Goal: Transaction & Acquisition: Purchase product/service

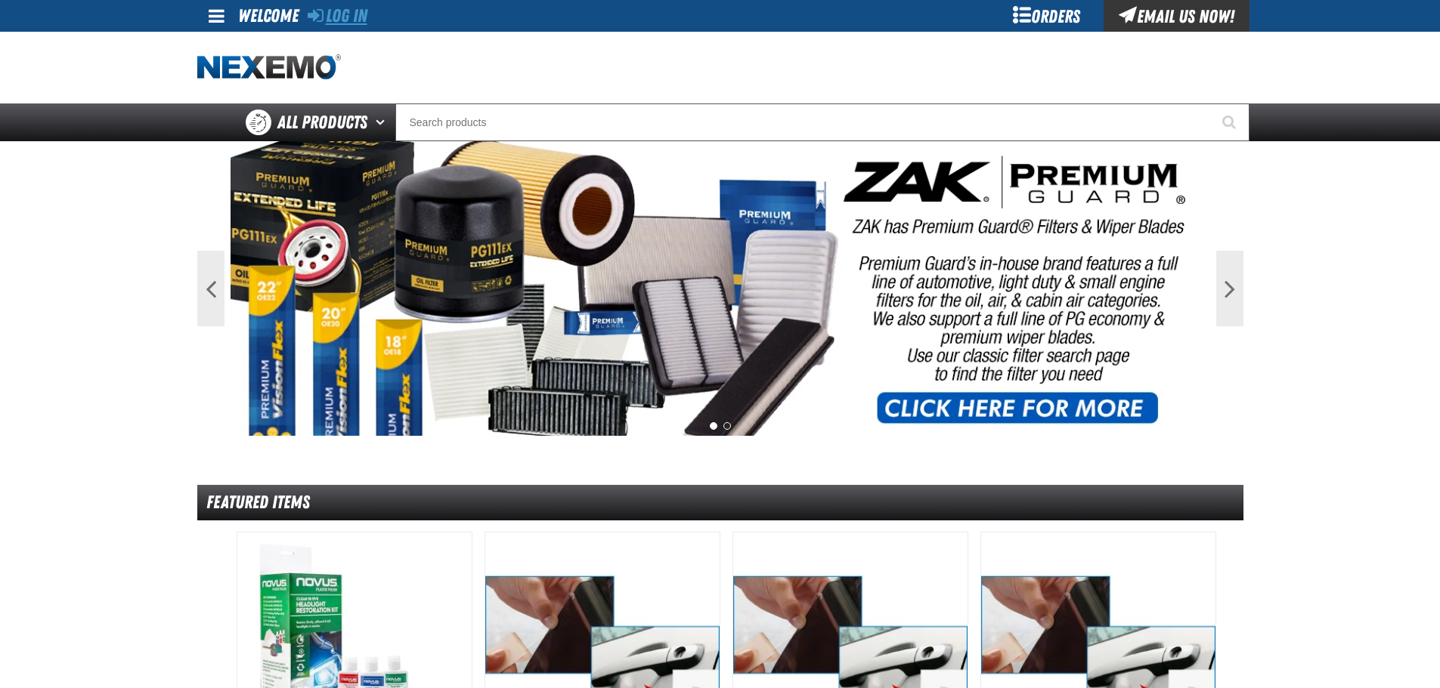
click at [367, 20] on link "Log In" at bounding box center [338, 15] width 60 height 21
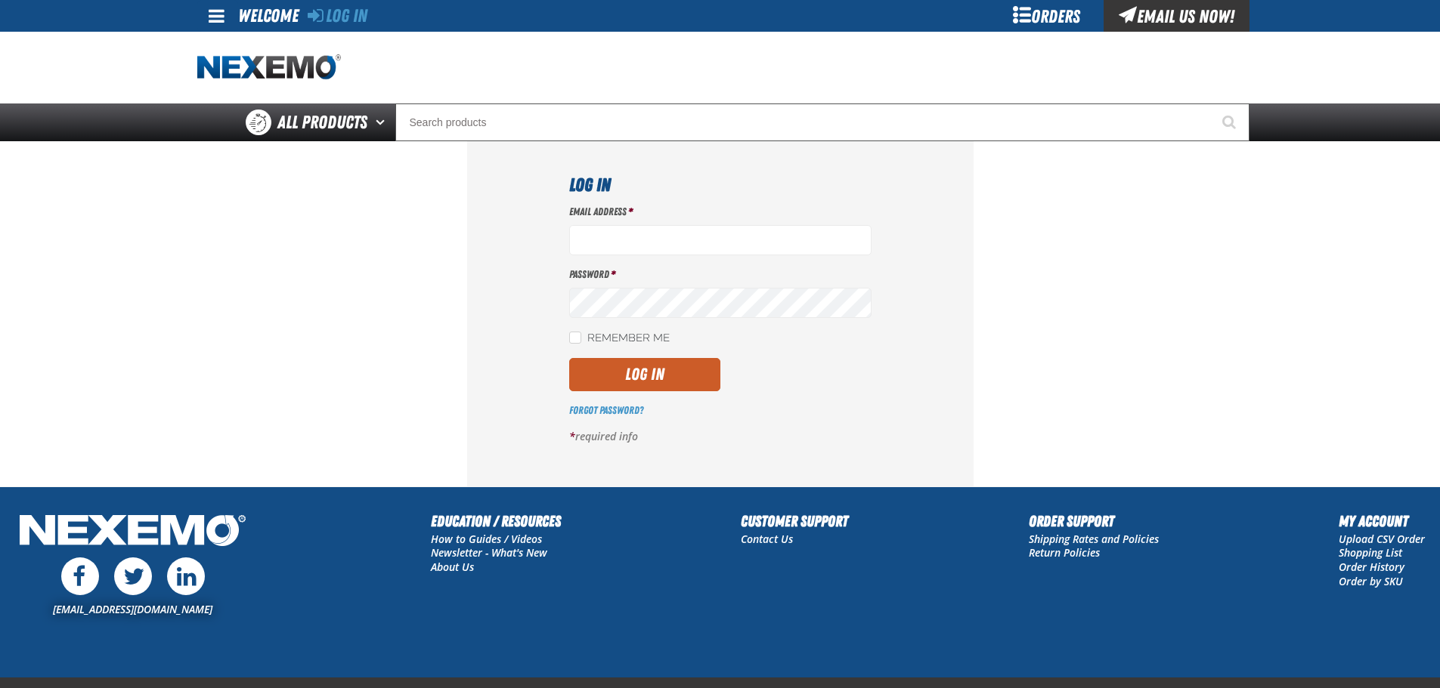
type input "btwitty@vtaig.com"
click at [635, 404] on div "Forgot Password?" at bounding box center [720, 411] width 302 height 14
click at [644, 385] on button "Log In" at bounding box center [644, 374] width 151 height 33
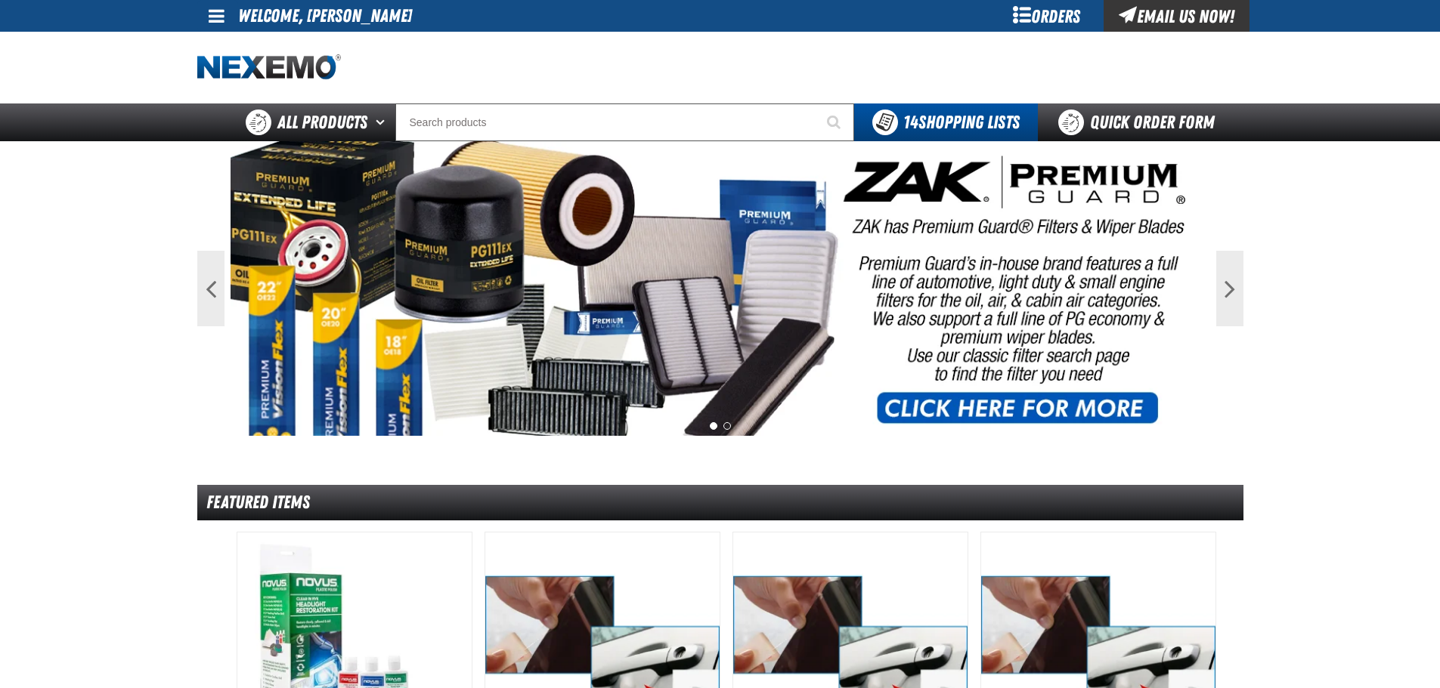
click at [1029, 11] on div "Orders" at bounding box center [1046, 16] width 113 height 32
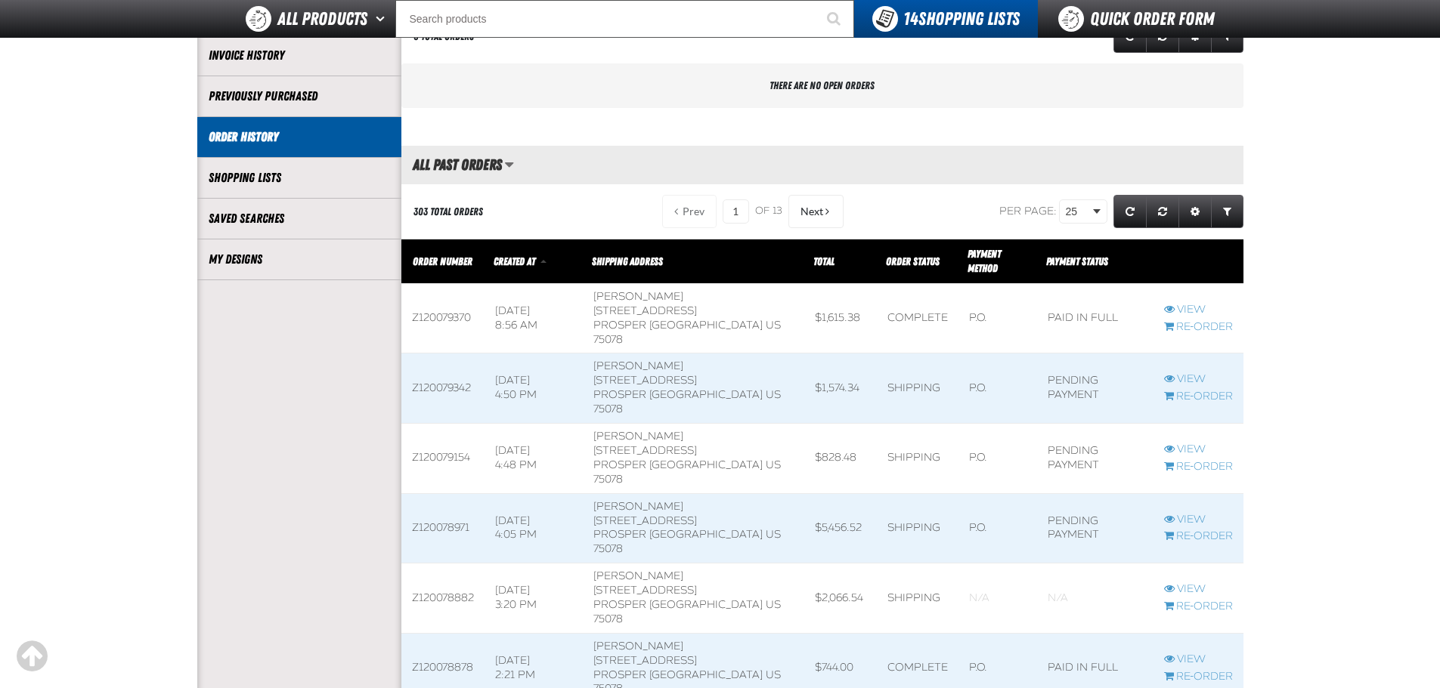
scroll to position [302, 0]
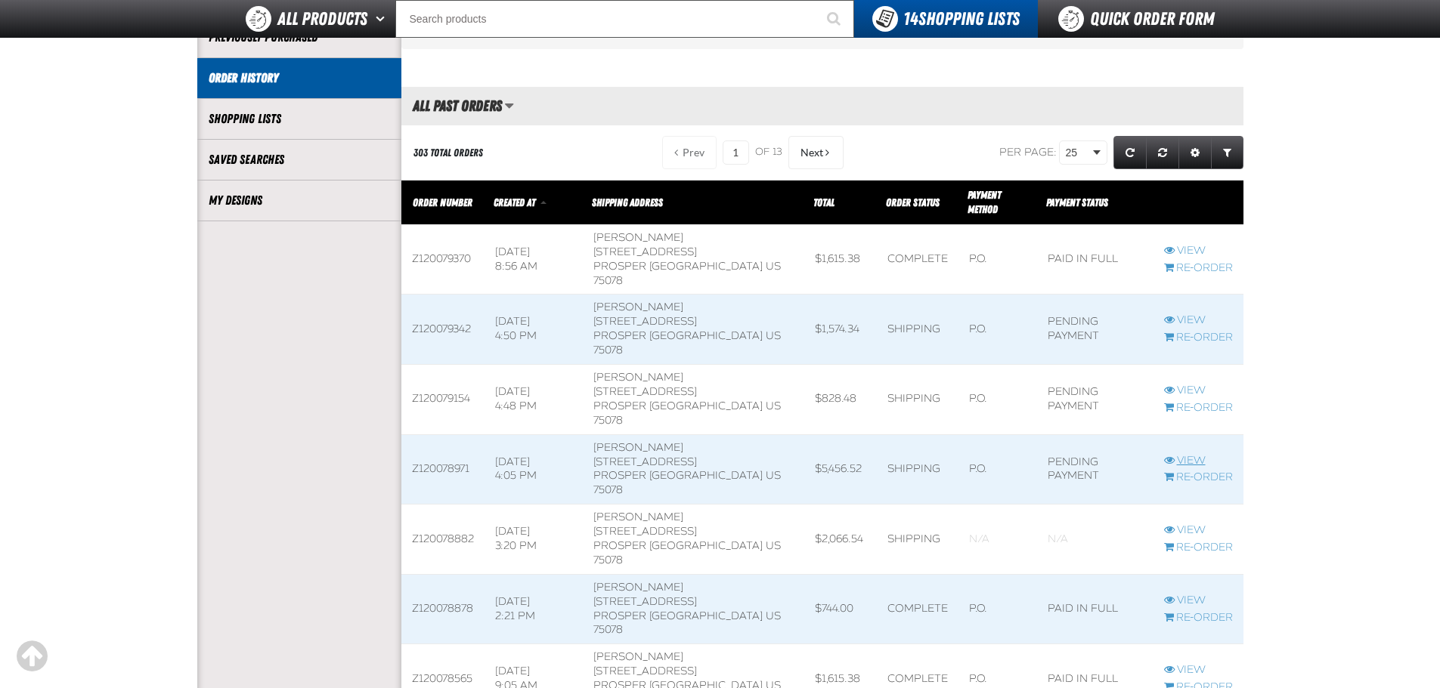
click at [1193, 454] on link "View" at bounding box center [1198, 461] width 69 height 14
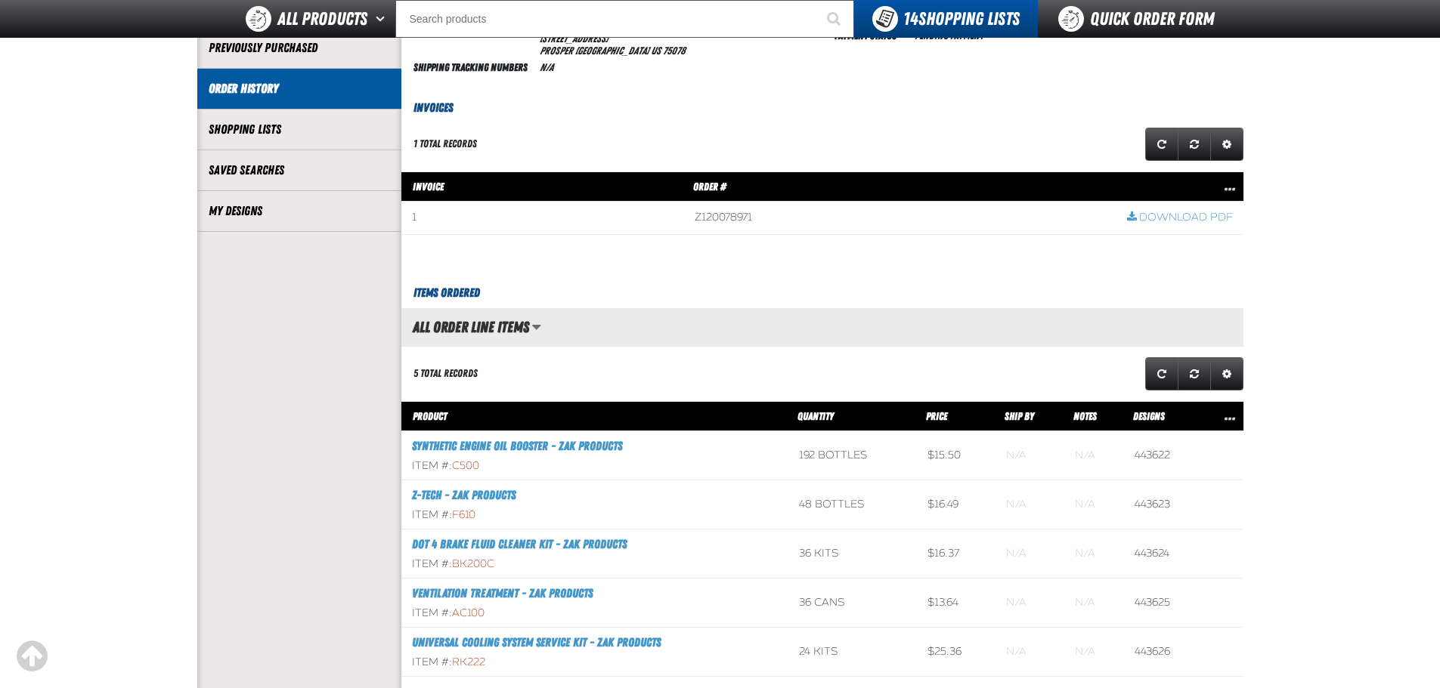
scroll to position [378, 0]
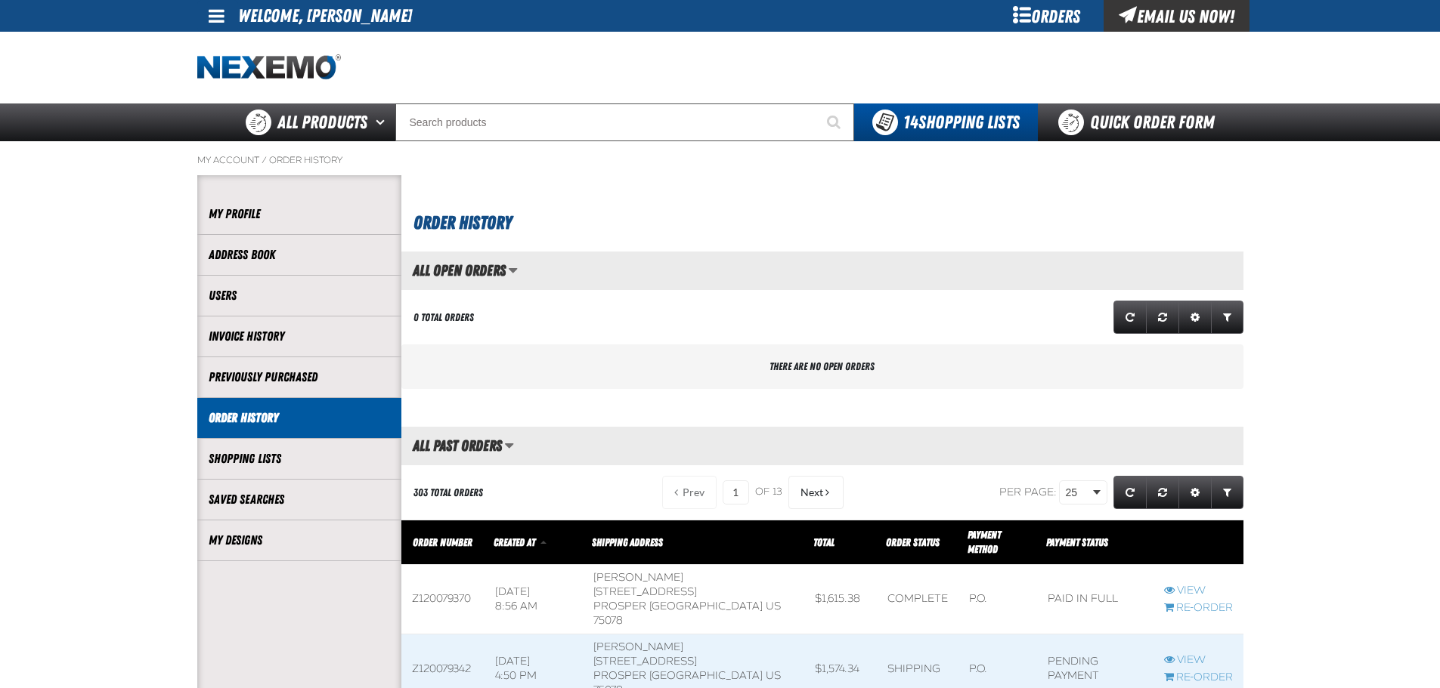
click at [1050, 12] on div "Orders" at bounding box center [1046, 16] width 113 height 32
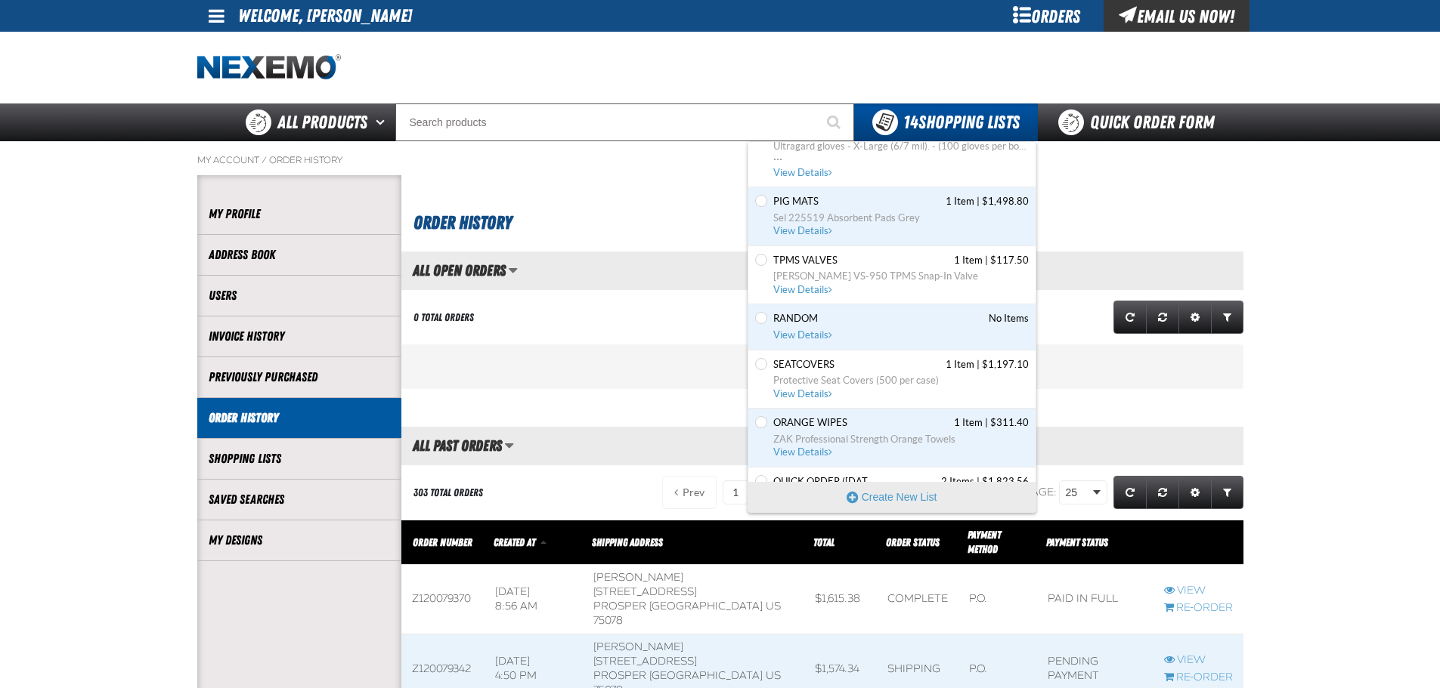
scroll to position [587, 0]
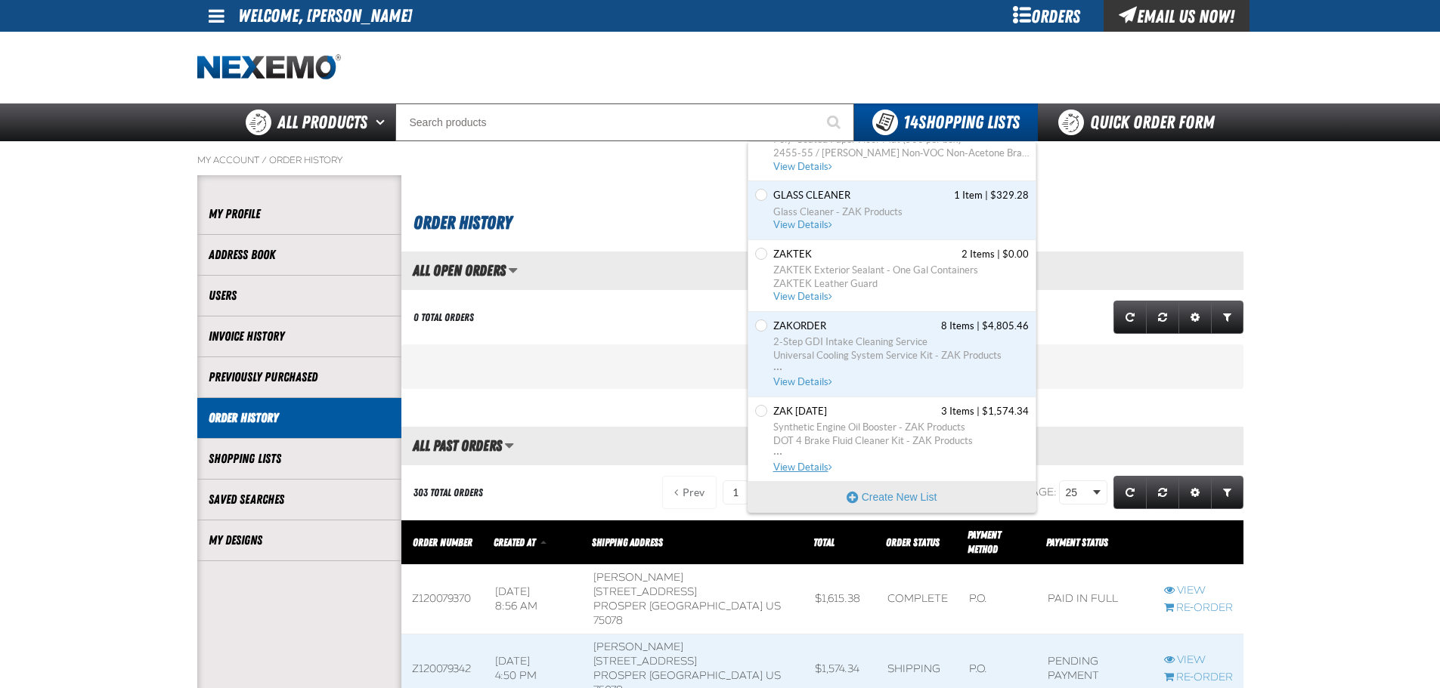
click at [827, 416] on span "Zak [DATE]" at bounding box center [800, 412] width 54 height 14
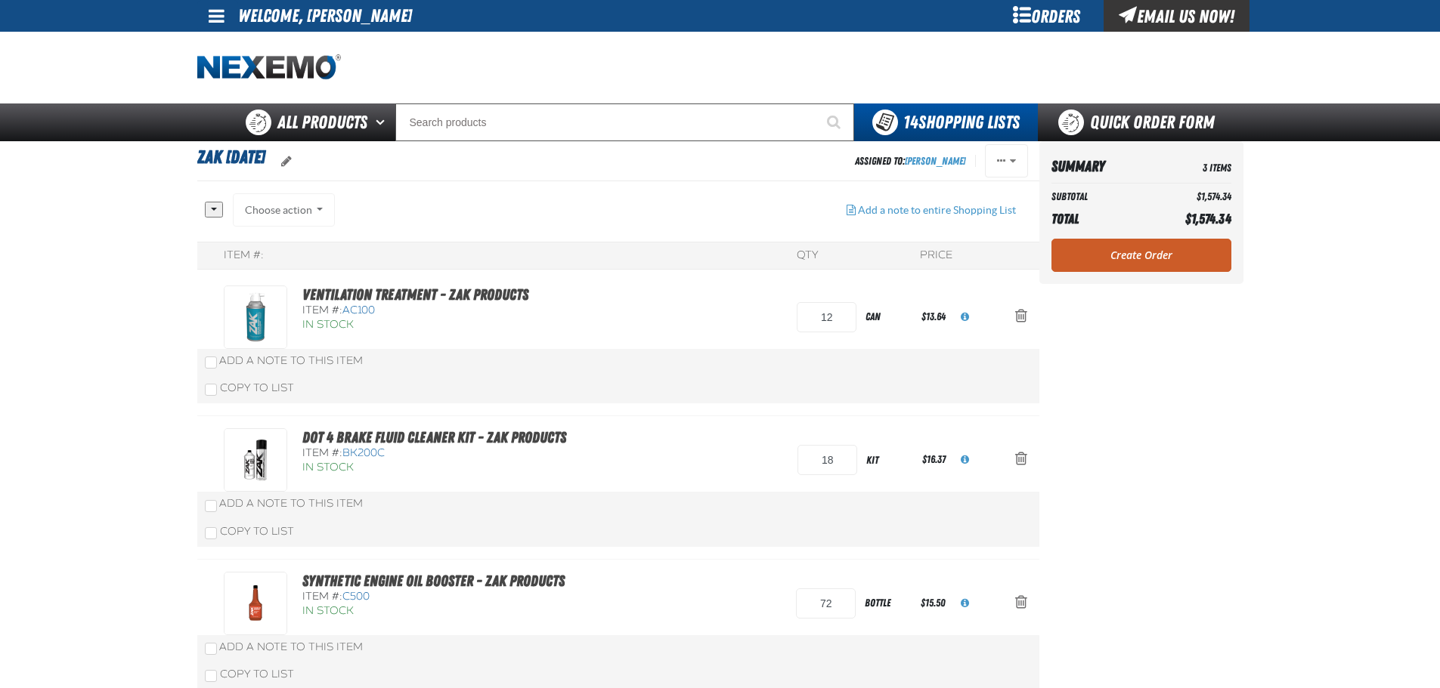
click at [1199, 428] on aside "Summary 3 Items Subtotal $1,574.34 Total $1,574.34 Loading... Create Order" at bounding box center [1141, 422] width 204 height 562
click at [1018, 321] on span "Action Remove Ventilation Treatment - ZAK Products from Zak 5.21.2025" at bounding box center [1021, 315] width 12 height 15
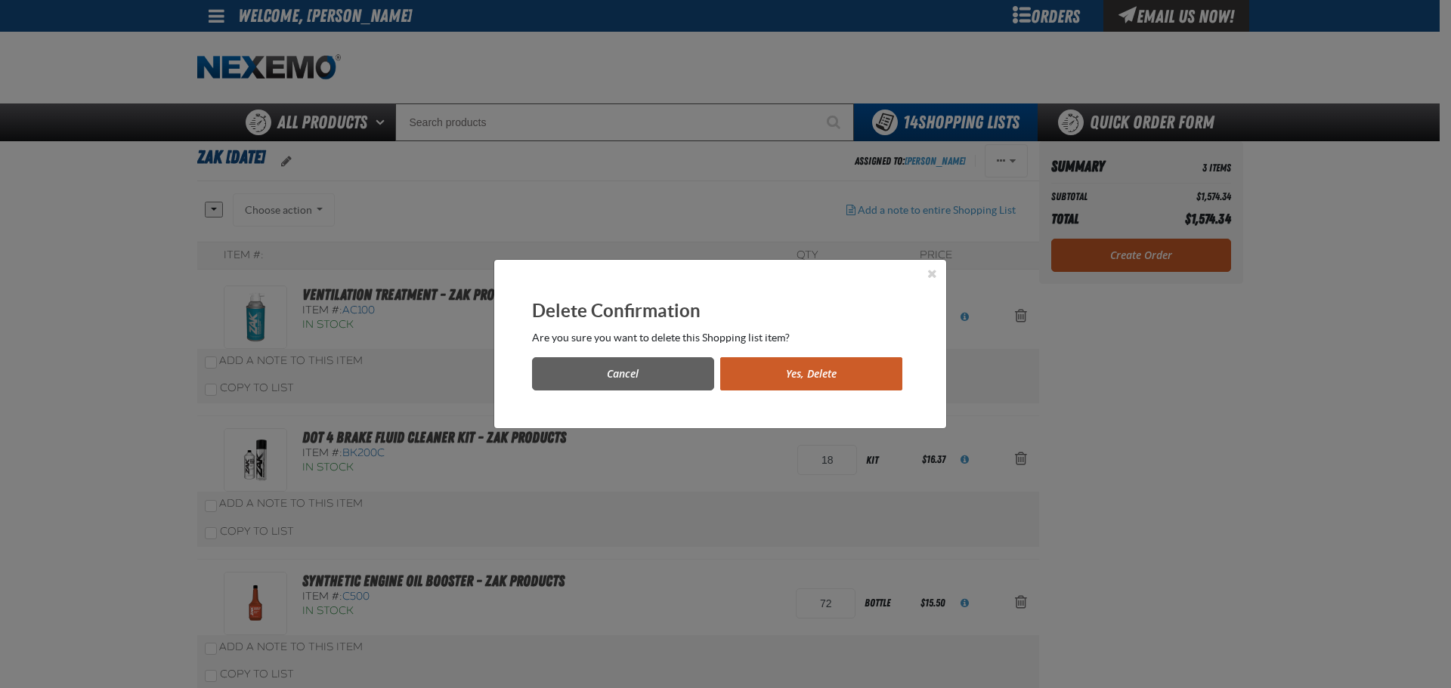
click at [835, 372] on button "Yes, Delete" at bounding box center [811, 373] width 182 height 33
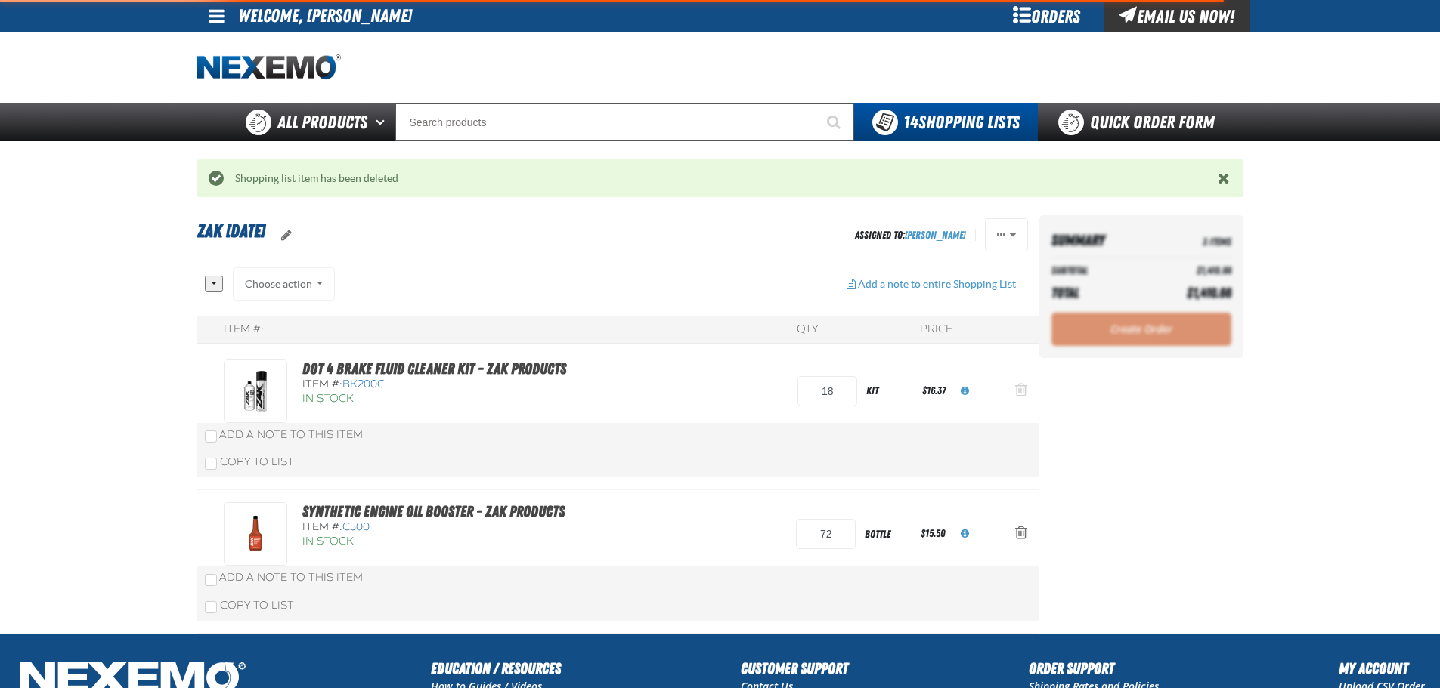
click at [1024, 391] on span "Action Remove DOT 4 Brake Fluid Cleaner Kit - ZAK Products from Zak 5.21.2025" at bounding box center [1021, 389] width 12 height 15
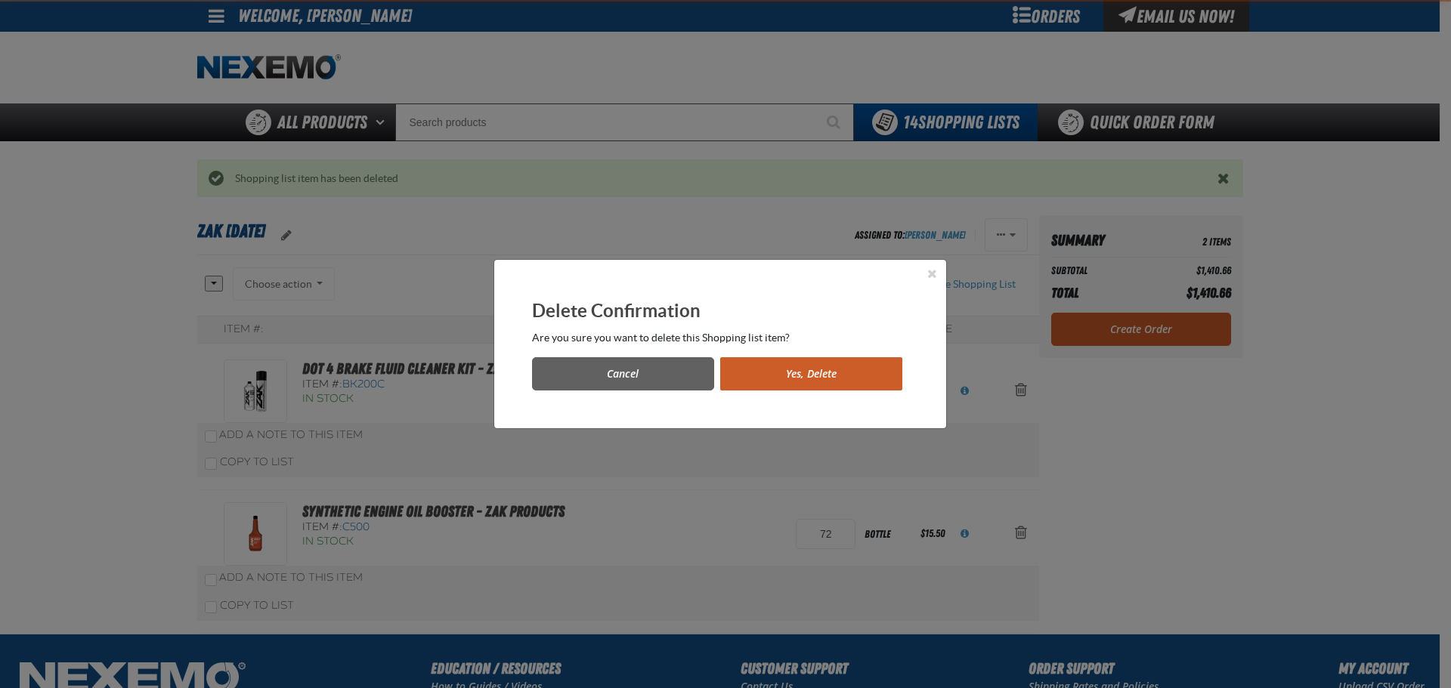
click at [850, 371] on button "Yes, Delete" at bounding box center [811, 373] width 182 height 33
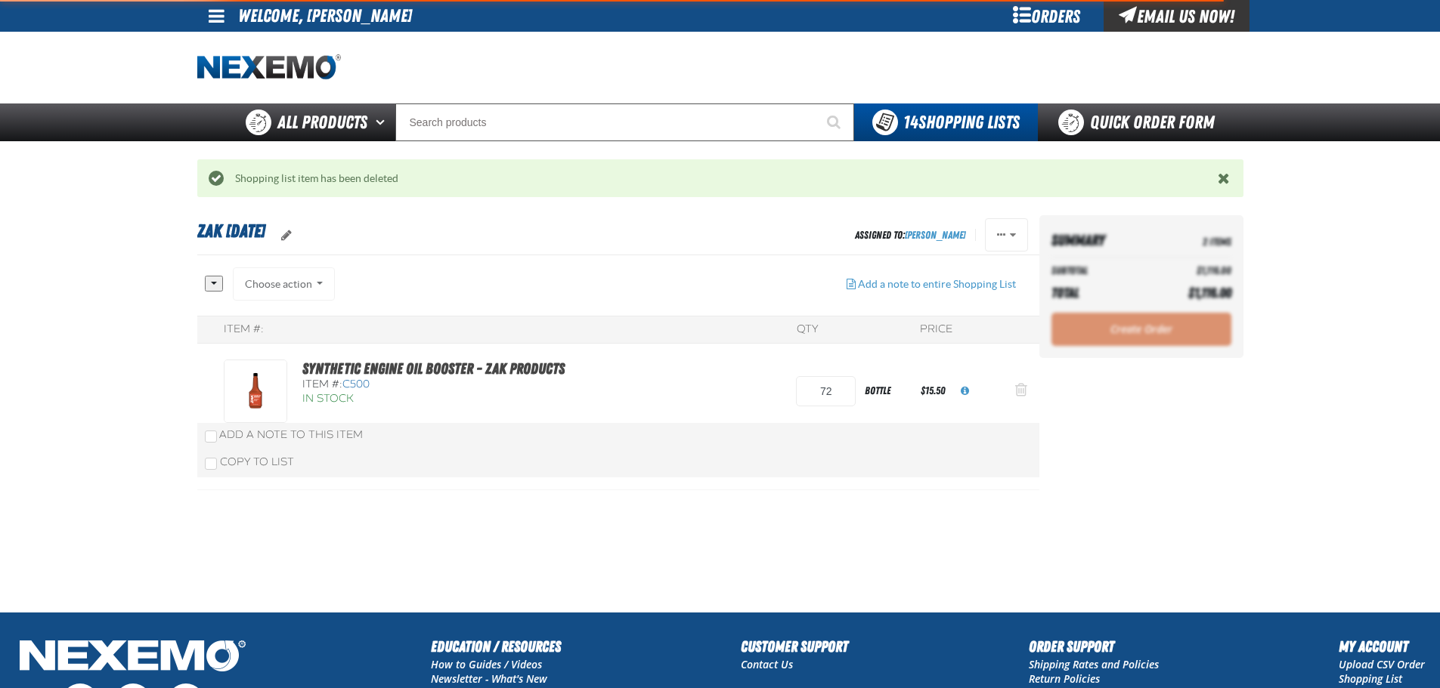
click at [1025, 394] on span "Action Remove Synthetic Engine Oil Booster - ZAK Products from Zak 5.21.2025" at bounding box center [1021, 389] width 12 height 15
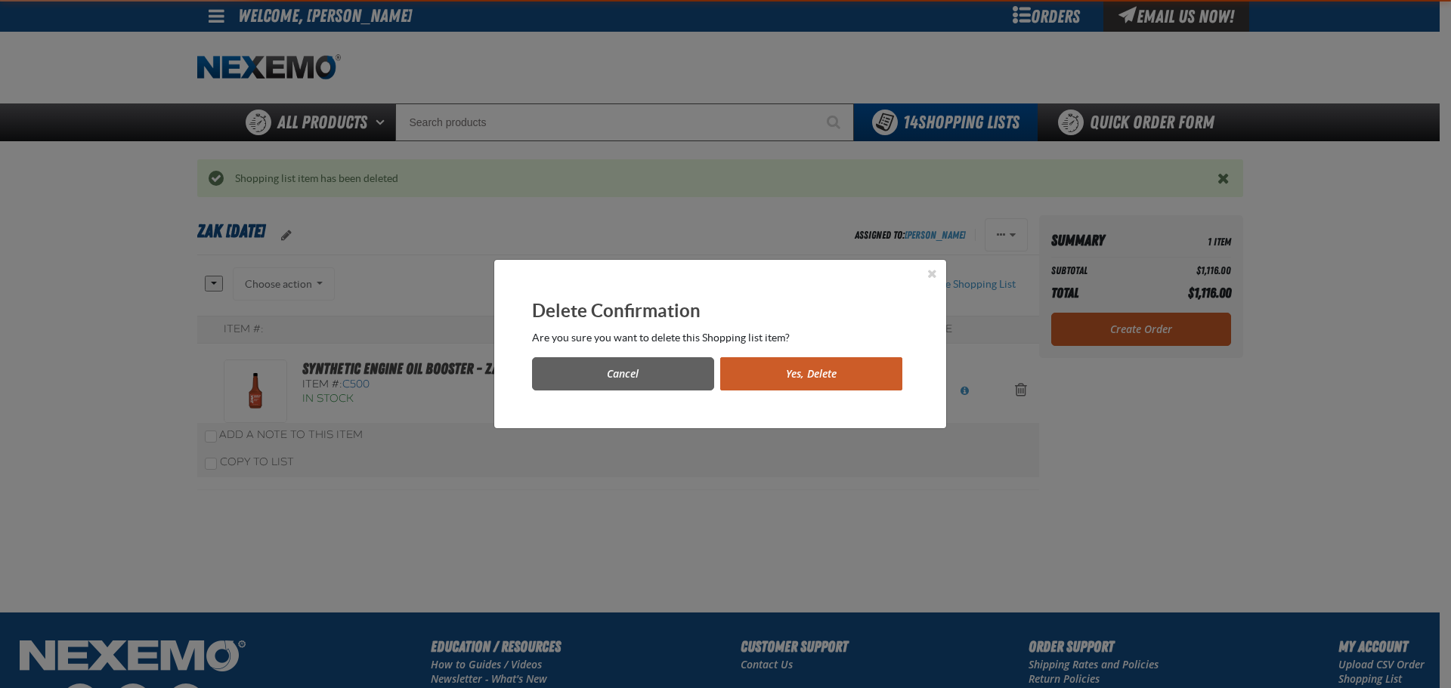
click at [859, 364] on button "Yes, Delete" at bounding box center [811, 373] width 182 height 33
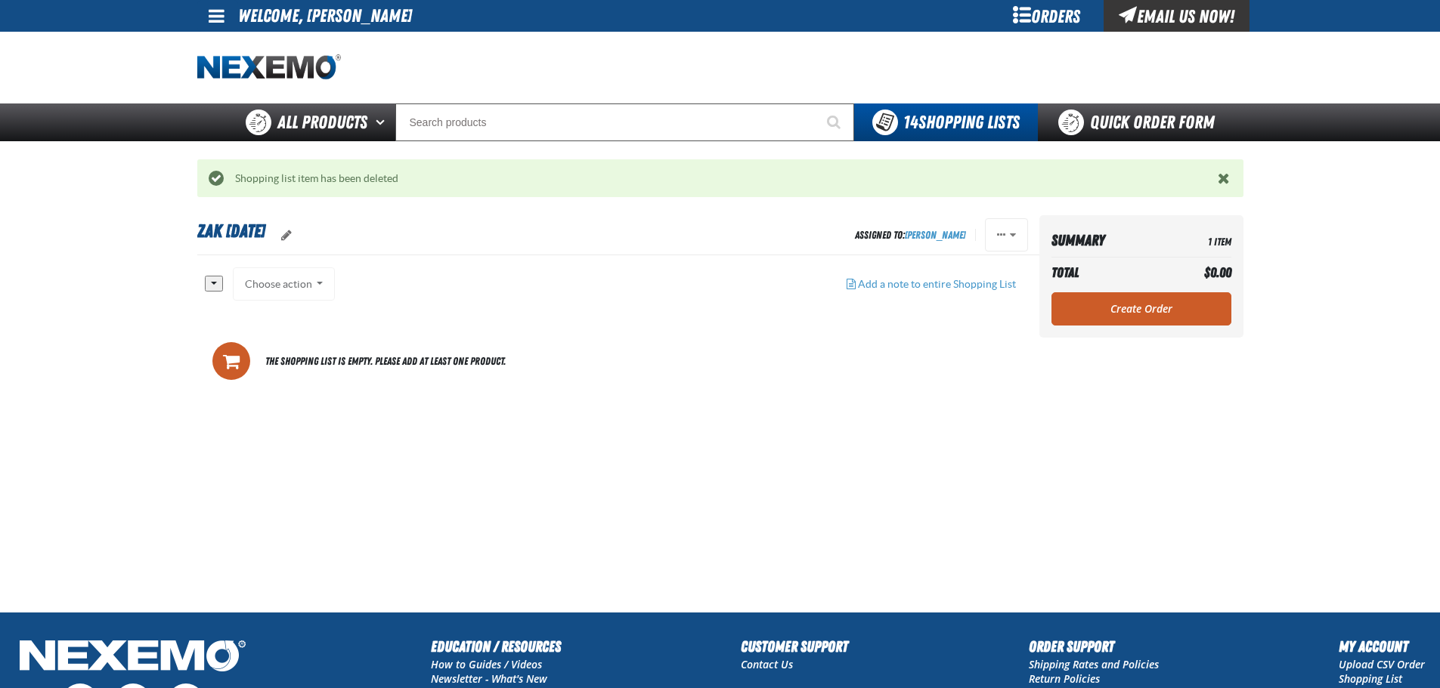
drag, startPoint x: 766, startPoint y: 344, endPoint x: 544, endPoint y: 182, distance: 274.8
click at [729, 319] on div "All None Choose action Add to FLOOR MATS" at bounding box center [618, 332] width 842 height 128
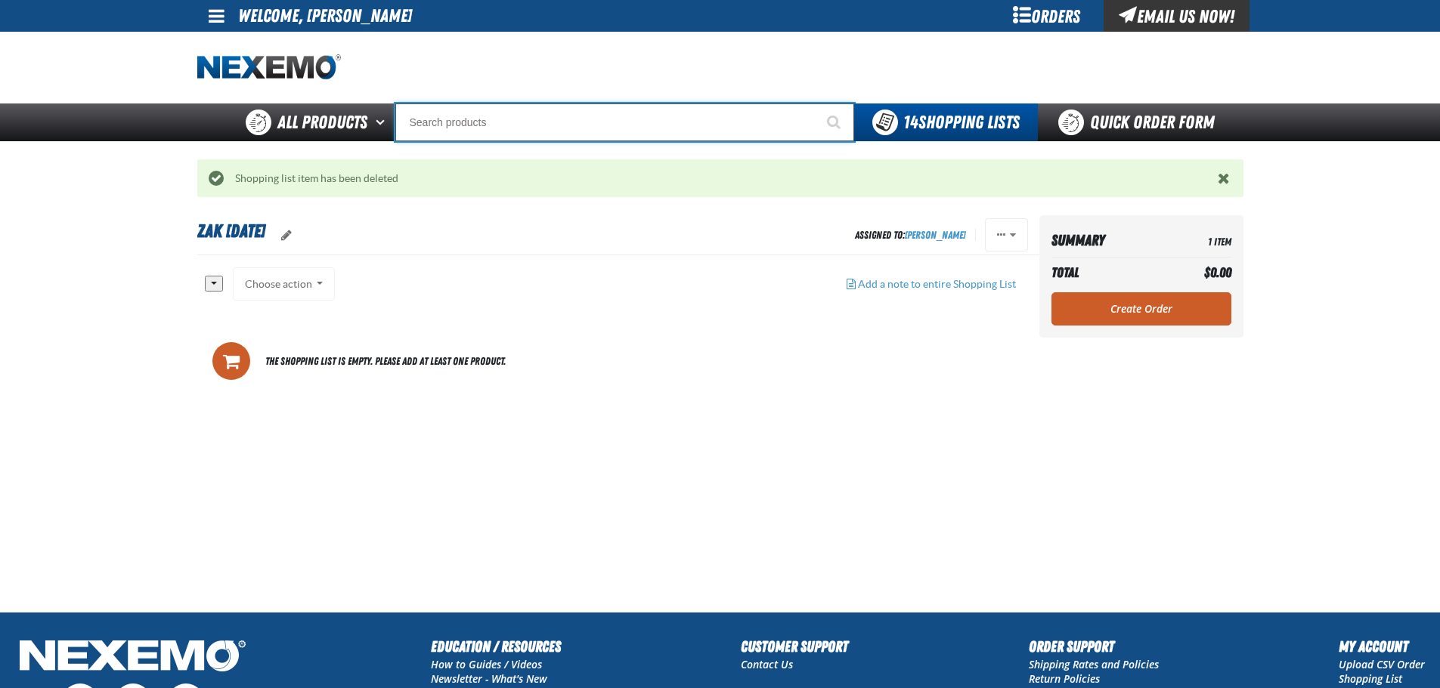
click at [494, 107] on input "Search" at bounding box center [624, 123] width 459 height 38
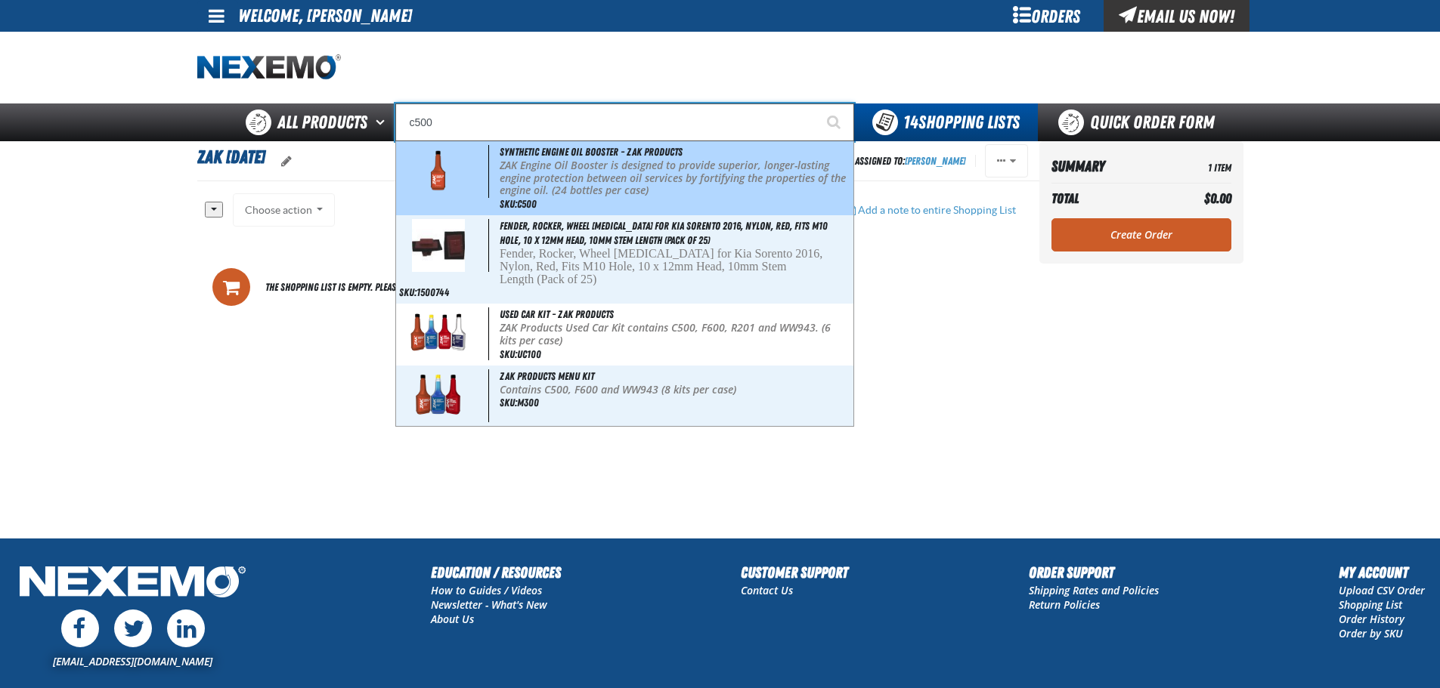
click at [551, 181] on p "ZAK Engine Oil Booster is designed to provide superior, longer-lasting engine p…" at bounding box center [675, 178] width 351 height 38
type input "Synthetic Engine Oil Booster - ZAK Products"
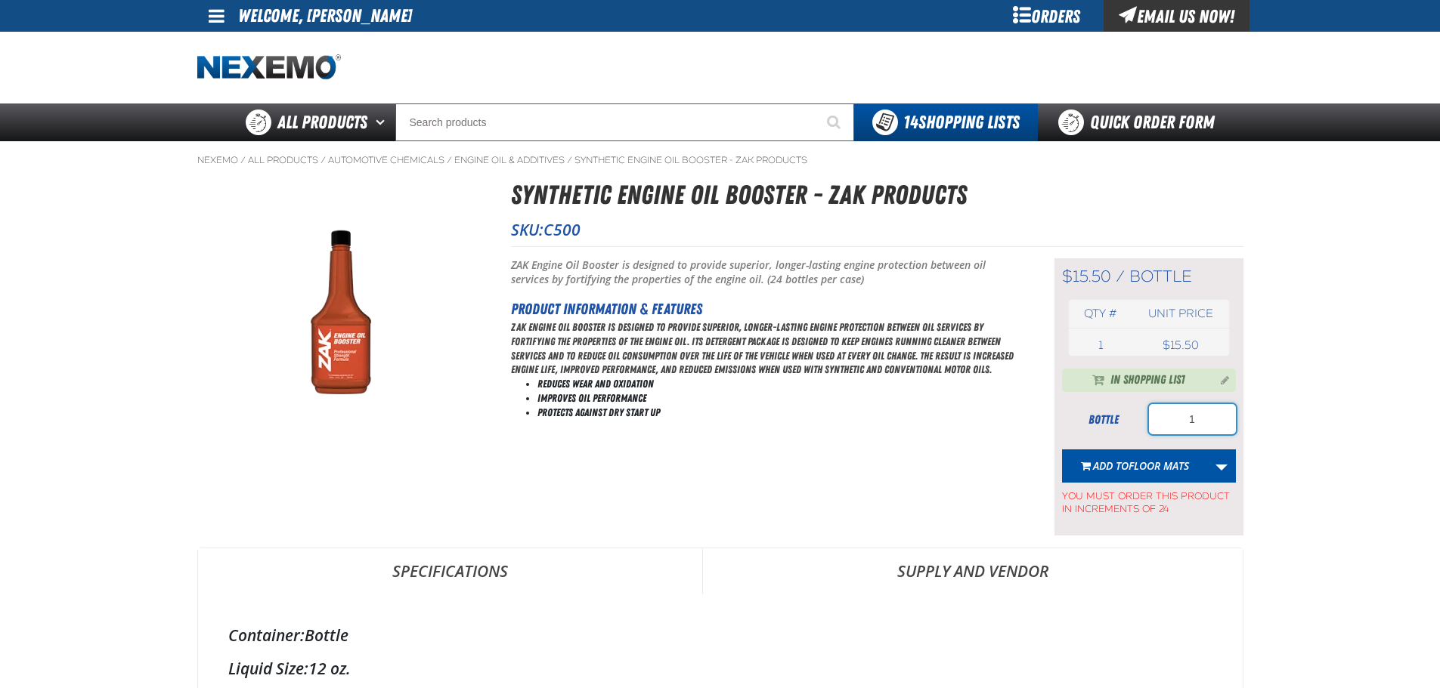
drag, startPoint x: 1203, startPoint y: 425, endPoint x: 1146, endPoint y: 428, distance: 56.7
click at [1149, 427] on input "1" at bounding box center [1192, 419] width 87 height 30
type input "144"
click at [1219, 463] on link "More Actions" at bounding box center [1221, 466] width 29 height 33
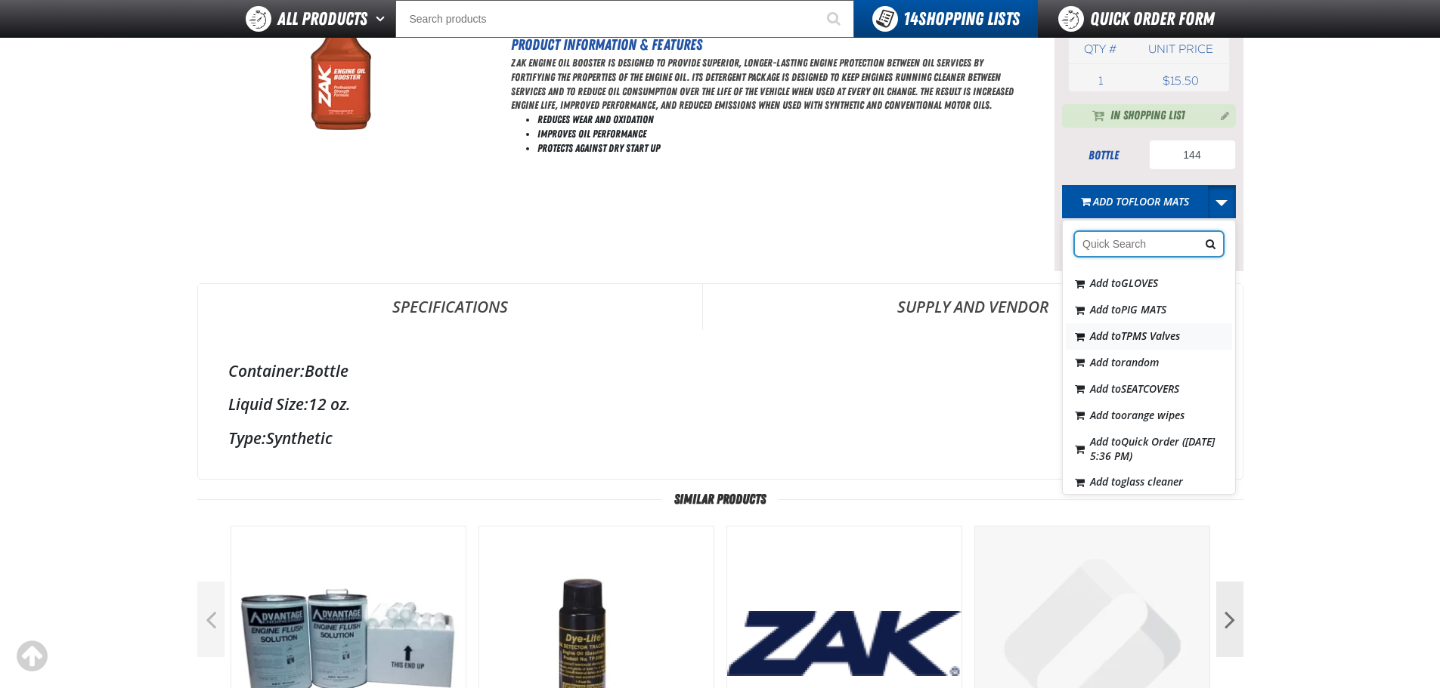
scroll to position [257, 0]
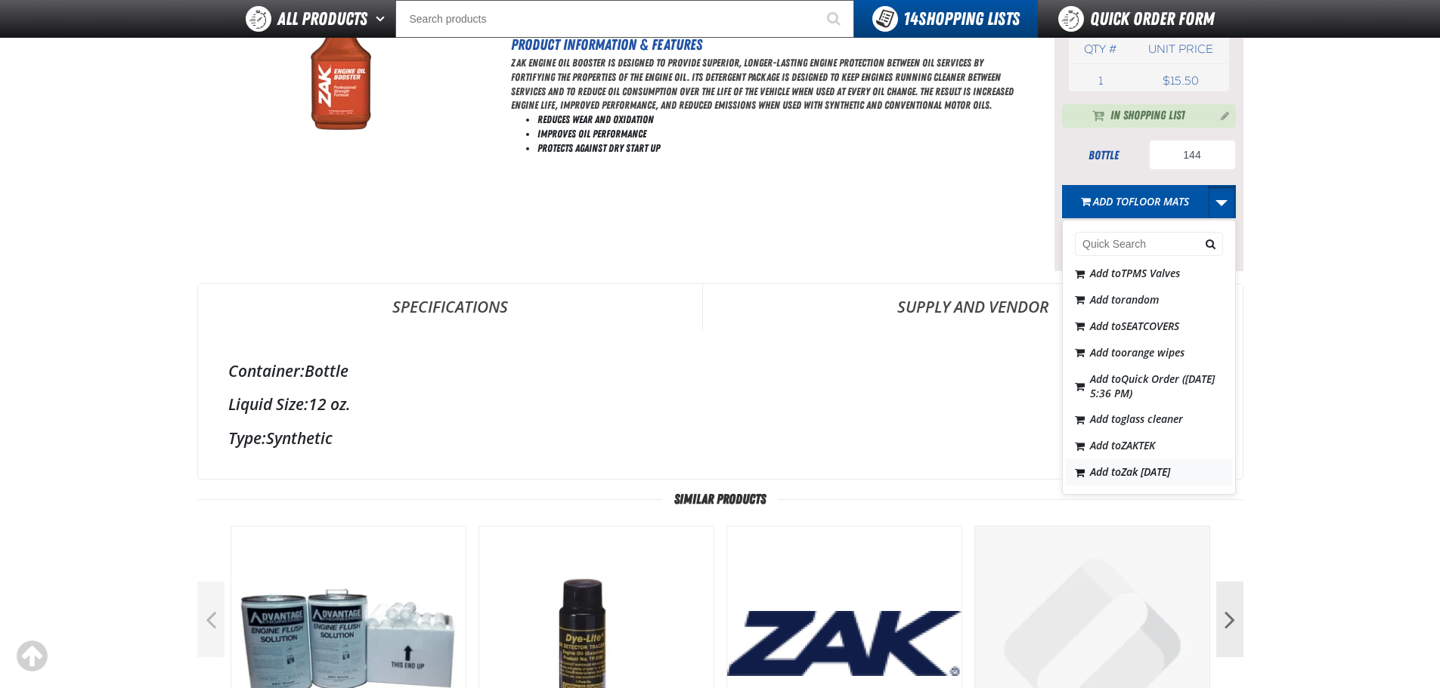
click at [1143, 468] on span "Zak [DATE]" at bounding box center [1145, 472] width 49 height 14
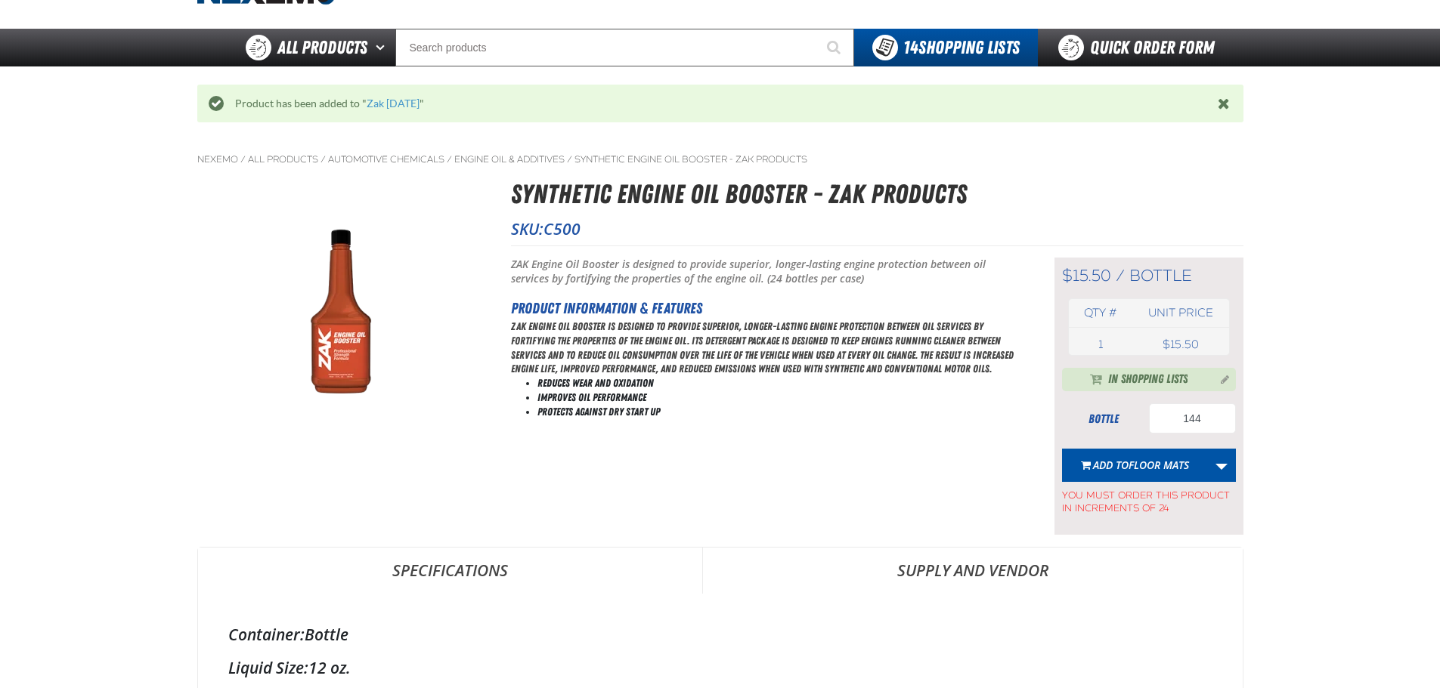
scroll to position [74, 0]
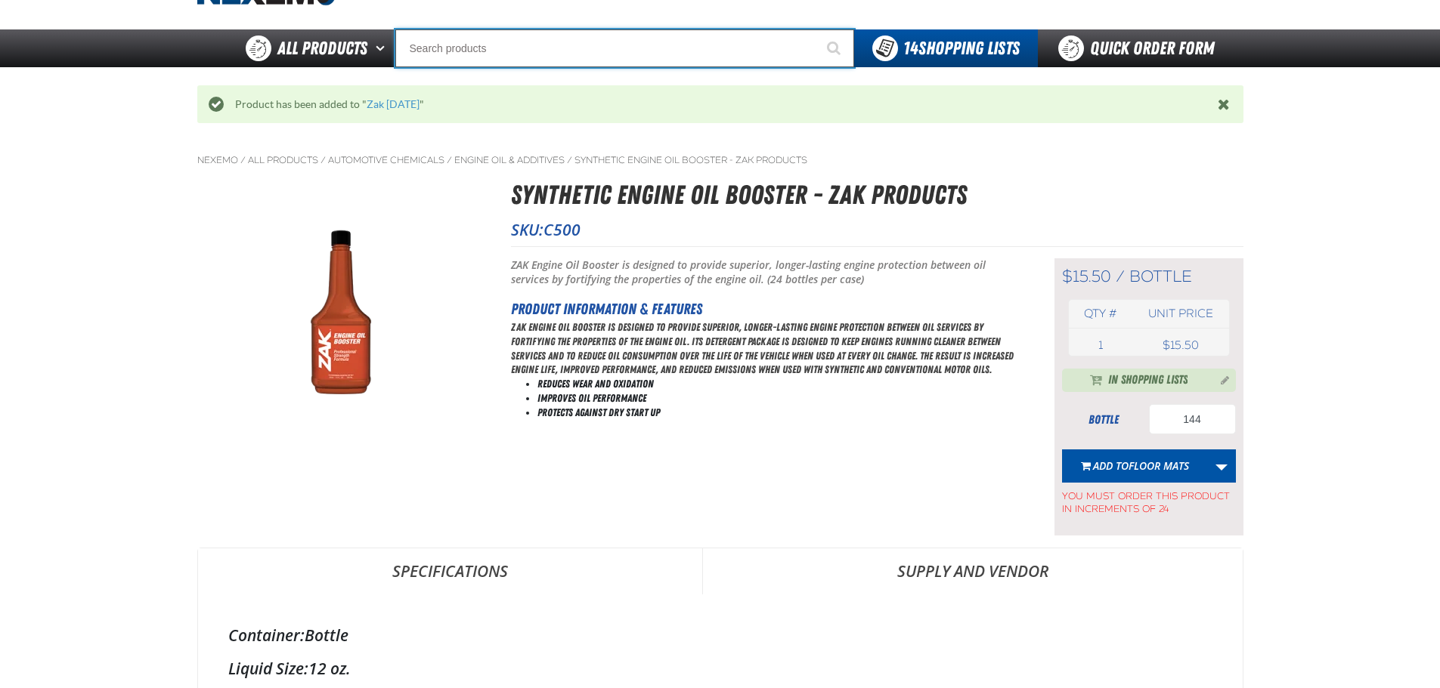
click at [572, 43] on input "Search" at bounding box center [624, 48] width 459 height 38
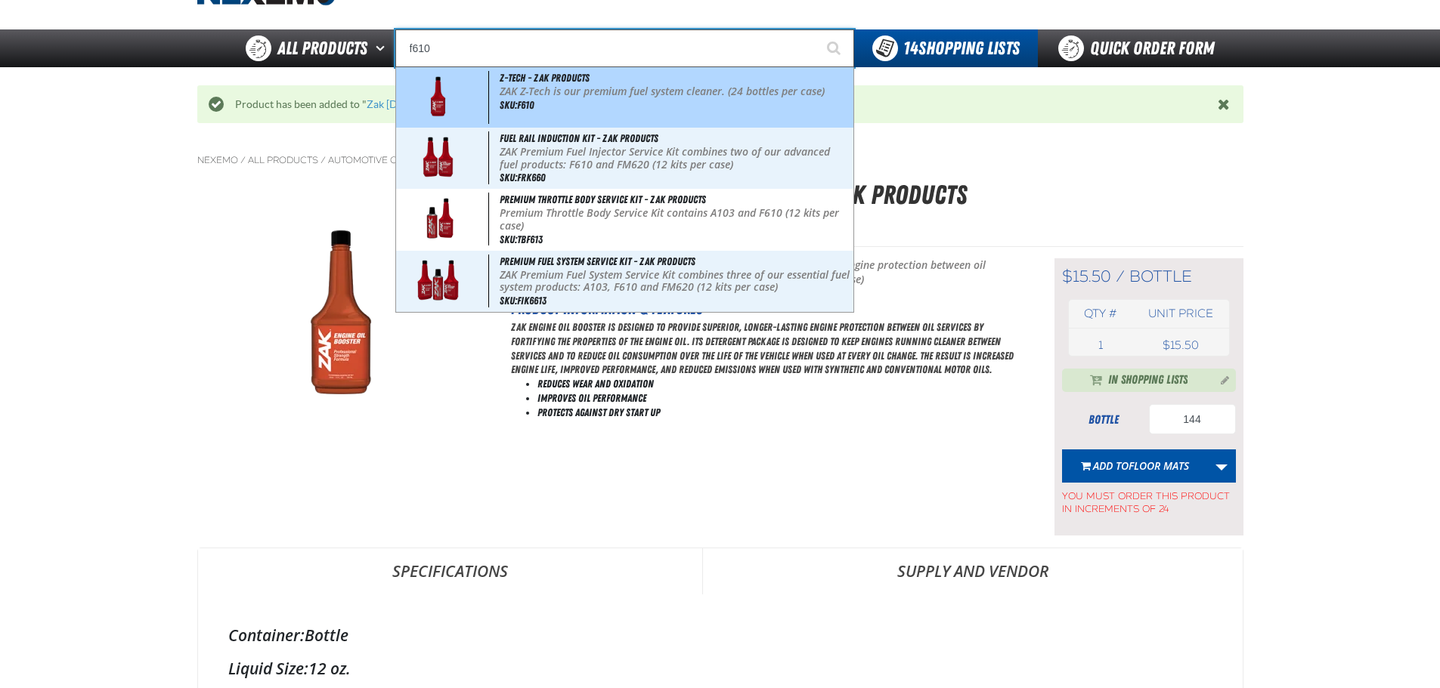
click at [616, 85] on p "ZAK Z-Tech is our premium fuel system cleaner. (24 bottles per case)" at bounding box center [675, 91] width 351 height 13
type input "Z-Tech - ZAK Products"
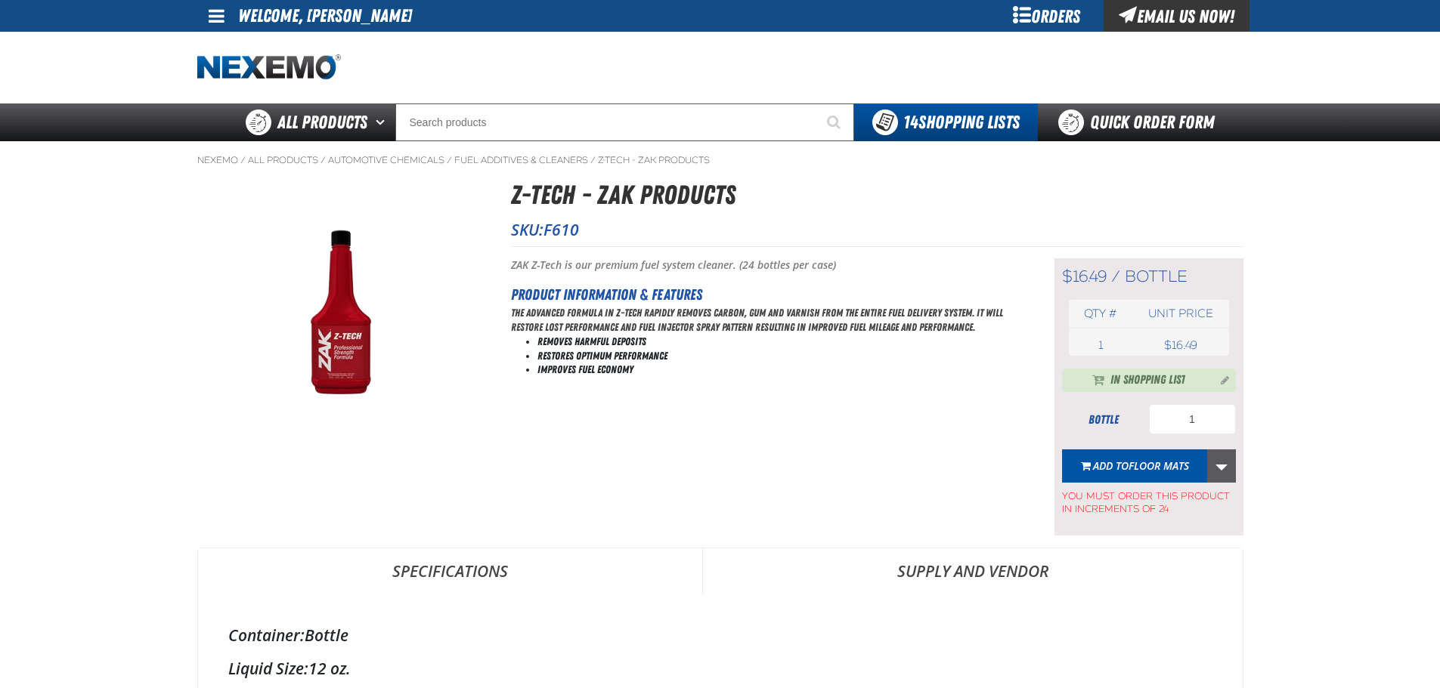
click at [1231, 469] on link "More Actions" at bounding box center [1221, 466] width 29 height 33
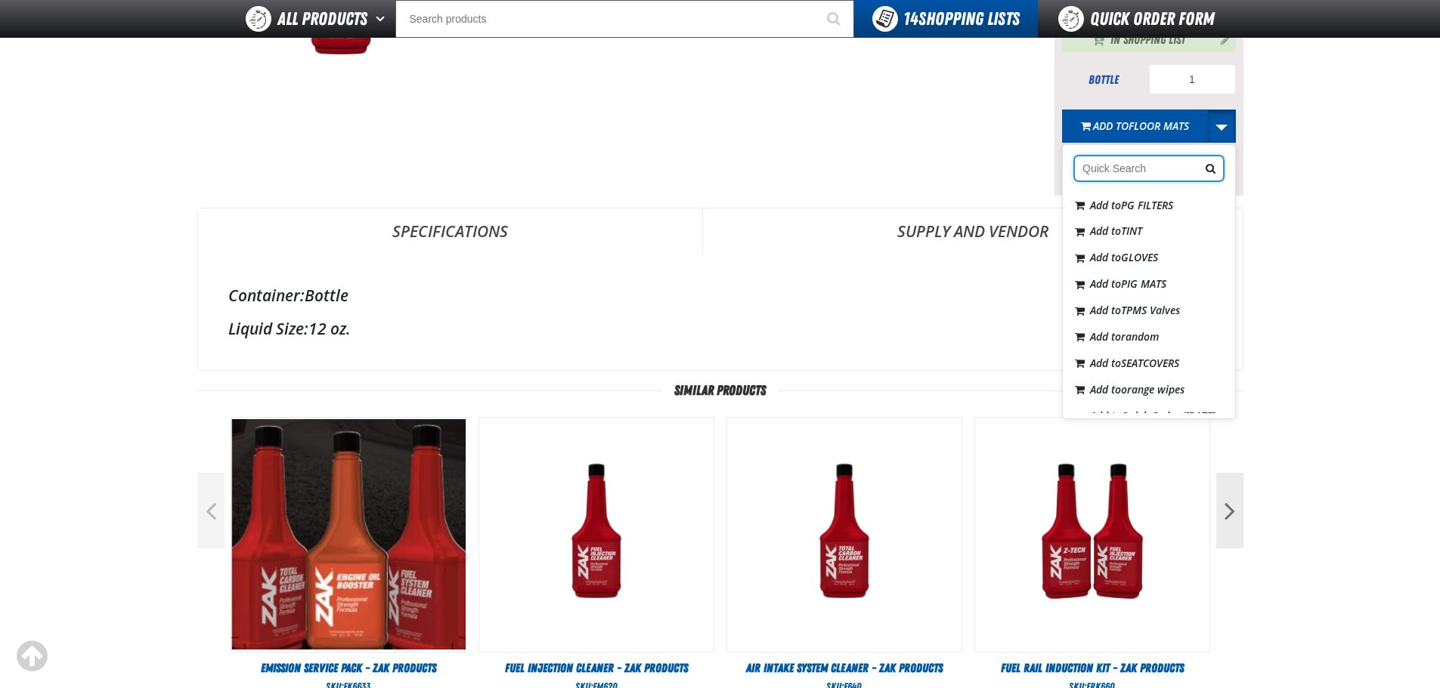
scroll to position [257, 0]
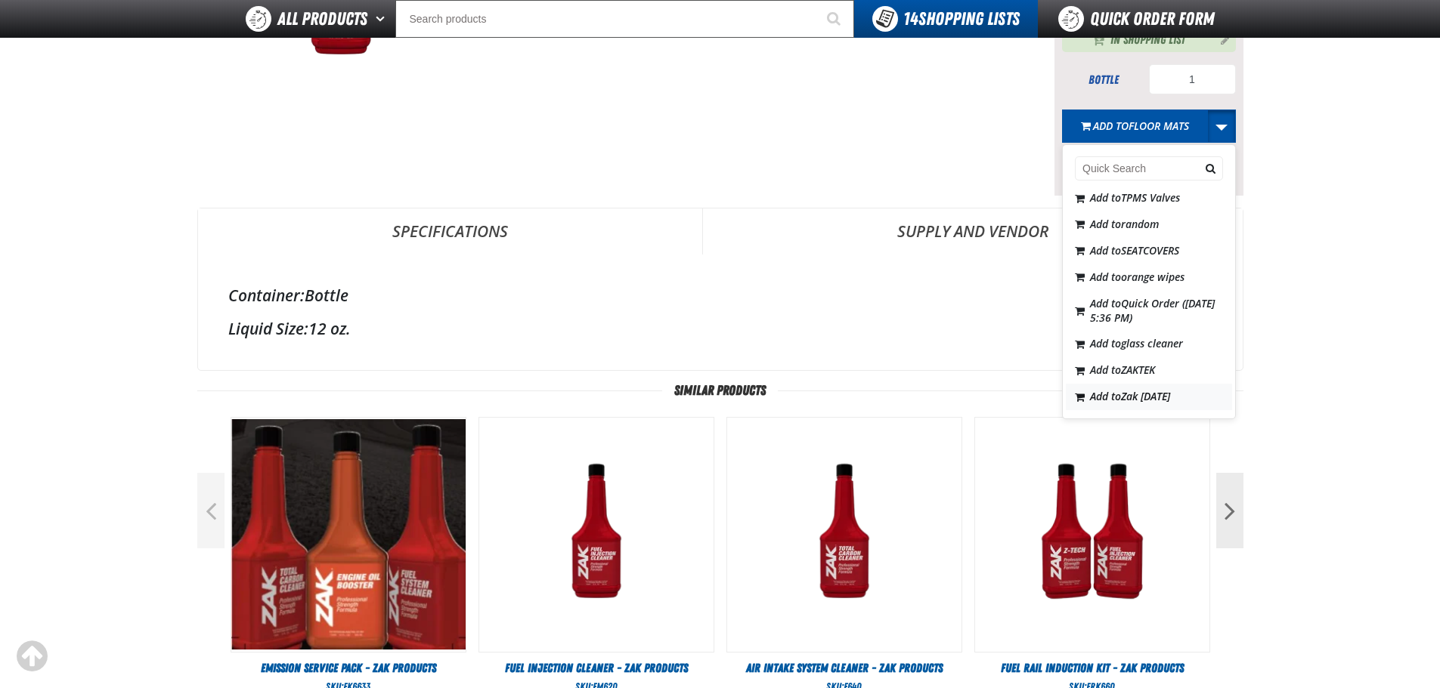
click at [1146, 393] on span "Zak [DATE]" at bounding box center [1145, 396] width 49 height 14
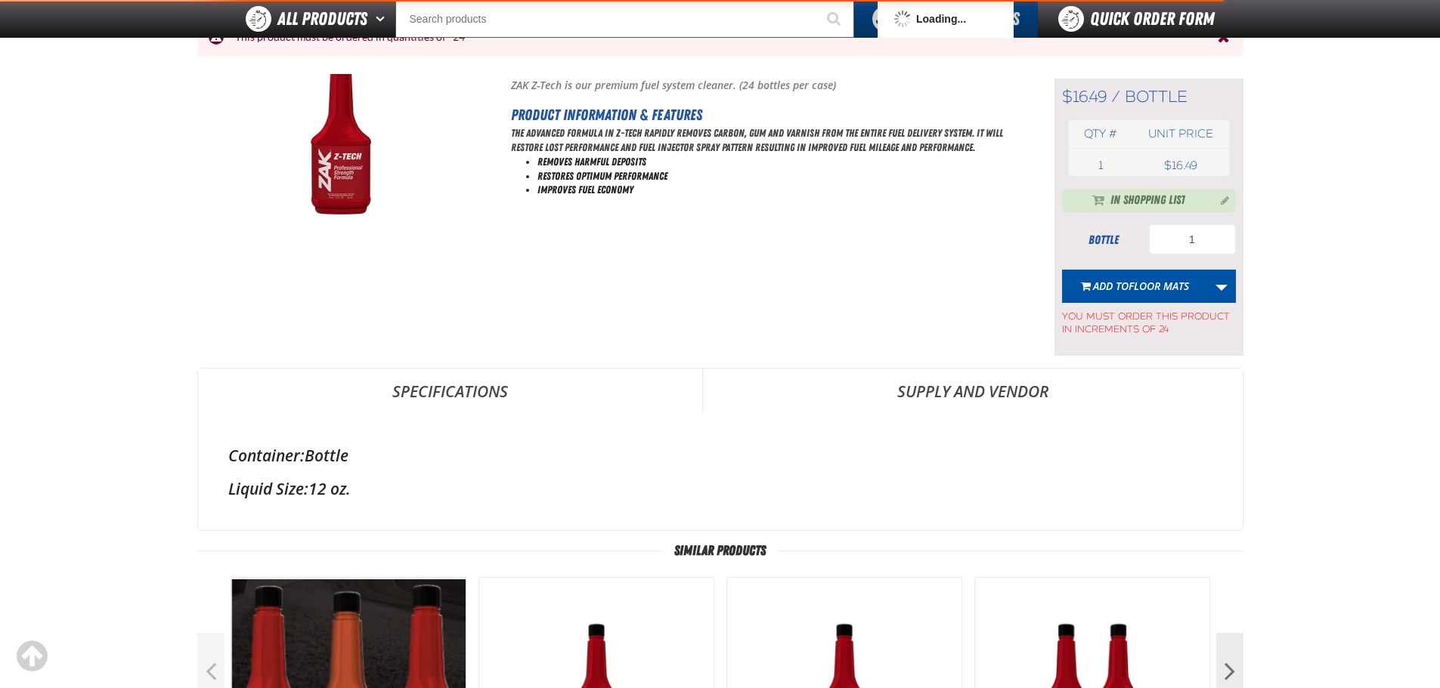
scroll to position [0, 0]
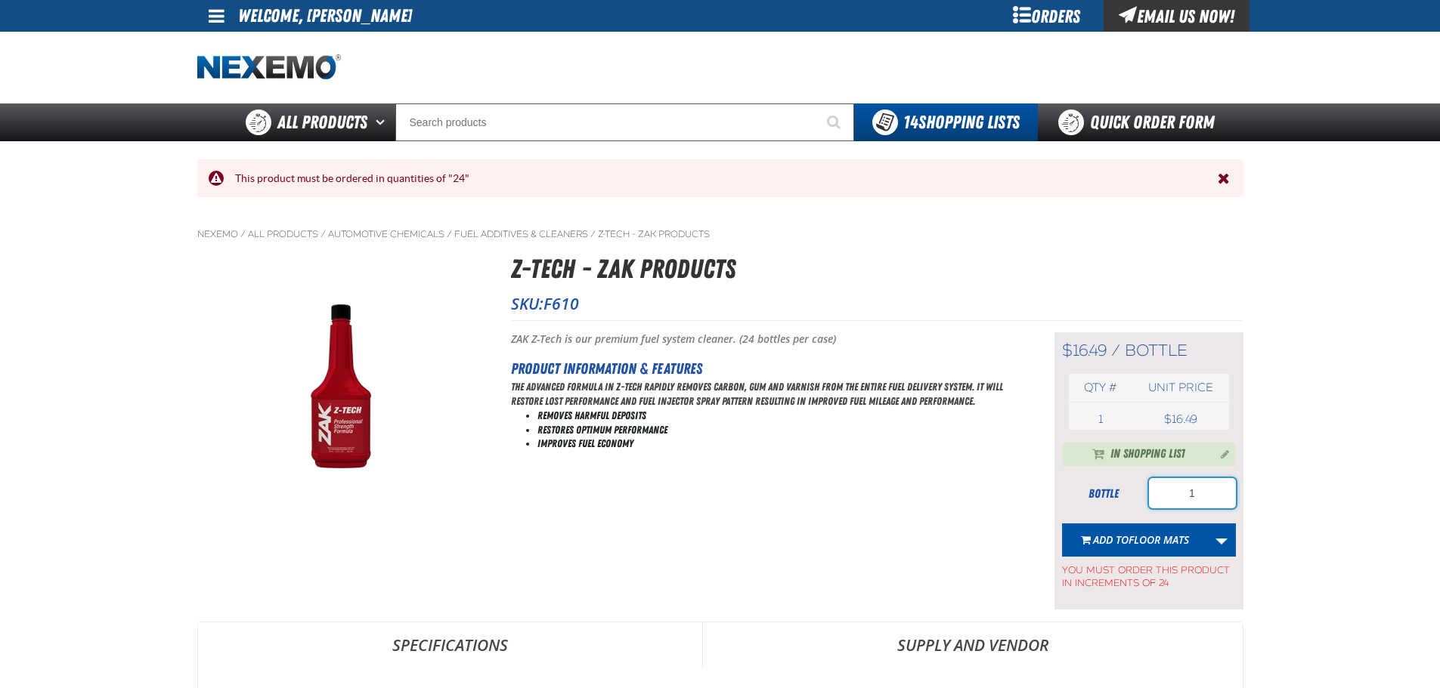
drag, startPoint x: 1210, startPoint y: 490, endPoint x: 1040, endPoint y: 488, distance: 170.1
click at [1046, 488] on div "Short Description: ZAK Z-Tech is our premium fuel system cleaner. (24 bottles p…" at bounding box center [877, 464] width 732 height 289
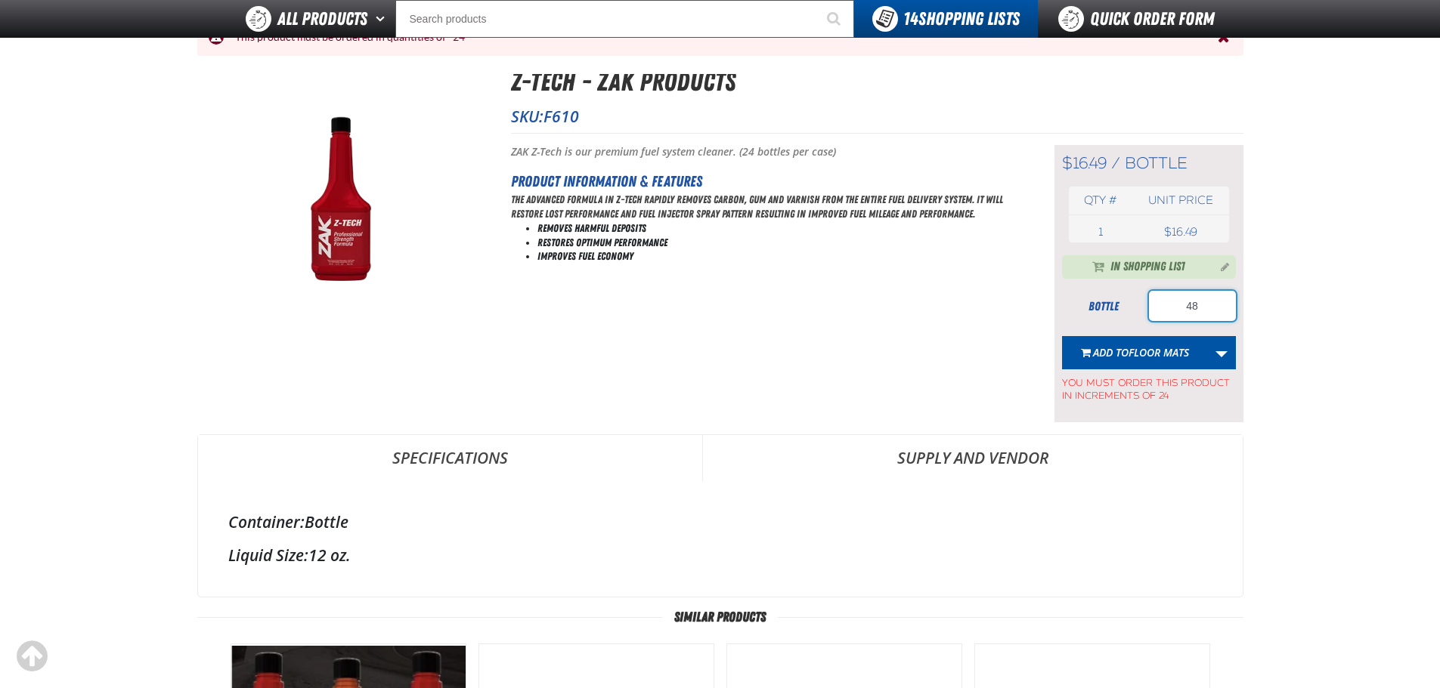
scroll to position [151, 0]
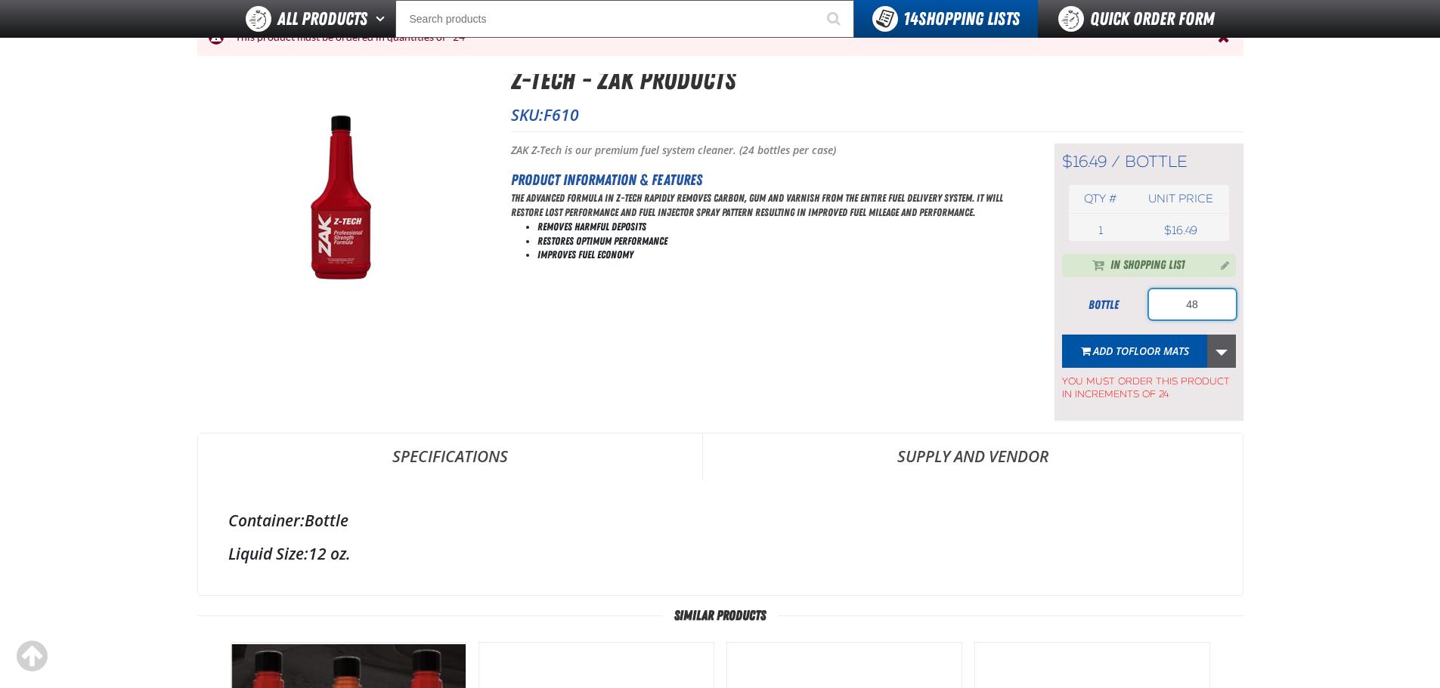
type input "48"
click at [1217, 356] on link "More Actions" at bounding box center [1221, 351] width 29 height 33
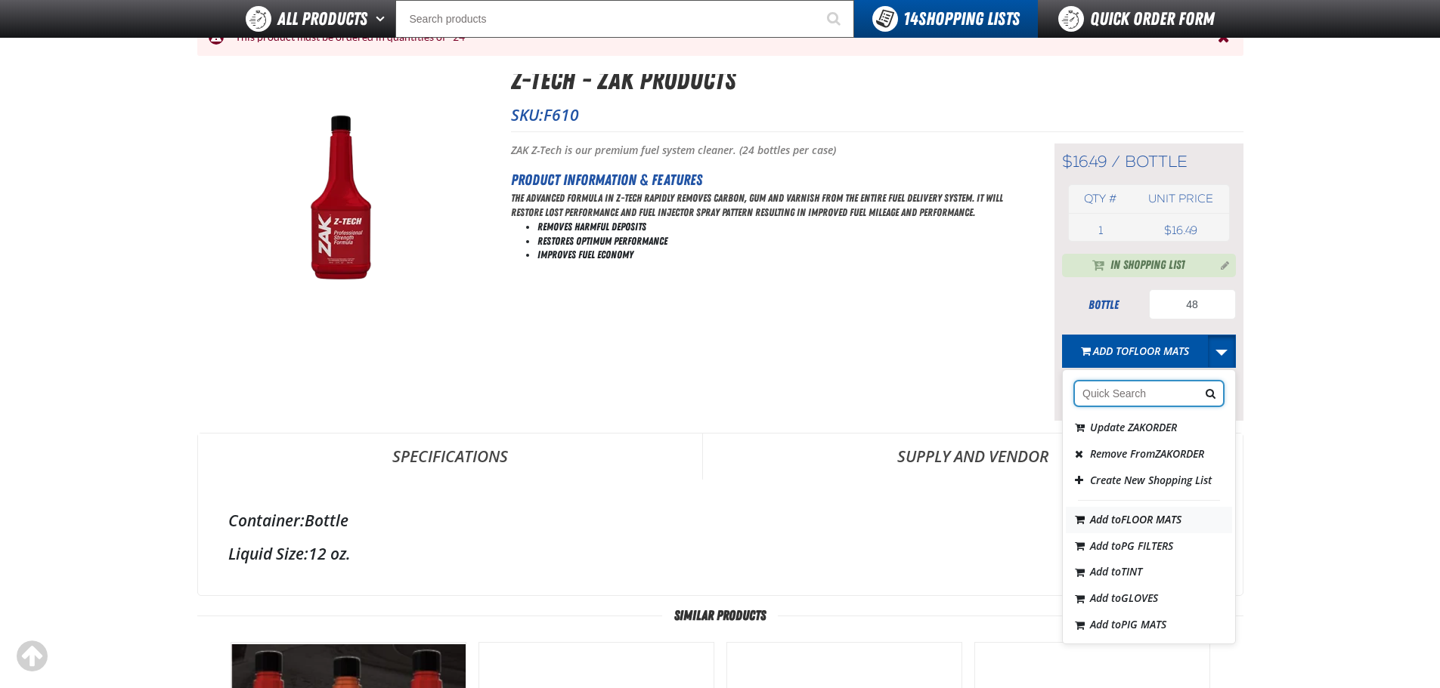
scroll to position [257, 0]
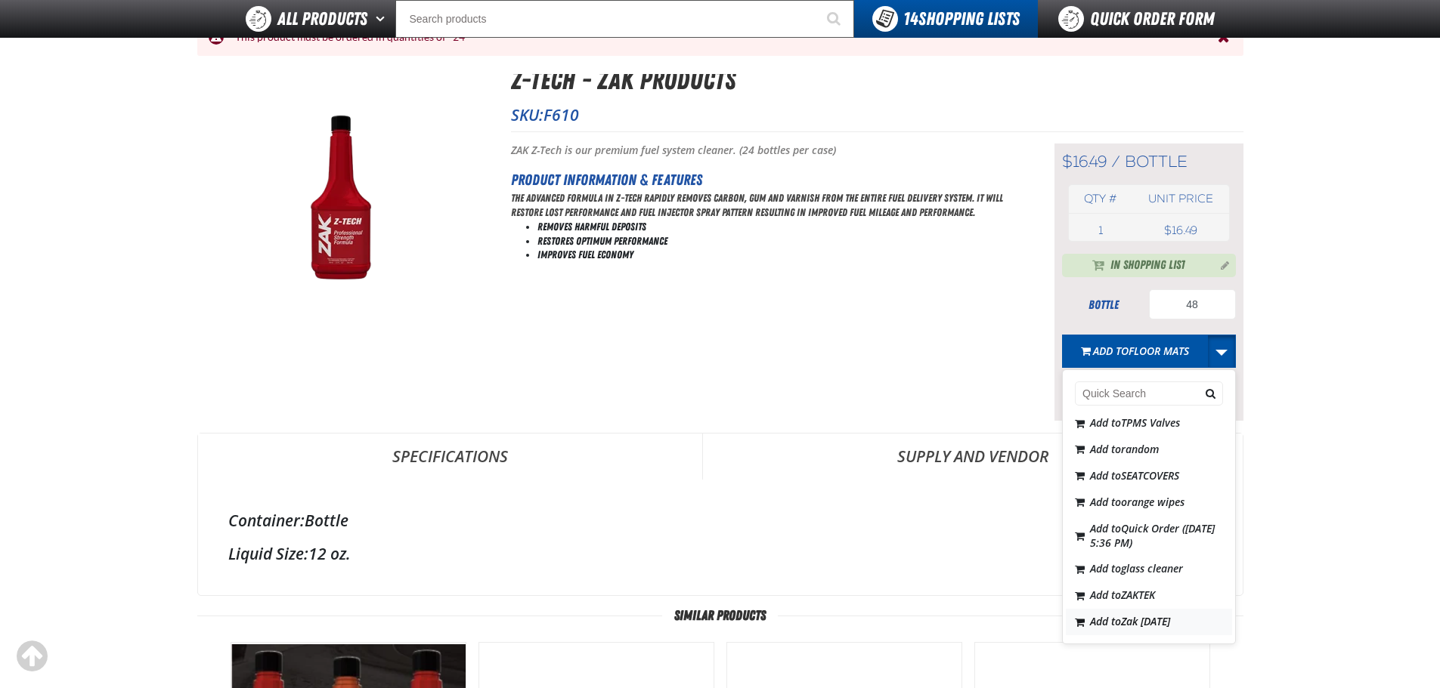
click at [1152, 623] on span "Zak [DATE]" at bounding box center [1145, 621] width 49 height 14
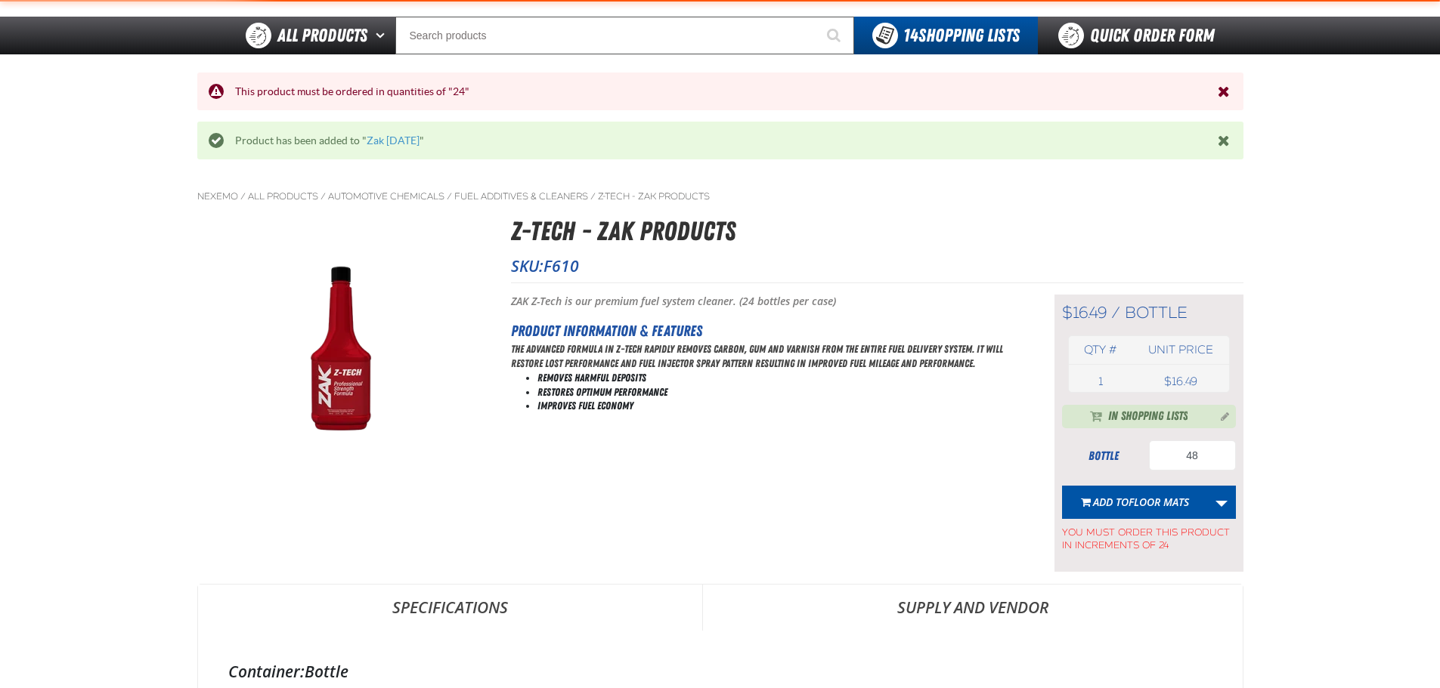
scroll to position [49, 0]
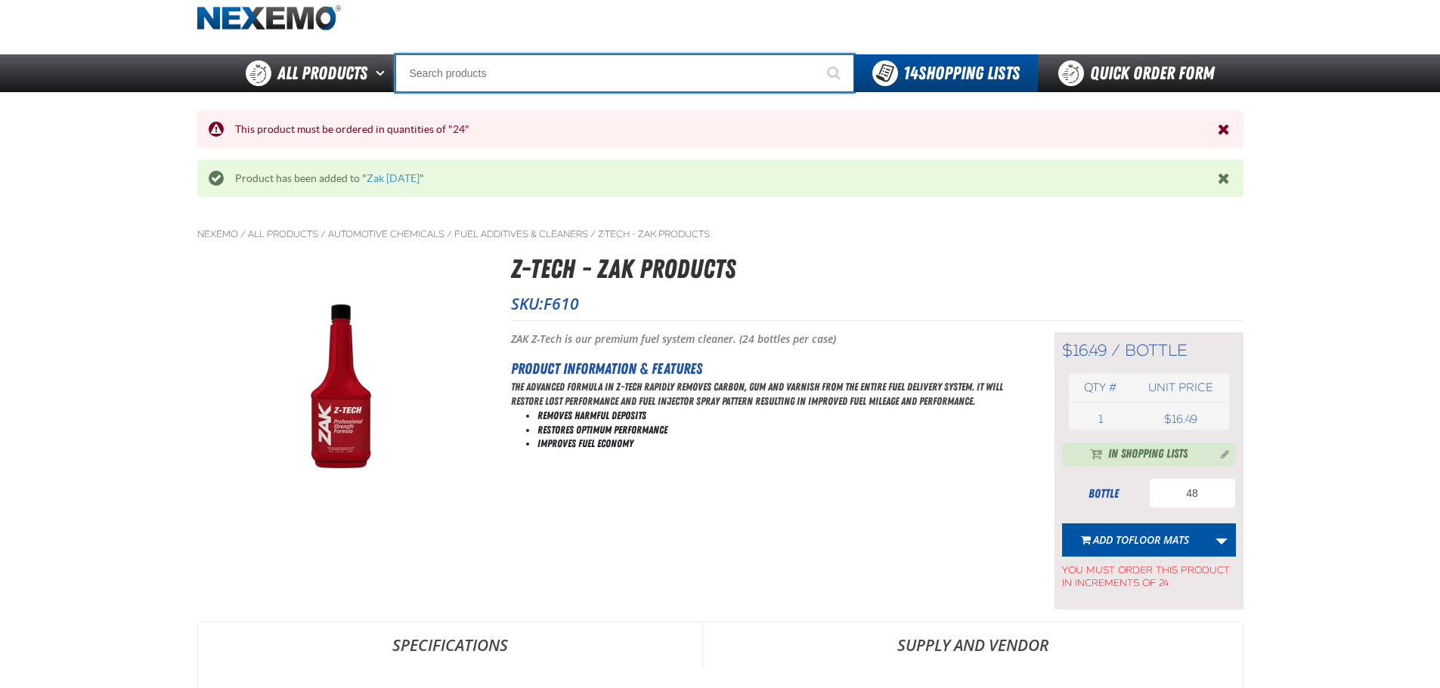
click at [489, 79] on input "Search" at bounding box center [624, 73] width 459 height 38
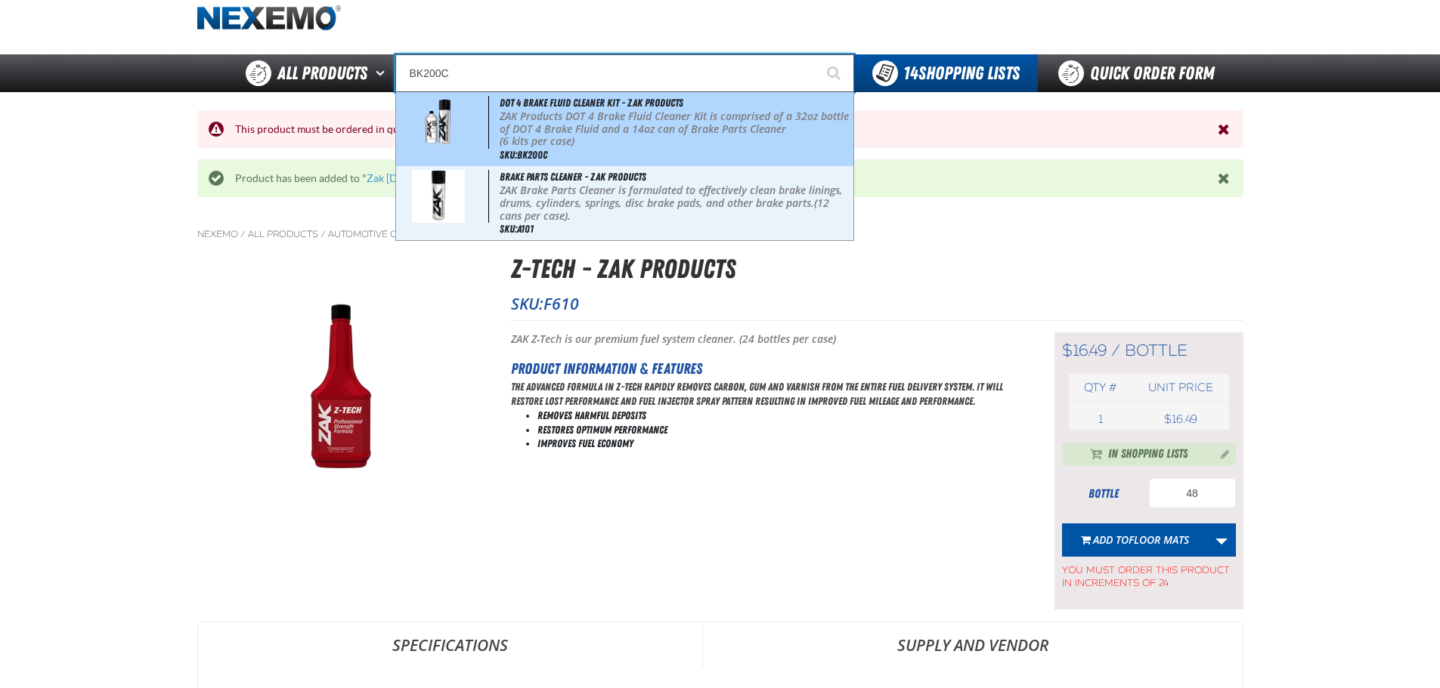
click at [548, 132] on p "ZAK Products DOT 4 Brake Fluid Cleaner Kit is comprised of a 32oz bottle of DOT…" at bounding box center [675, 123] width 351 height 26
type input "DOT 4 Brake Fluid Cleaner Kit - ZAK Products"
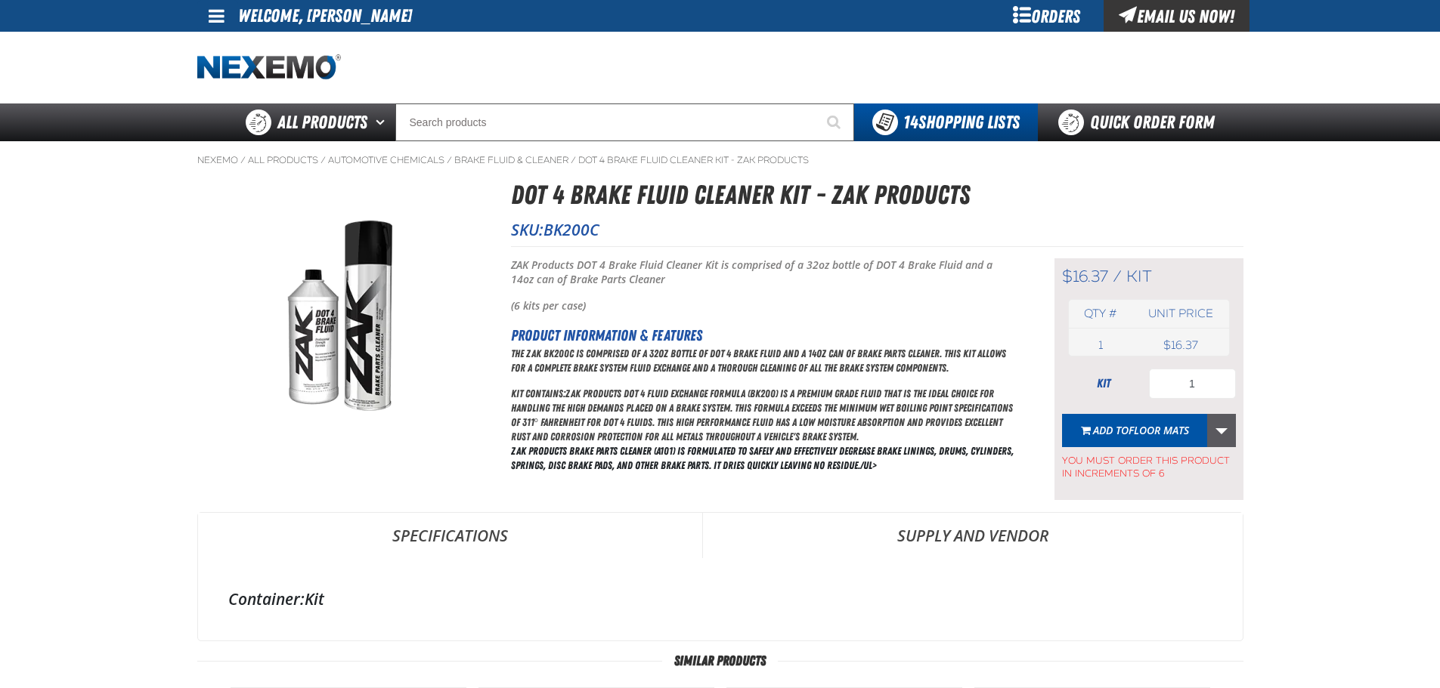
click at [1229, 422] on link "More Actions" at bounding box center [1221, 430] width 29 height 33
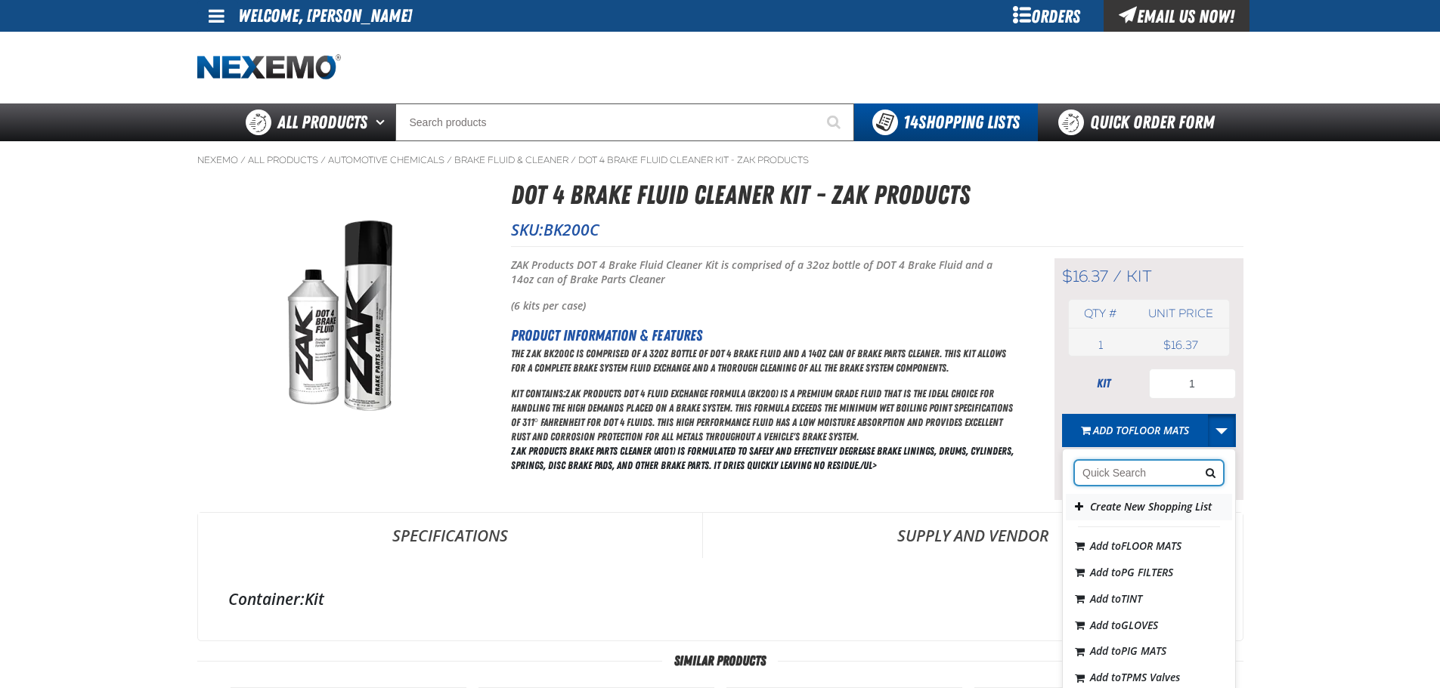
scroll to position [216, 0]
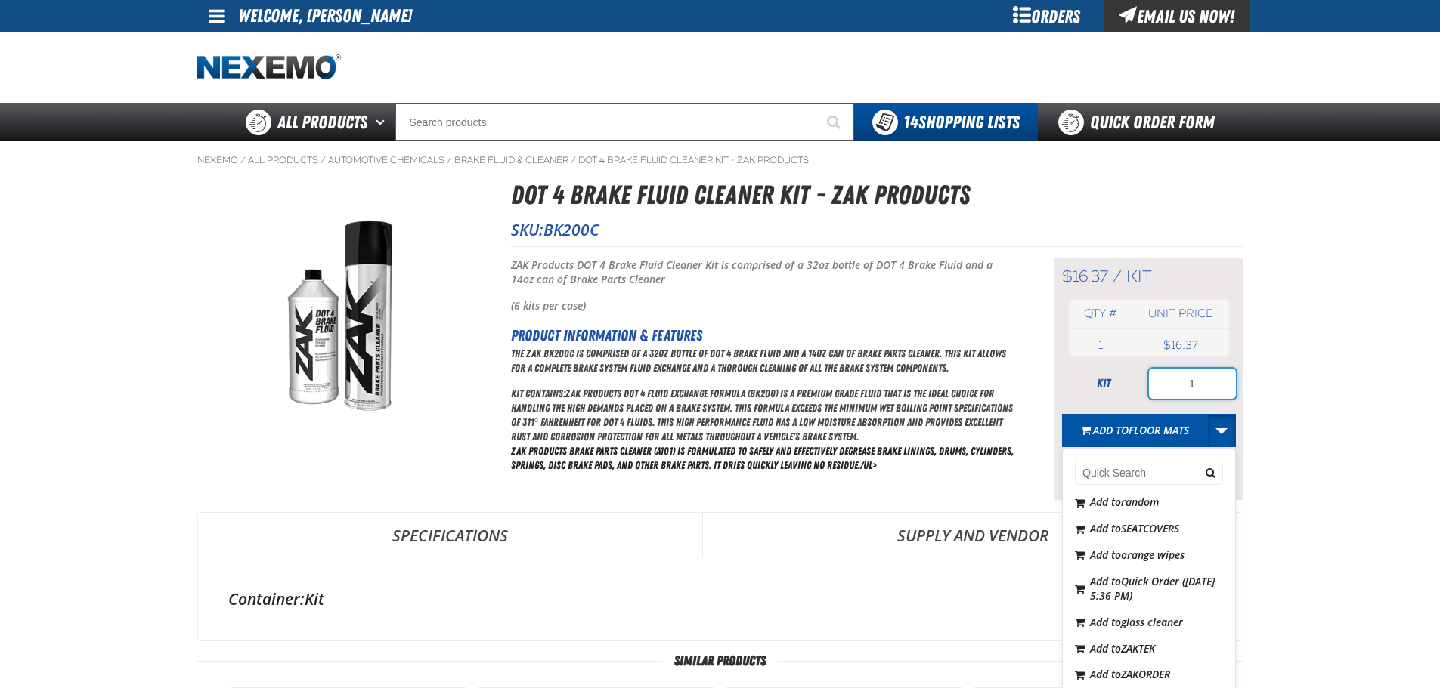
drag, startPoint x: 1204, startPoint y: 391, endPoint x: 1115, endPoint y: 385, distance: 88.6
click at [1128, 379] on div "kit 1" at bounding box center [1149, 384] width 174 height 30
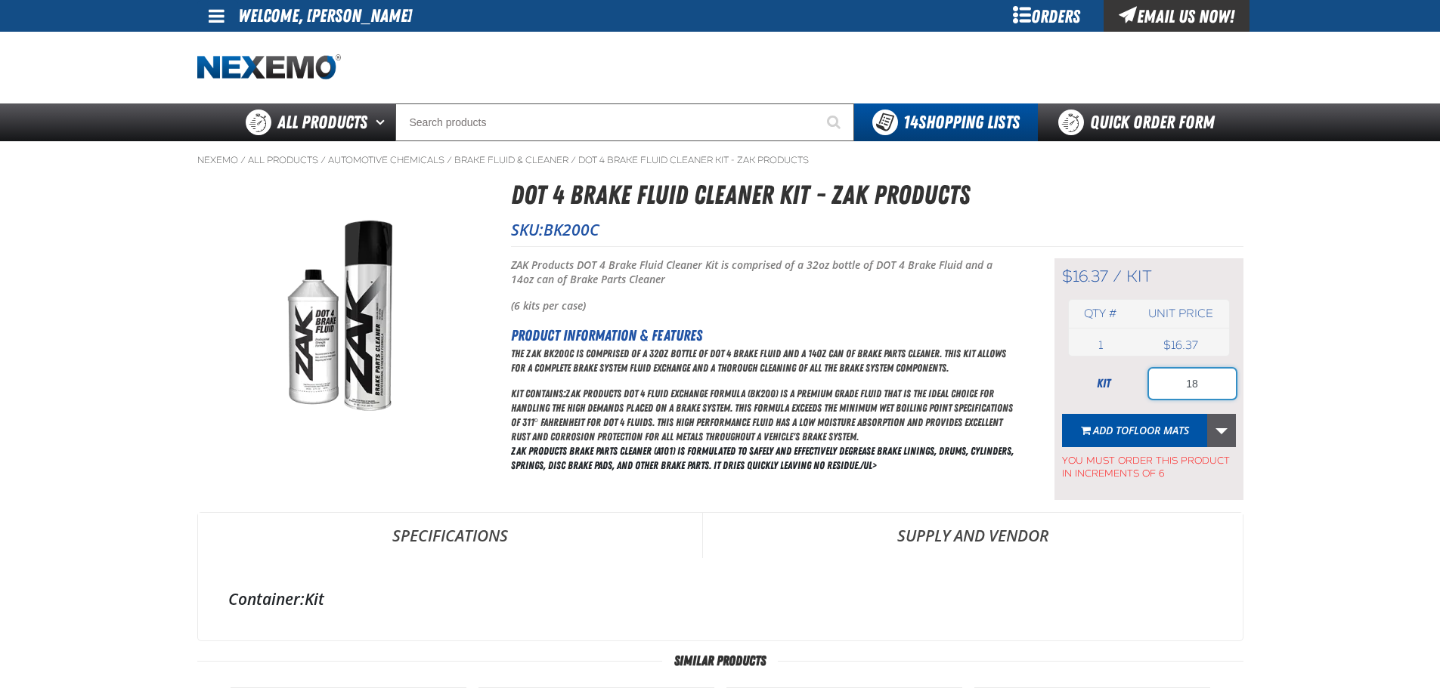
type input "18"
click at [1226, 431] on link "More Actions" at bounding box center [1221, 430] width 29 height 33
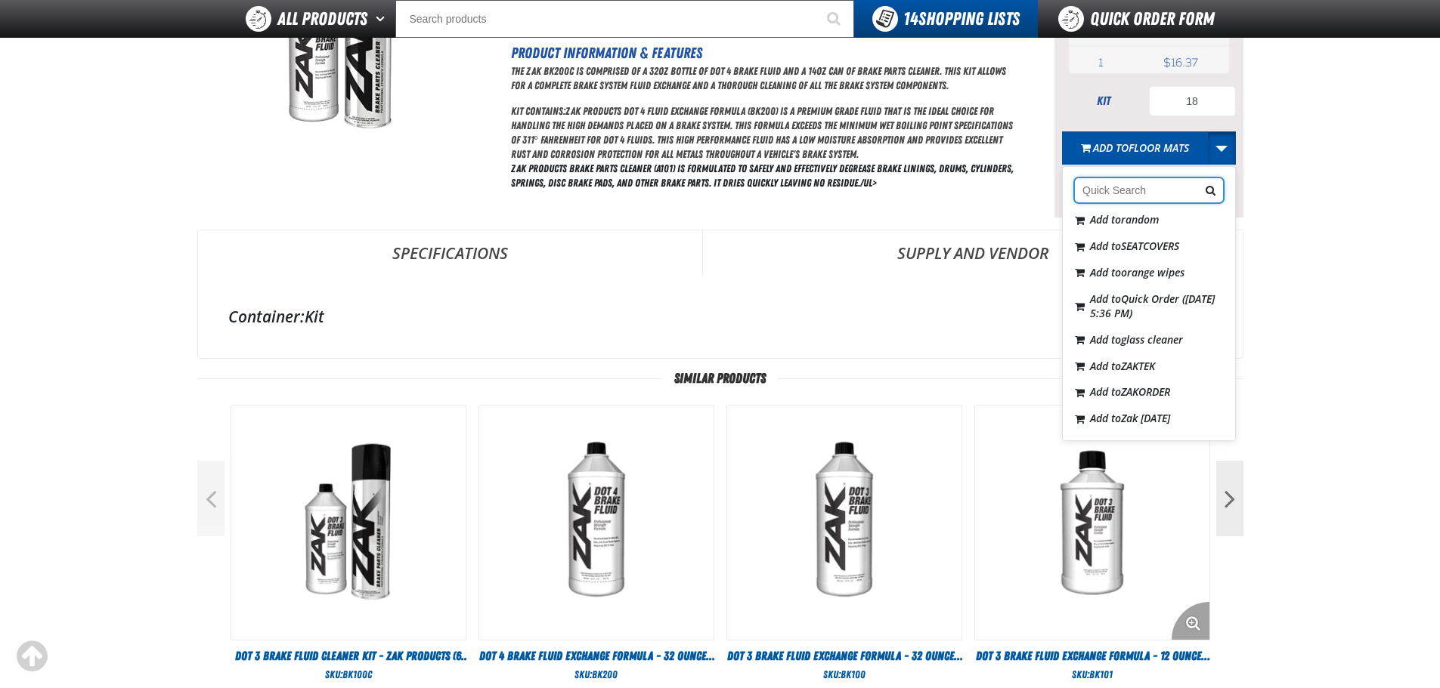
scroll to position [302, 0]
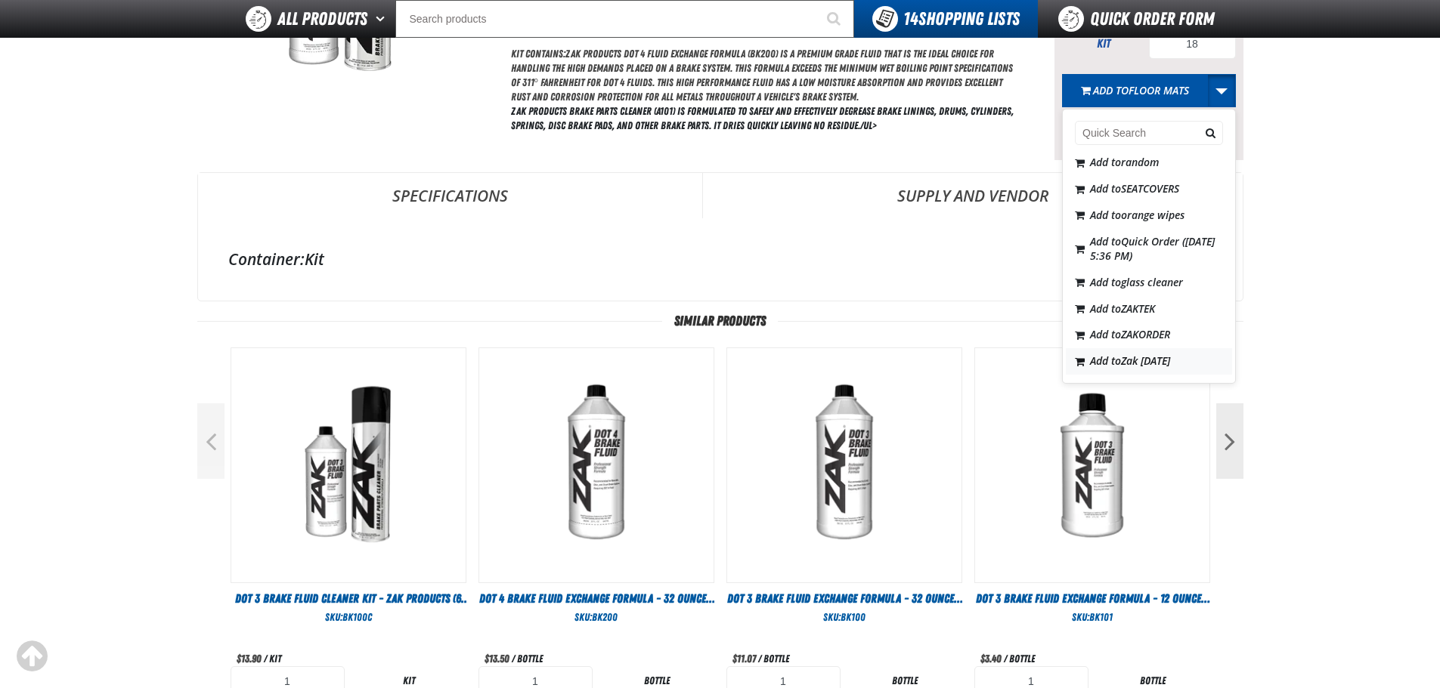
click at [1170, 363] on span "Zak [DATE]" at bounding box center [1145, 361] width 49 height 14
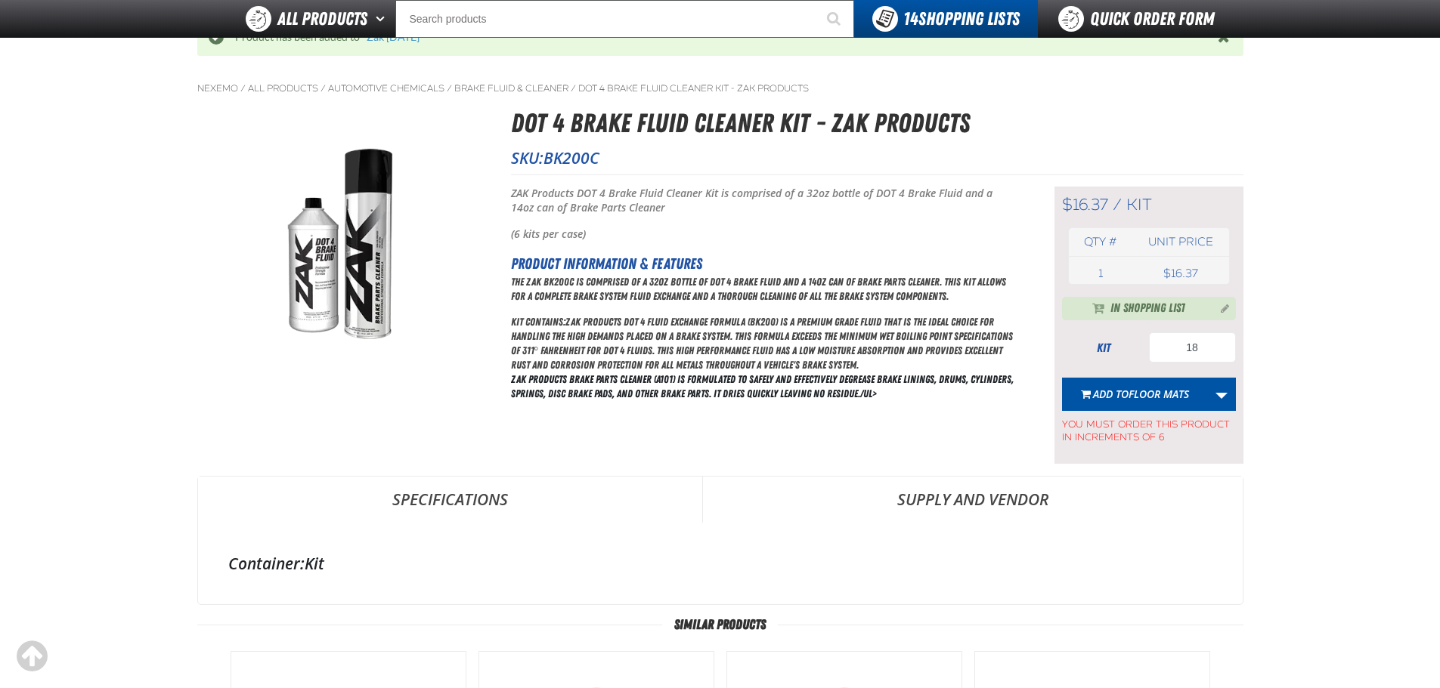
scroll to position [74, 0]
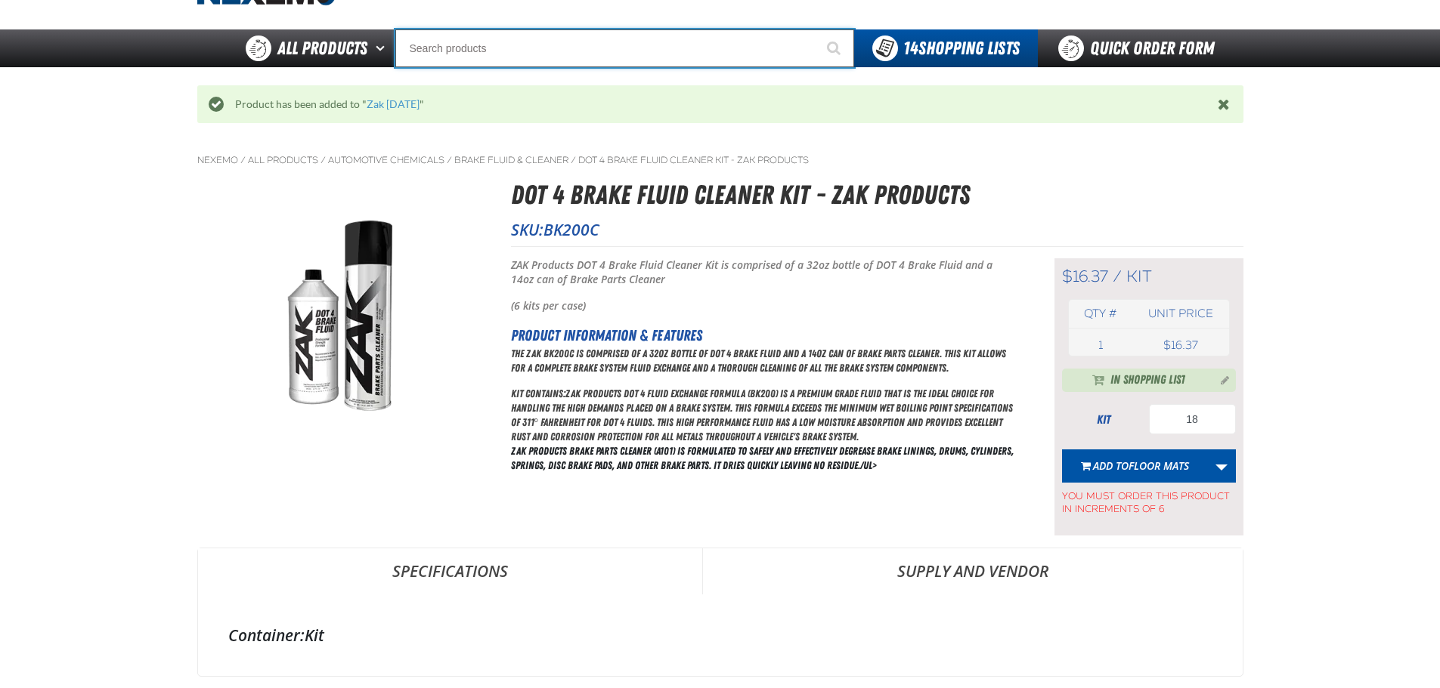
click at [555, 29] on input "Search" at bounding box center [624, 48] width 459 height 38
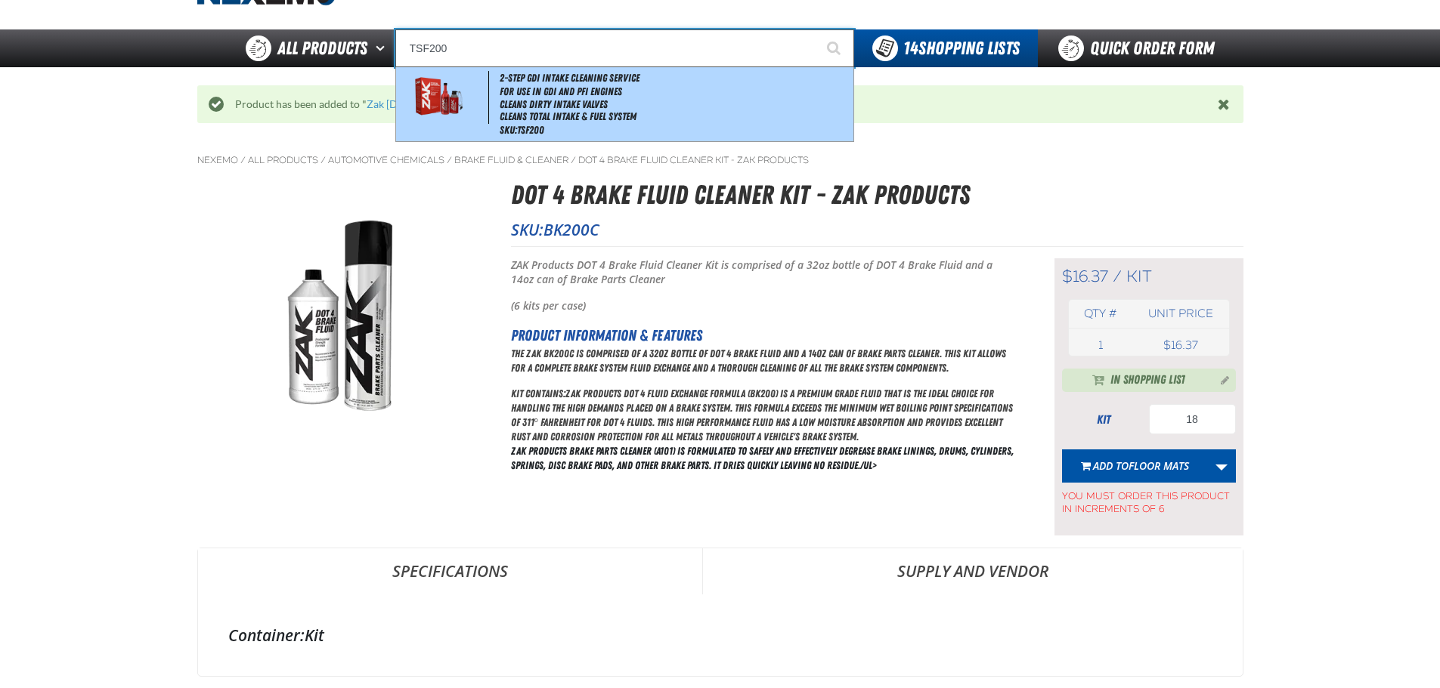
click at [572, 109] on li "Cleans Dirty Intake Valves" at bounding box center [675, 104] width 351 height 13
type input "2-Step GDI Intake Cleaning Service"
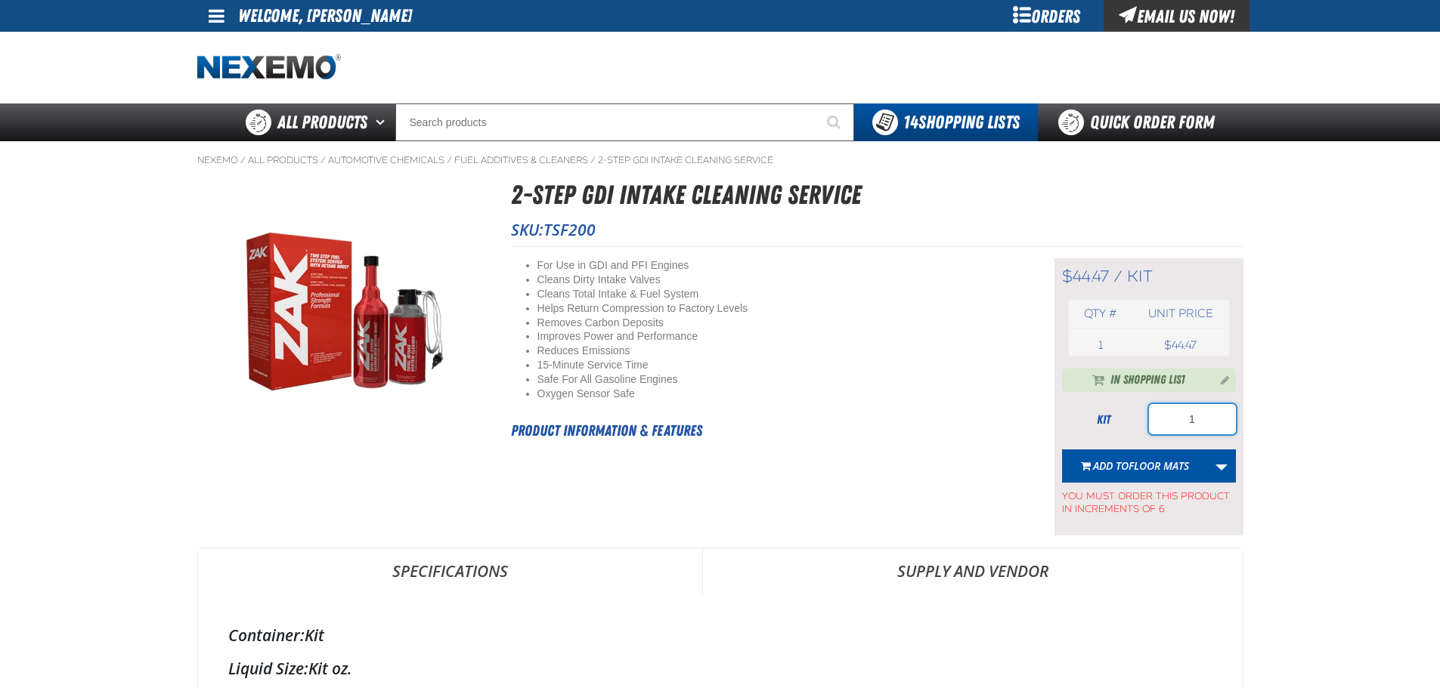
drag, startPoint x: 1173, startPoint y: 417, endPoint x: 1122, endPoint y: 416, distance: 50.7
click at [1124, 416] on div "kit 1" at bounding box center [1149, 419] width 174 height 30
type input "12"
click at [1222, 462] on link "More Actions" at bounding box center [1221, 466] width 29 height 33
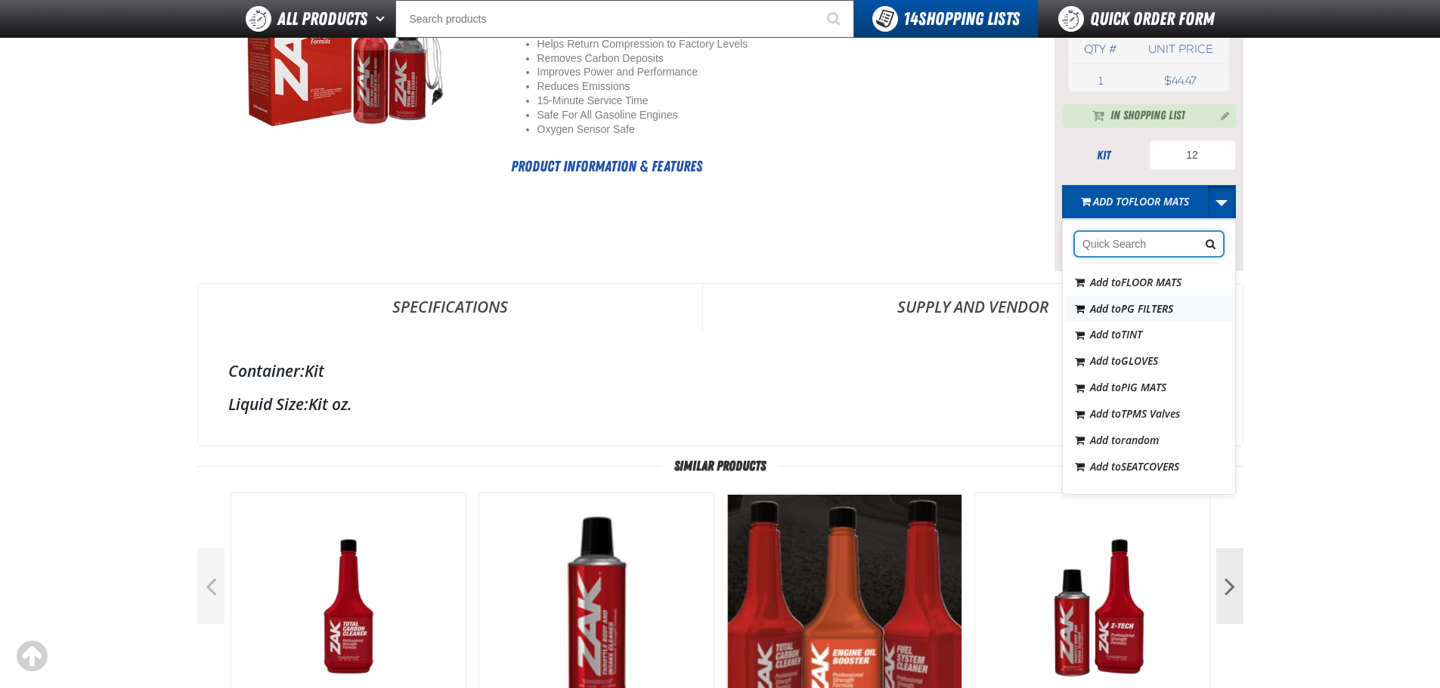
scroll to position [257, 0]
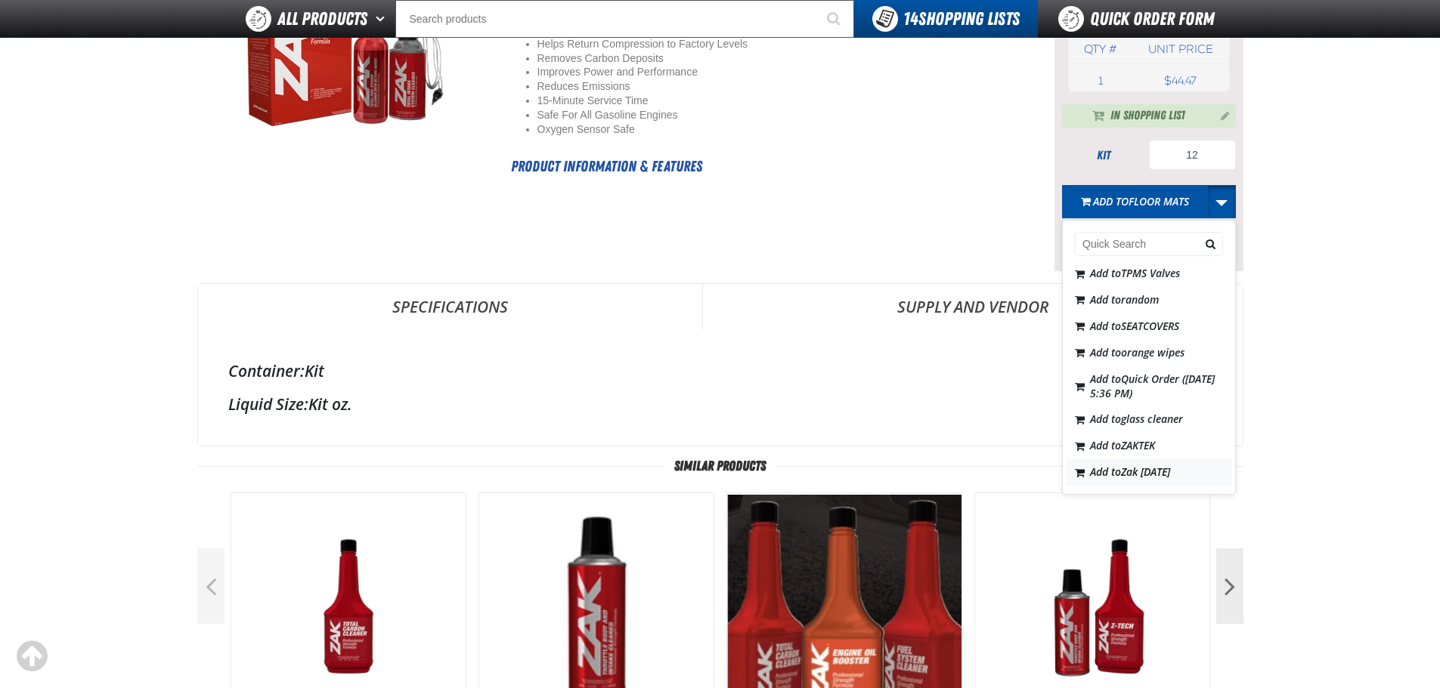
click at [1160, 479] on span "Zak [DATE]" at bounding box center [1145, 472] width 49 height 14
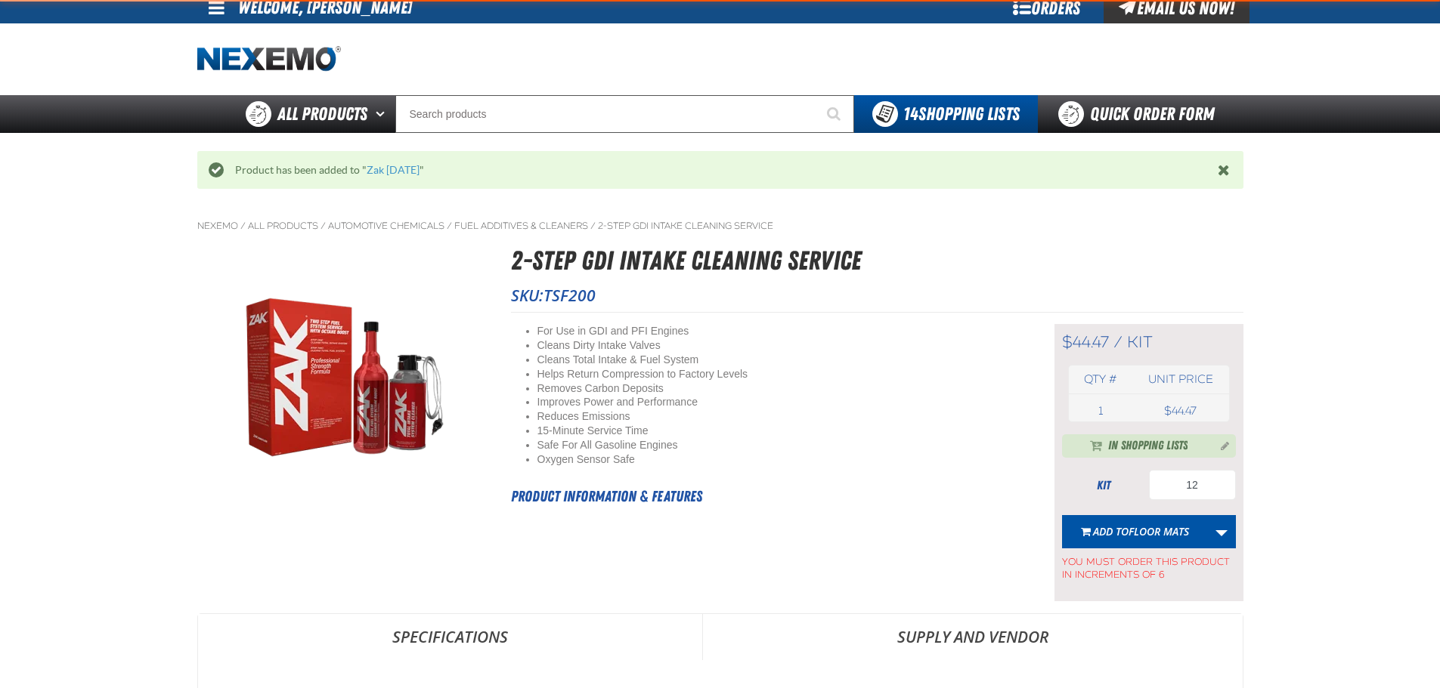
scroll to position [0, 0]
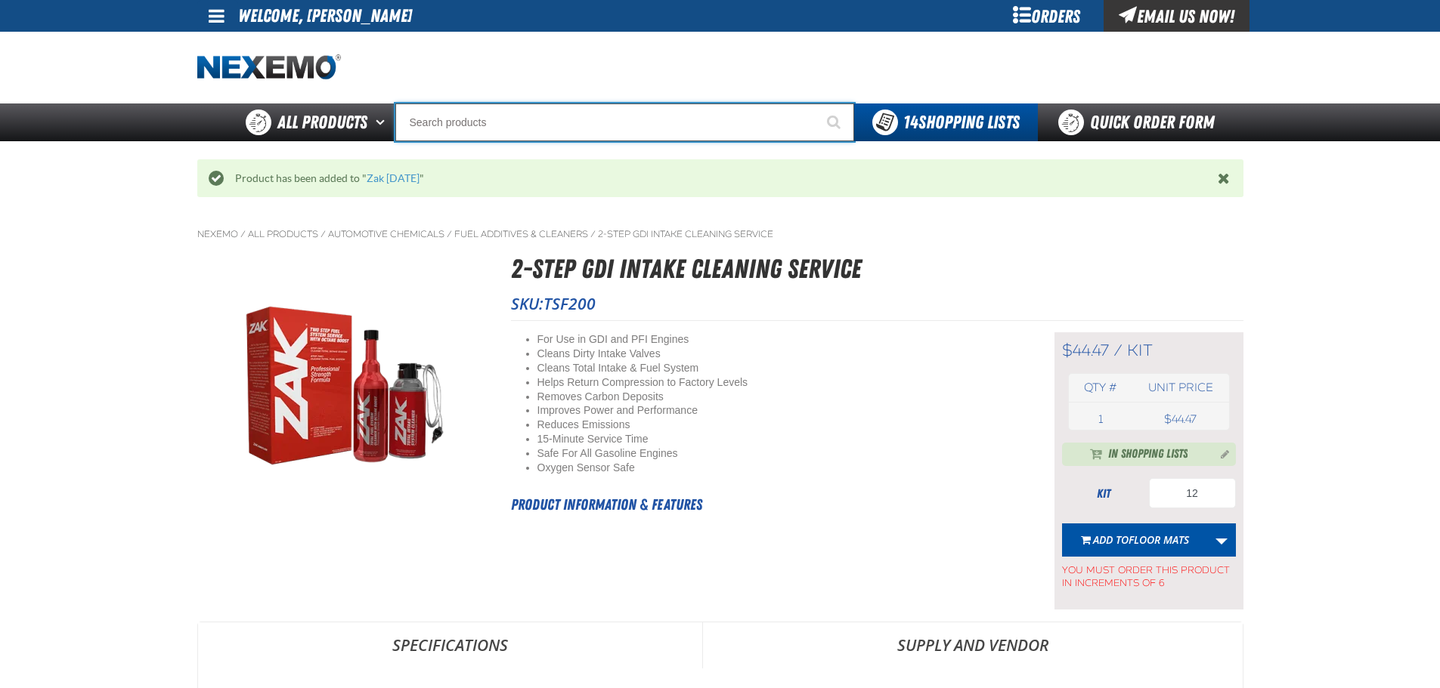
click at [472, 124] on input "Search" at bounding box center [624, 123] width 459 height 38
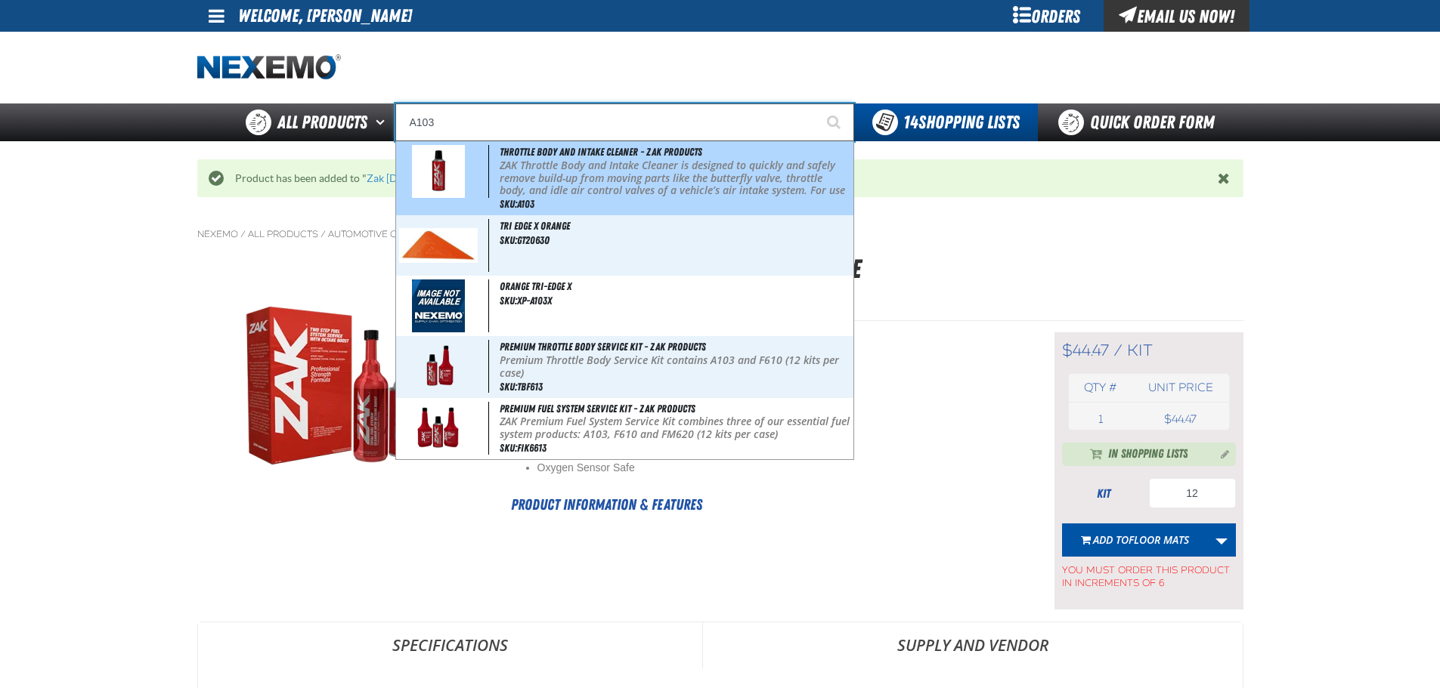
click at [568, 165] on p "ZAK Throttle Body and Intake Cleaner is designed to quickly and safely remove b…" at bounding box center [675, 184] width 351 height 51
type input "Throttle Body and Intake Cleaner - ZAK Products"
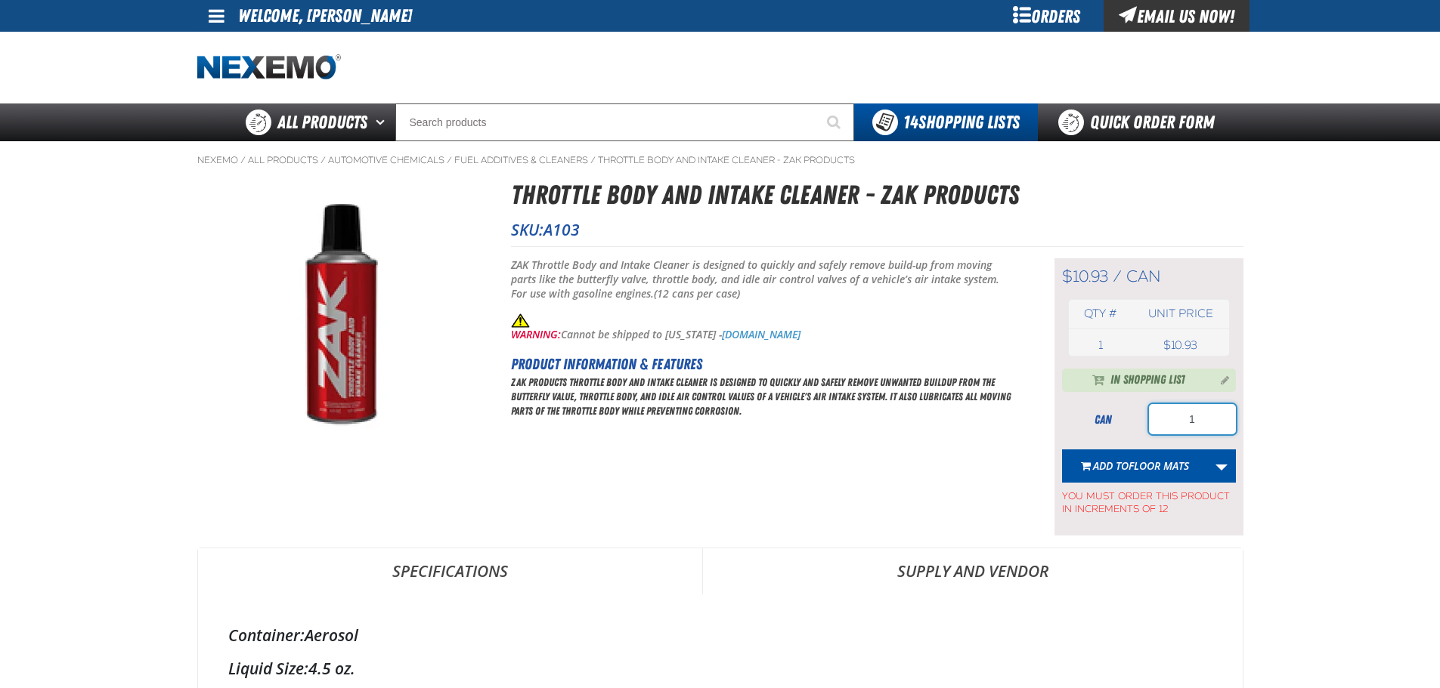
drag, startPoint x: 1211, startPoint y: 429, endPoint x: 1084, endPoint y: 407, distance: 128.2
click at [1086, 407] on div "can 1" at bounding box center [1149, 419] width 174 height 30
type input "24"
click at [1222, 468] on link "More Actions" at bounding box center [1221, 466] width 29 height 33
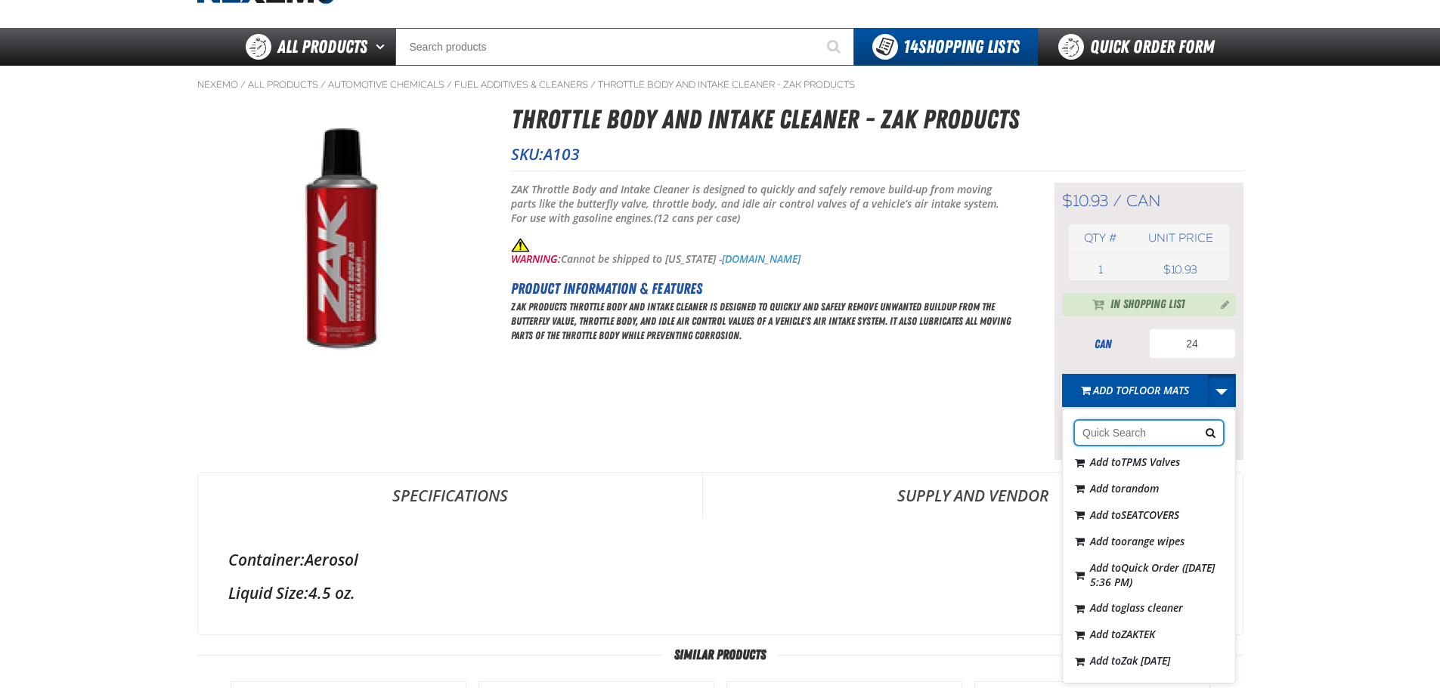
scroll to position [257, 0]
click at [1170, 664] on span "Zak [DATE]" at bounding box center [1145, 661] width 49 height 14
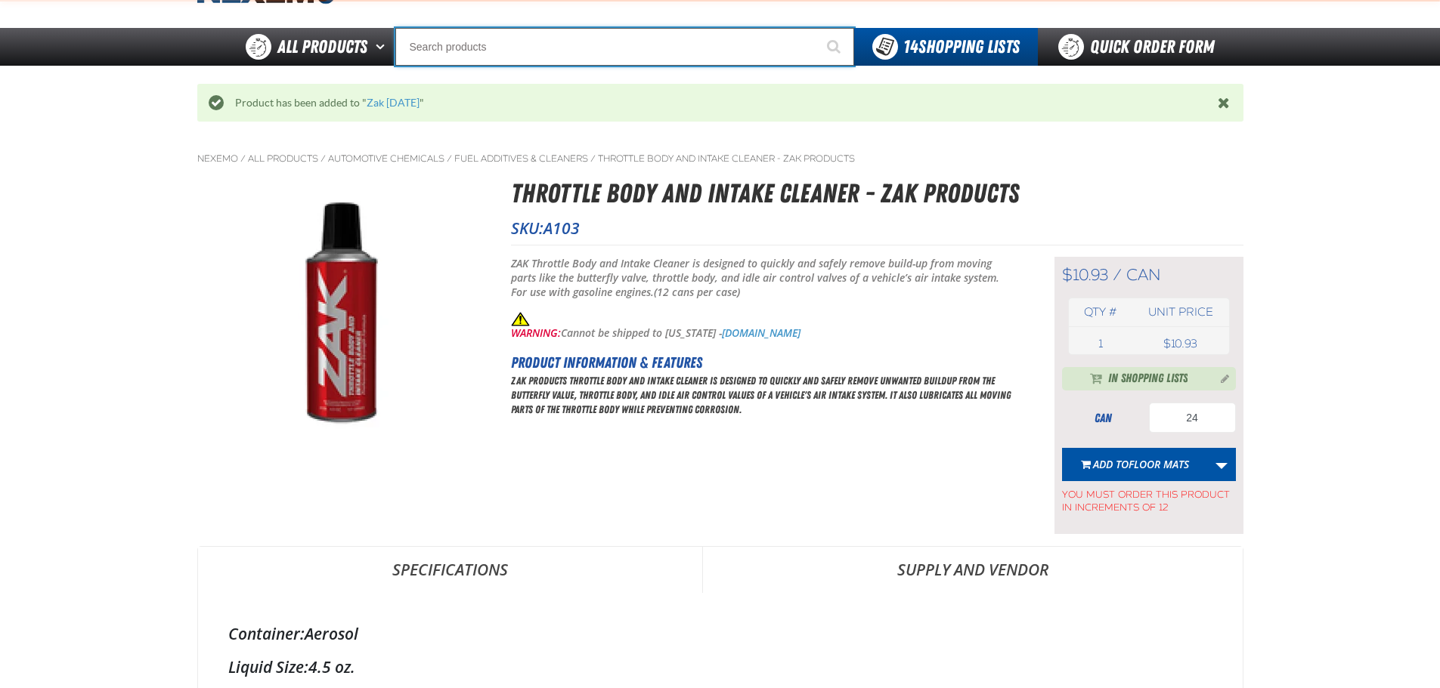
click at [549, 42] on input "Search" at bounding box center [624, 47] width 459 height 38
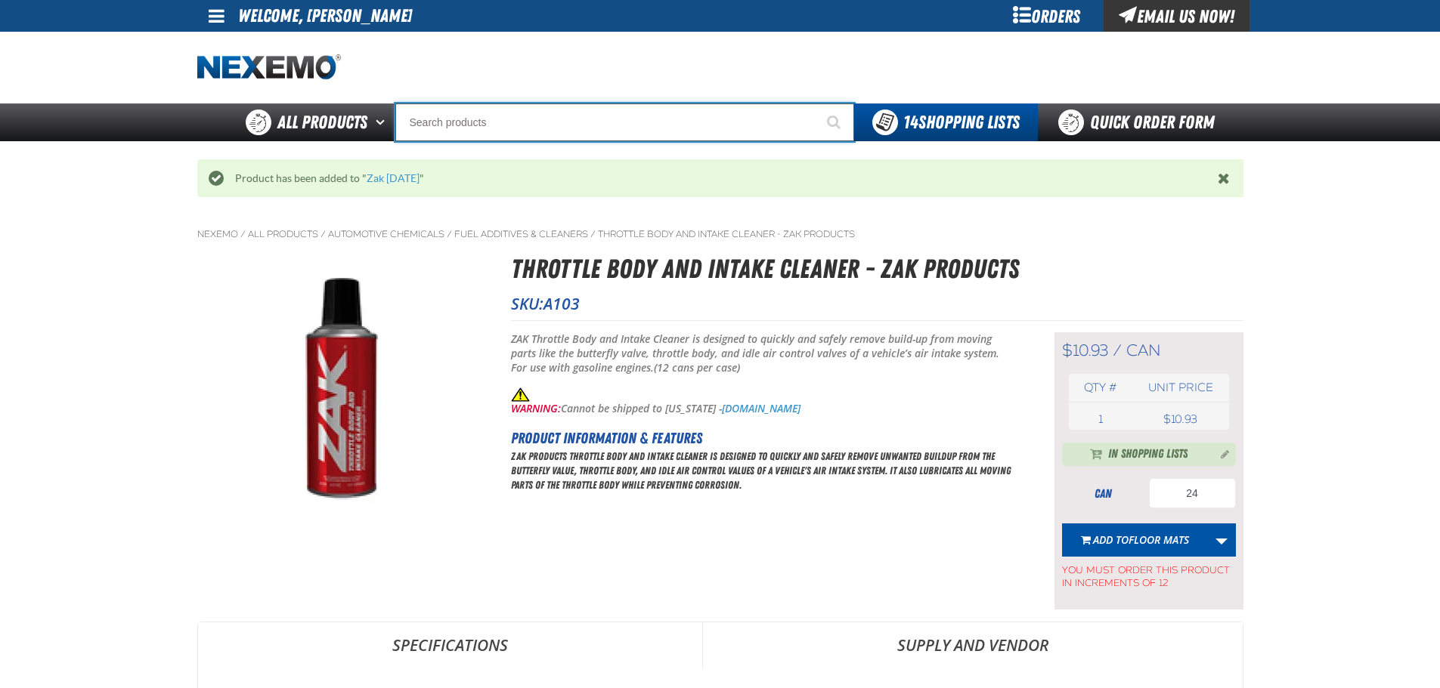
click at [595, 126] on input "Search" at bounding box center [624, 123] width 459 height 38
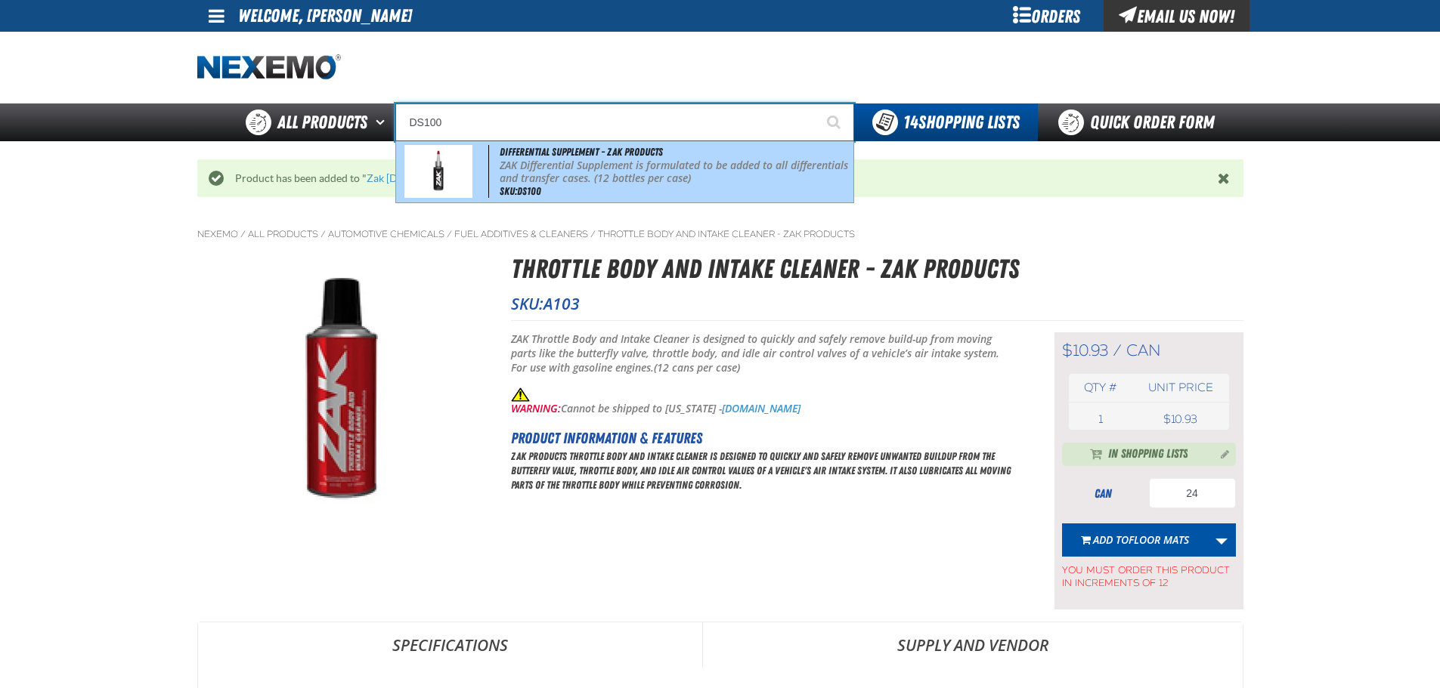
click at [558, 178] on p "ZAK Differential Supplement is formulated to be added to all differentials and …" at bounding box center [675, 172] width 351 height 26
type input "Differential Supplement - ZAK Products"
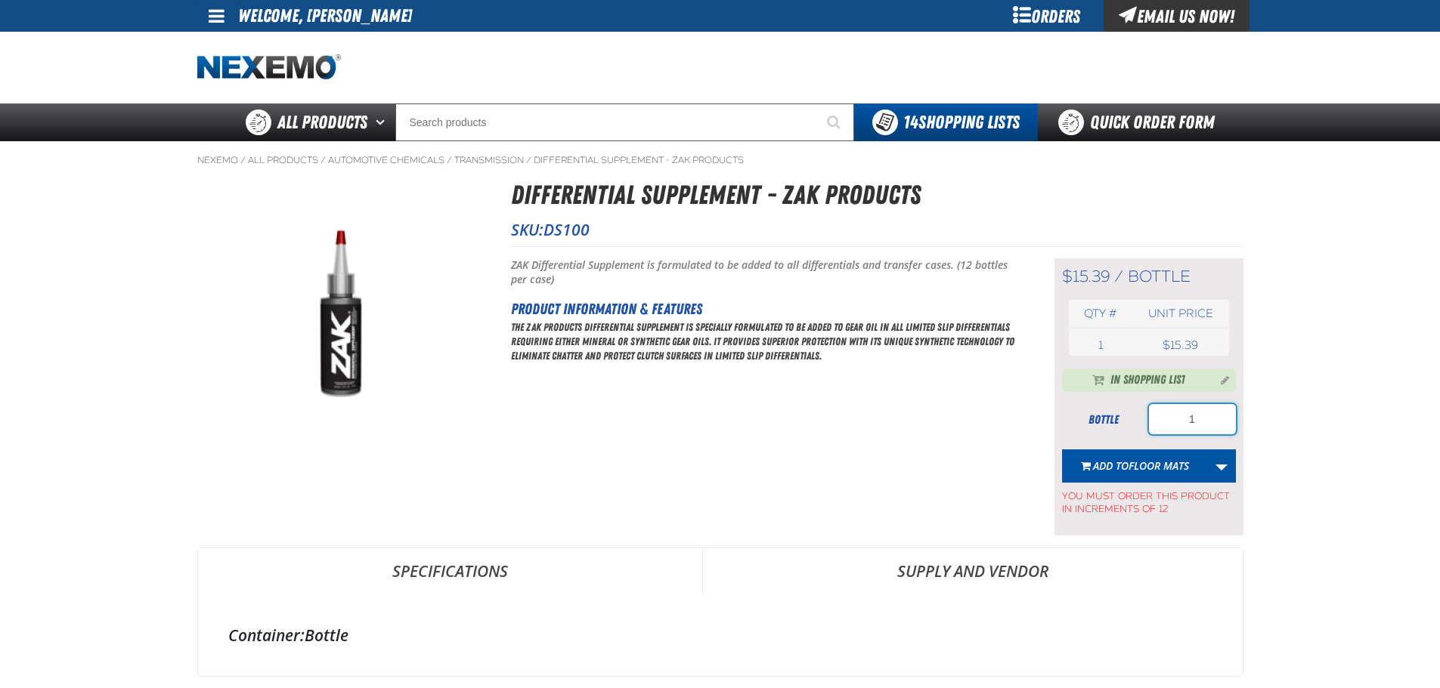
drag, startPoint x: 1202, startPoint y: 421, endPoint x: 1075, endPoint y: 424, distance: 127.8
click at [1088, 424] on div "bottle 1" at bounding box center [1149, 419] width 174 height 30
type input "12"
click at [1225, 470] on link "More Actions" at bounding box center [1221, 466] width 29 height 33
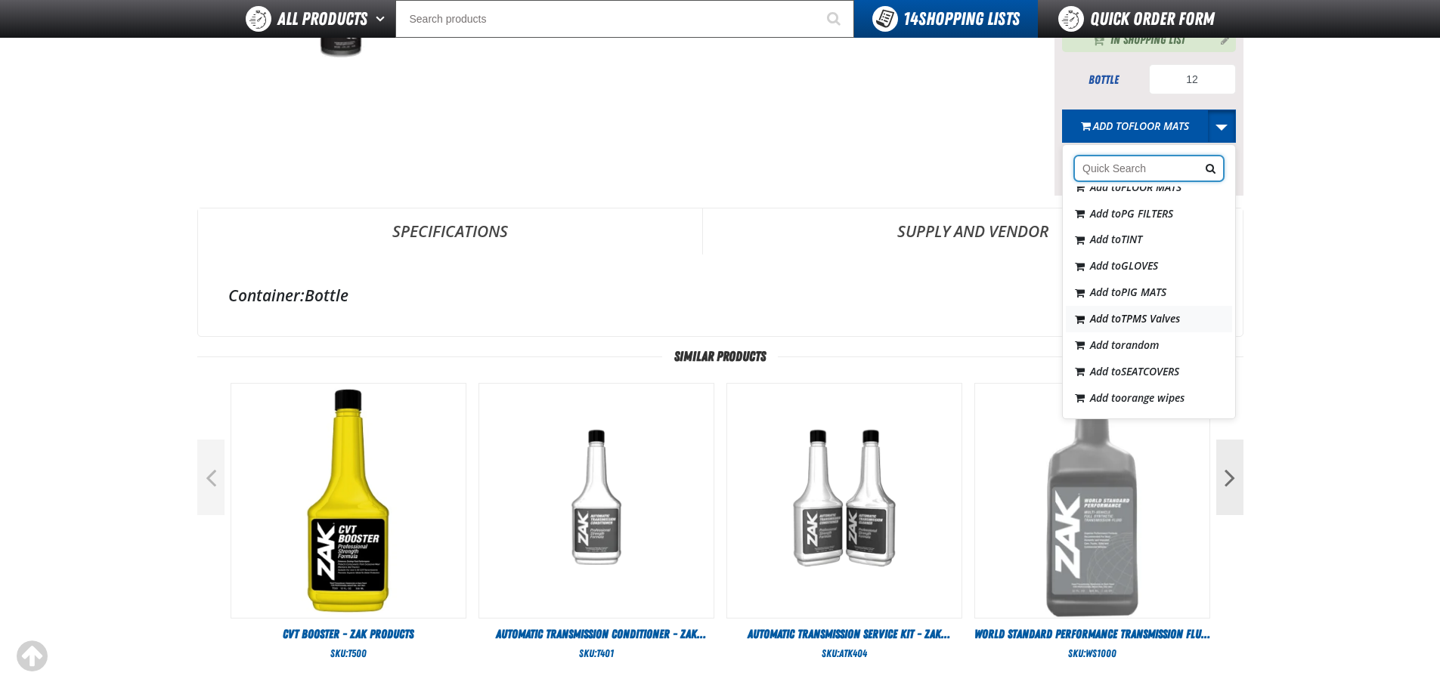
scroll to position [257, 0]
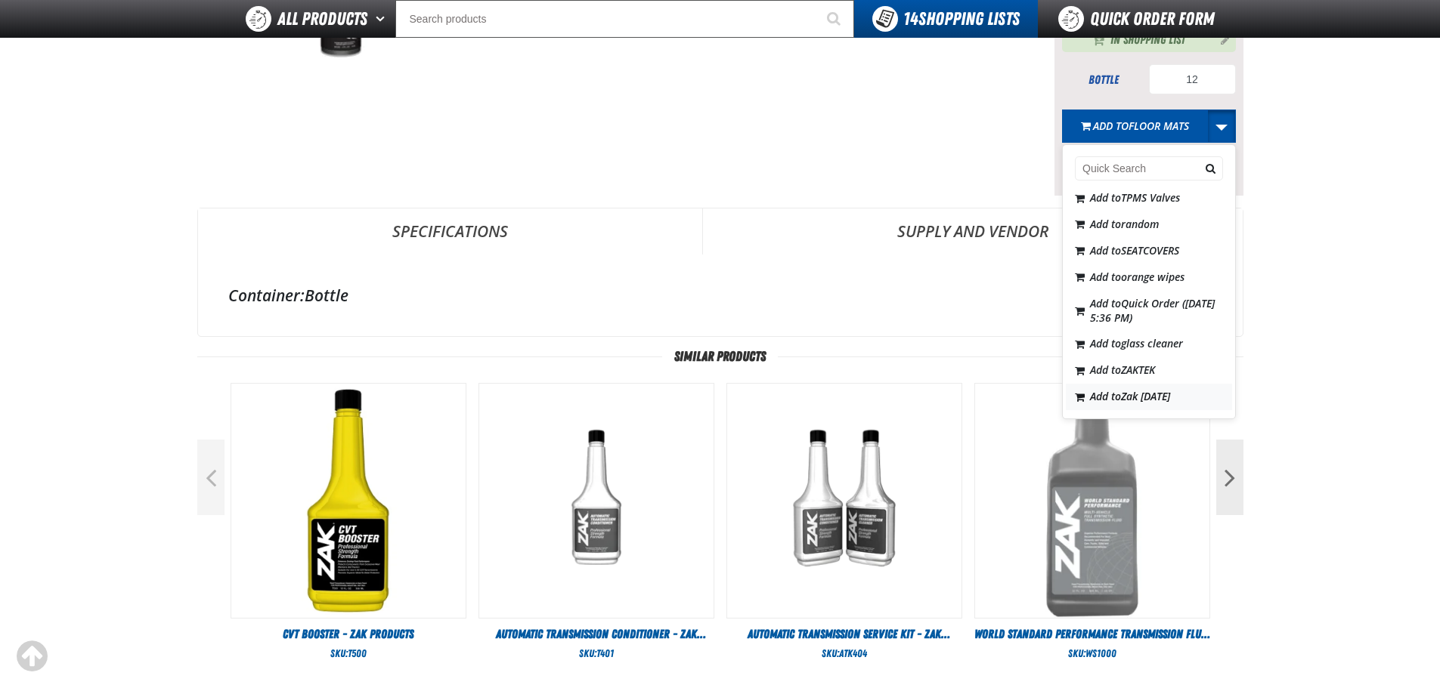
click at [1158, 401] on span "Zak [DATE]" at bounding box center [1145, 396] width 49 height 14
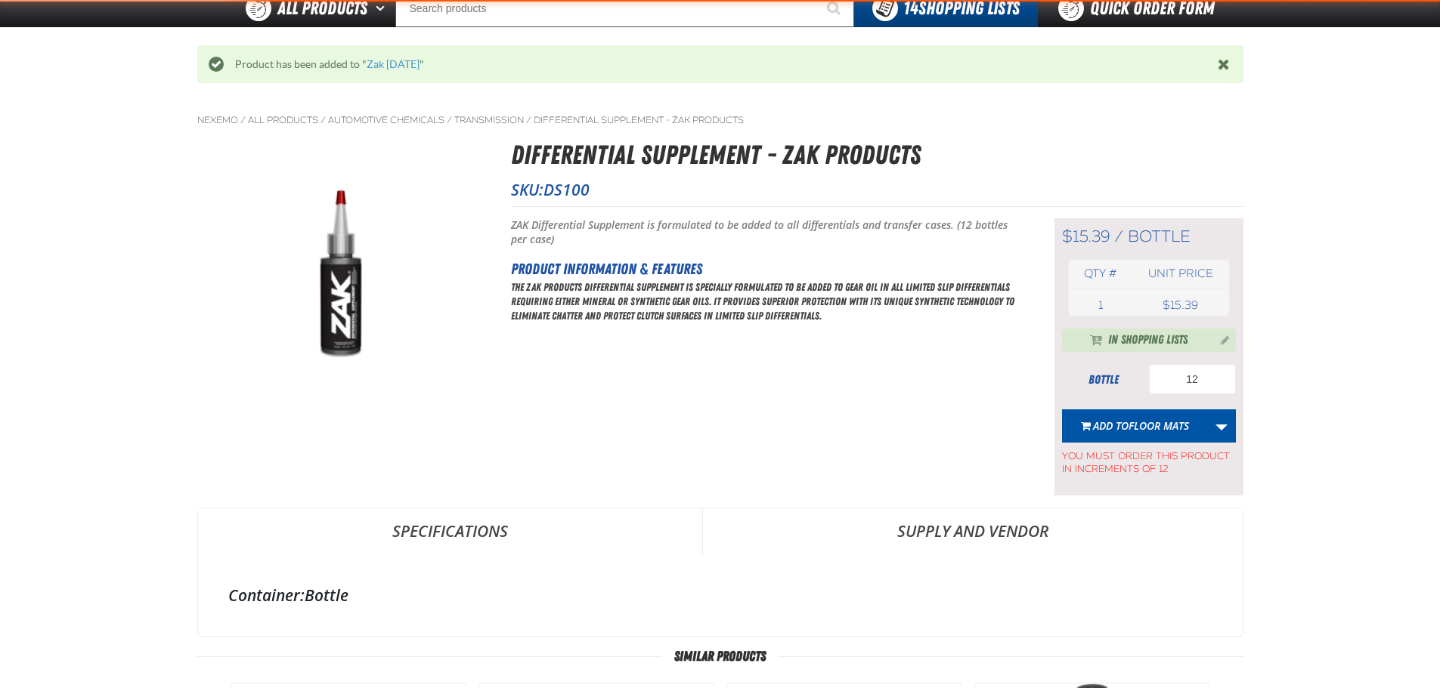
scroll to position [74, 0]
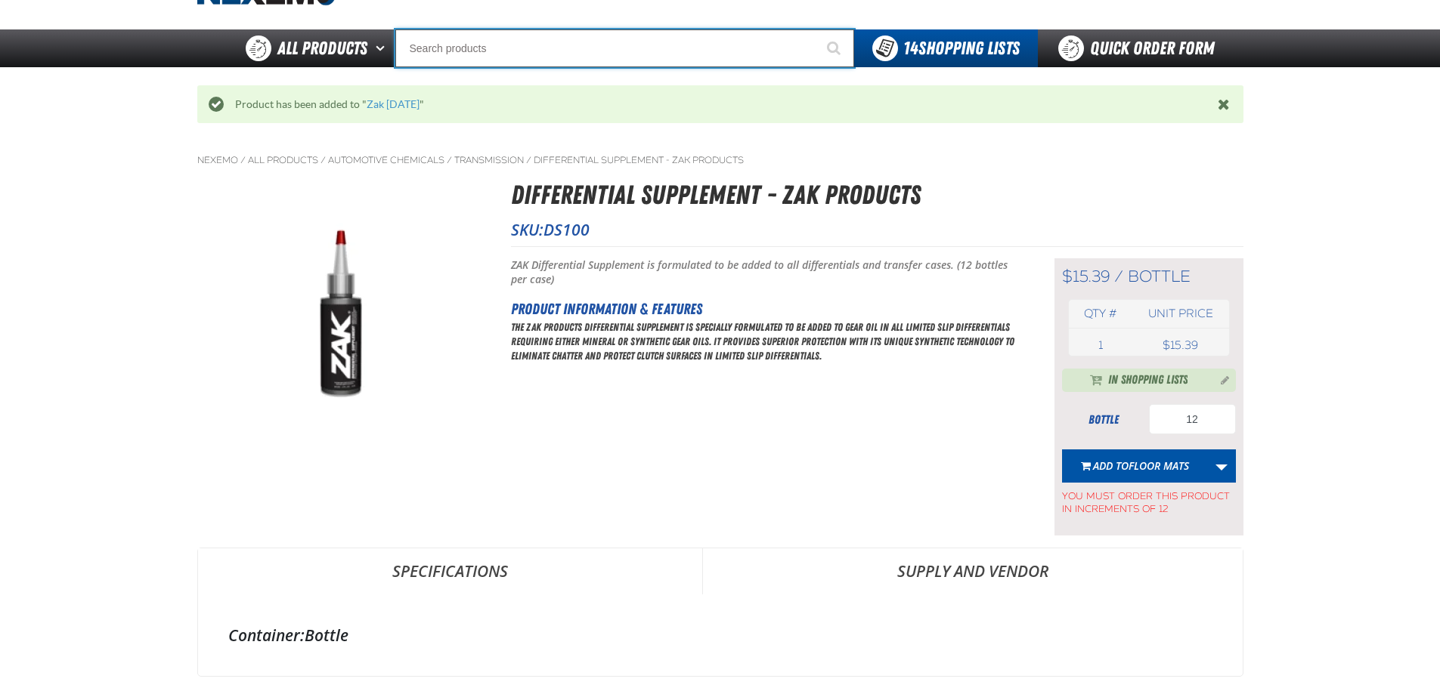
click at [578, 48] on input "Search" at bounding box center [624, 48] width 459 height 38
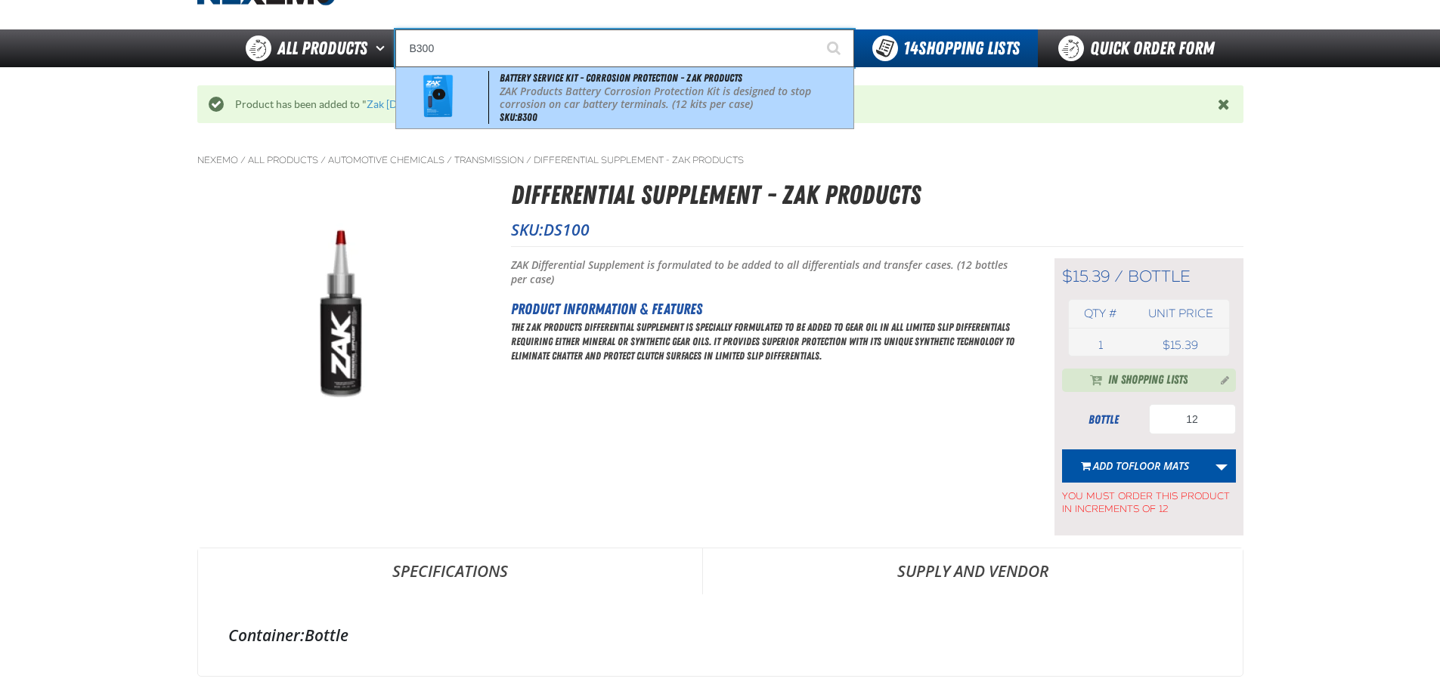
click at [591, 94] on p "ZAK Products Battery Corrosion Protection Kit is designed to stop corrosion on …" at bounding box center [675, 98] width 351 height 26
type input "Battery Service Kit - Corrosion Protection - ZAK Products"
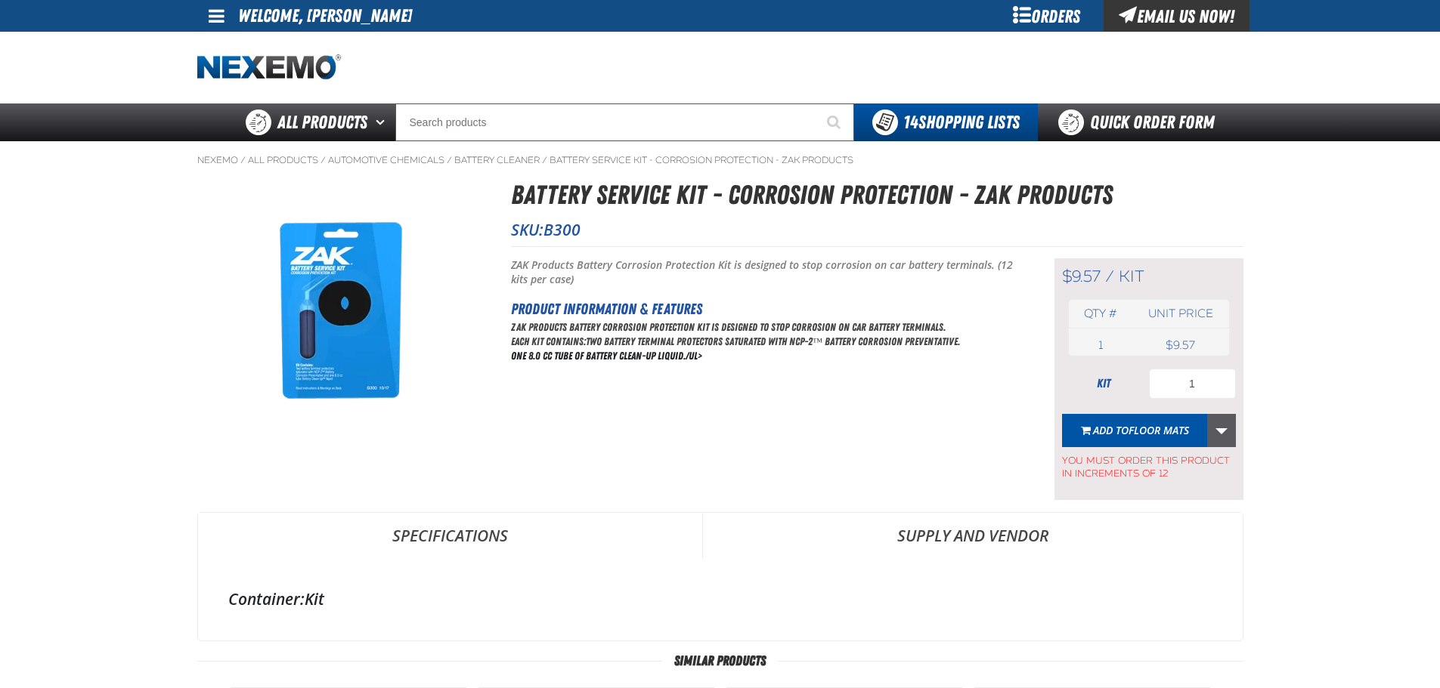
click at [1226, 432] on link "More Actions" at bounding box center [1221, 430] width 29 height 33
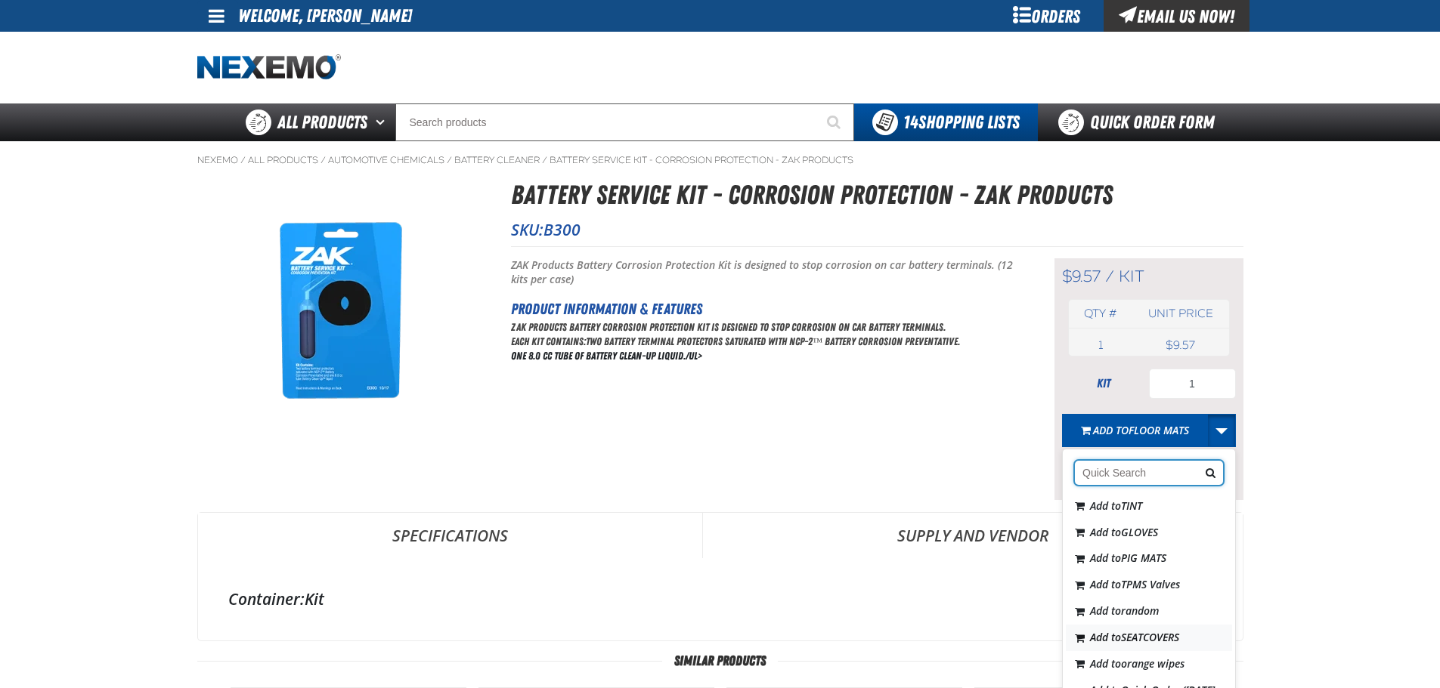
scroll to position [216, 0]
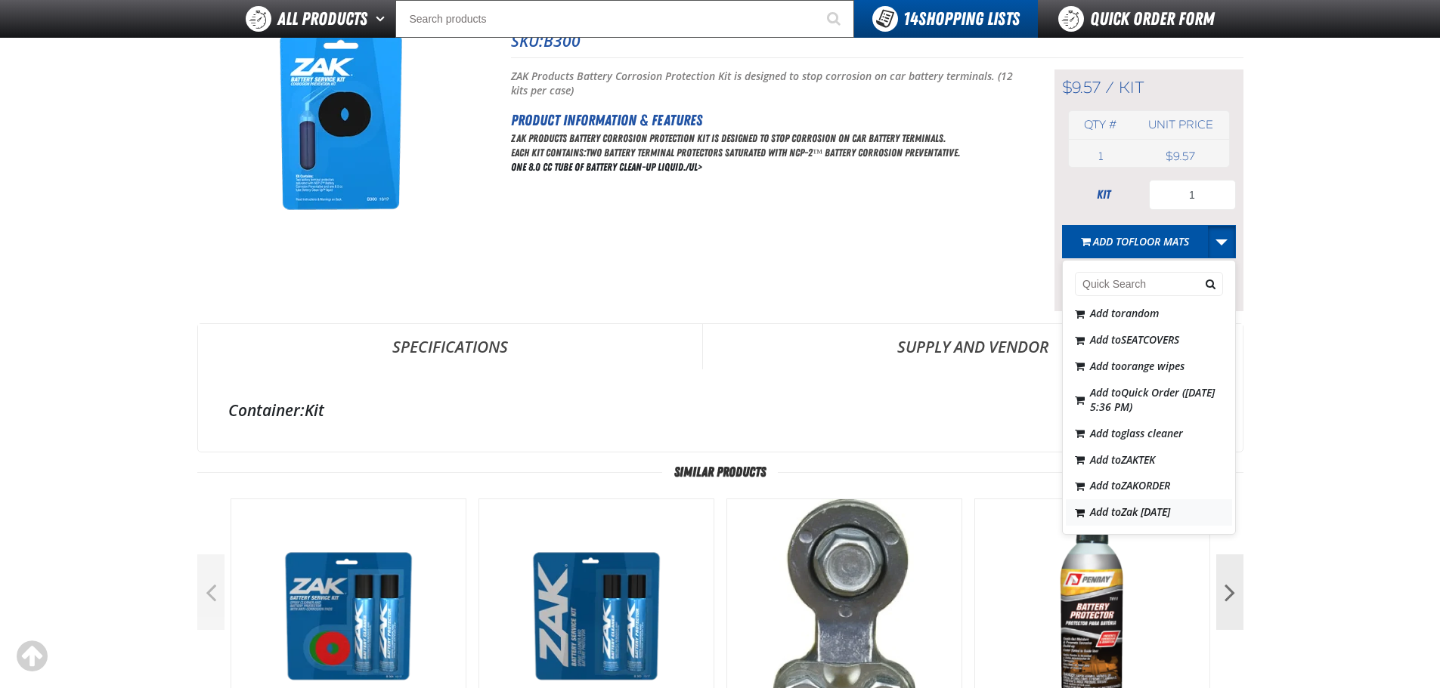
click at [1170, 512] on span "Zak [DATE]" at bounding box center [1145, 512] width 49 height 14
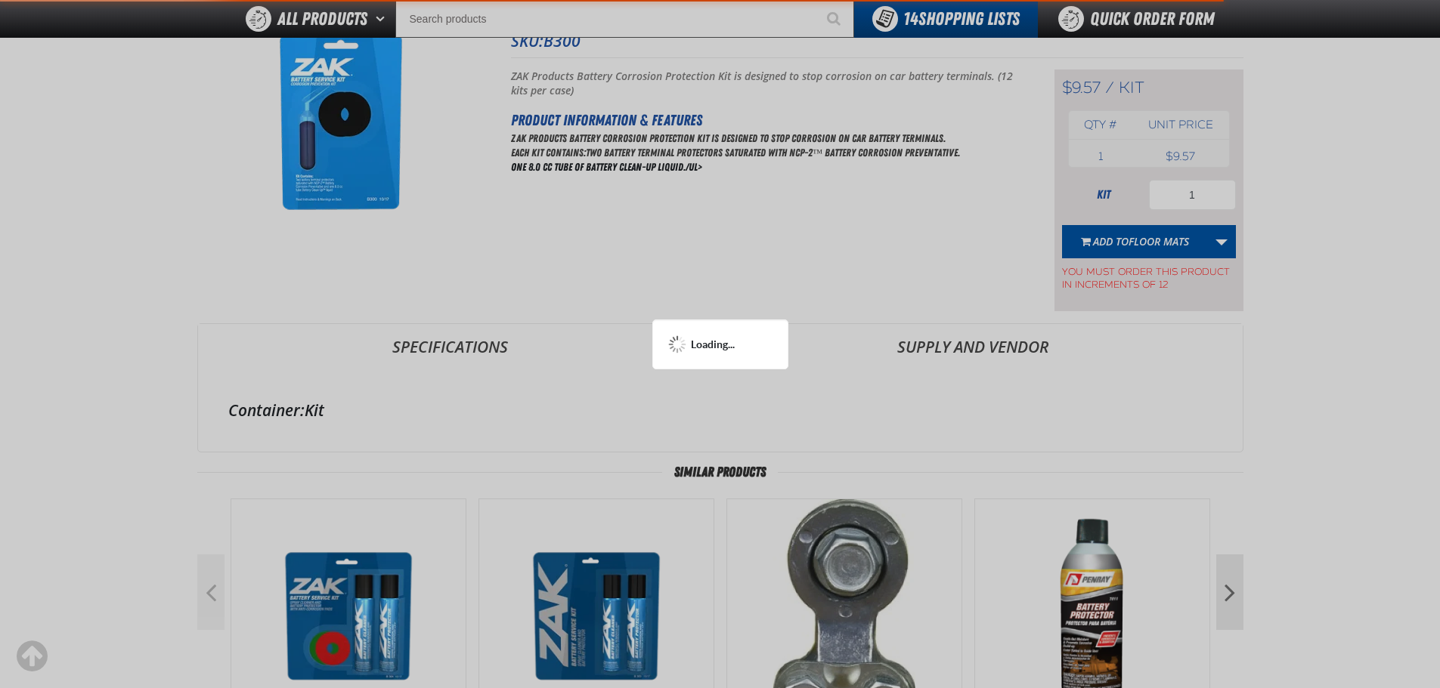
scroll to position [225, 0]
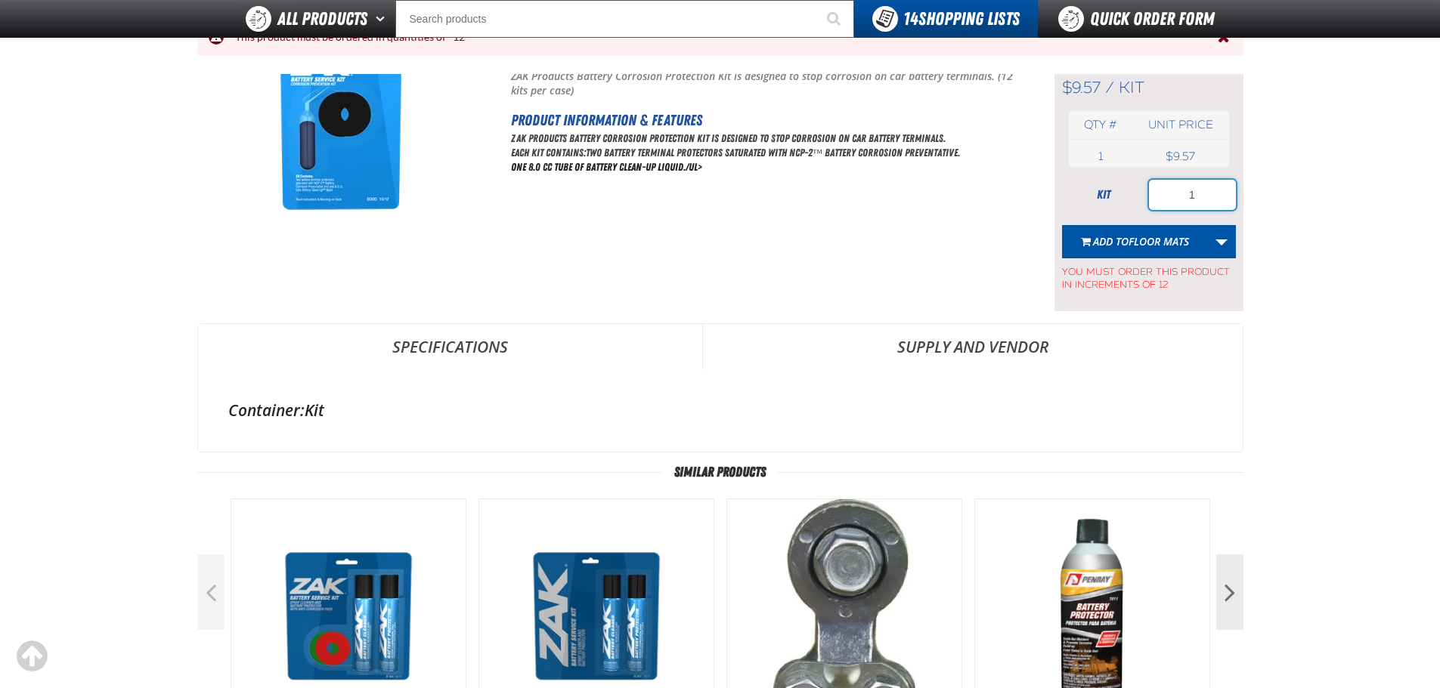
drag, startPoint x: 1201, startPoint y: 184, endPoint x: 1038, endPoint y: 197, distance: 163.0
click at [1115, 191] on div "kit 1" at bounding box center [1149, 195] width 174 height 30
type input "12"
click at [1215, 242] on link "More Actions" at bounding box center [1221, 241] width 29 height 33
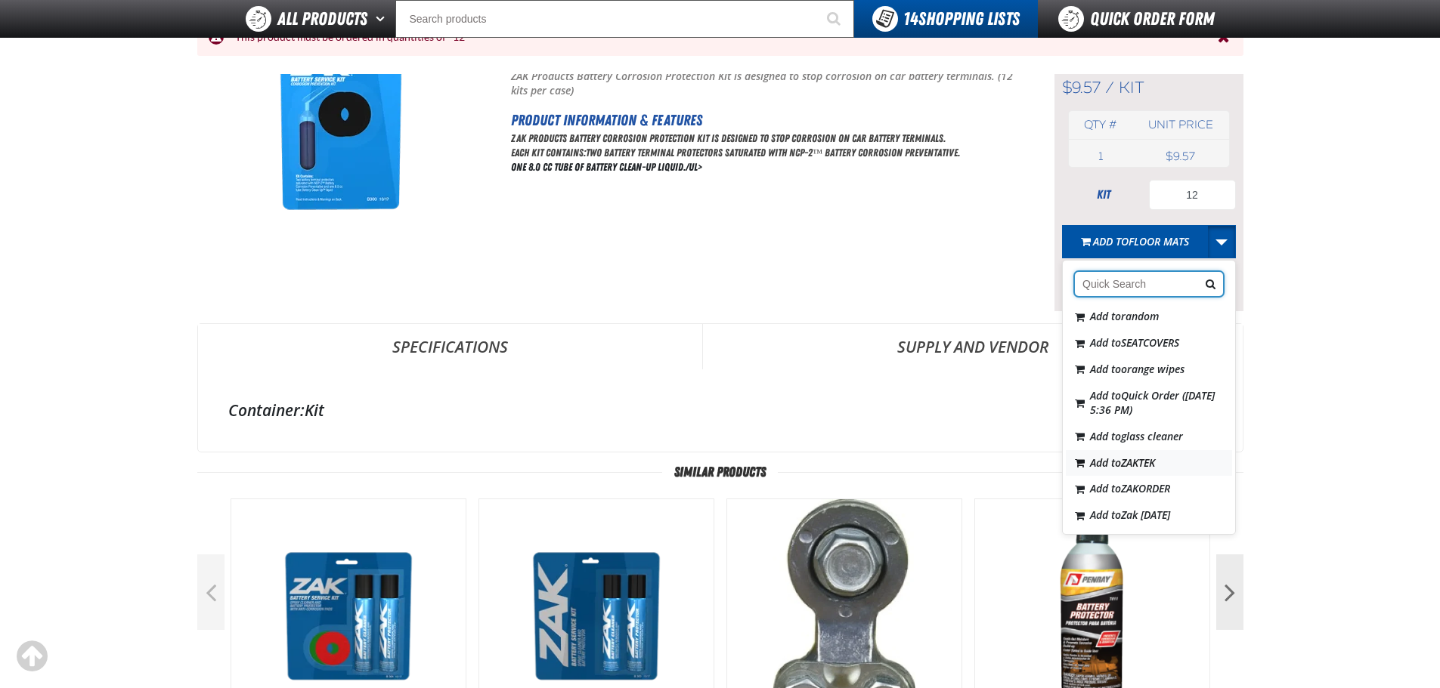
scroll to position [216, 0]
click at [1154, 506] on span "Zak [DATE]" at bounding box center [1145, 512] width 49 height 14
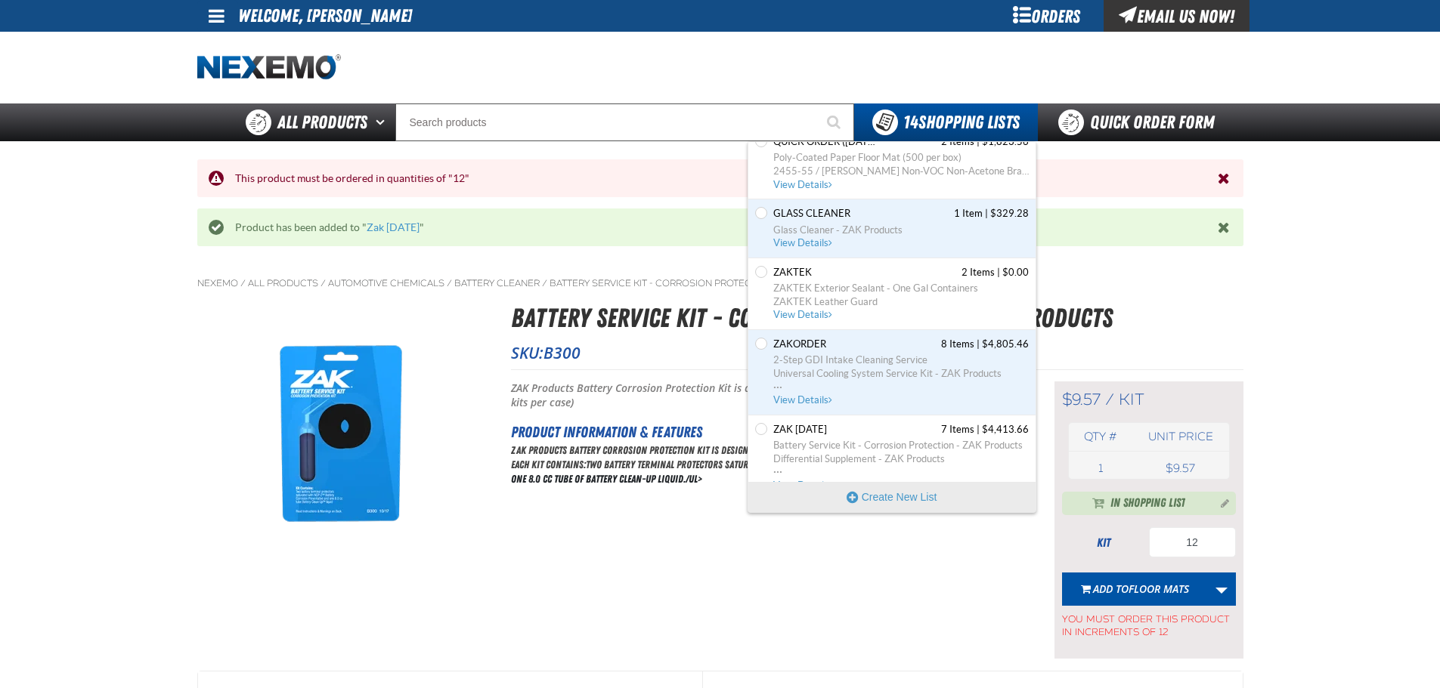
scroll to position [587, 0]
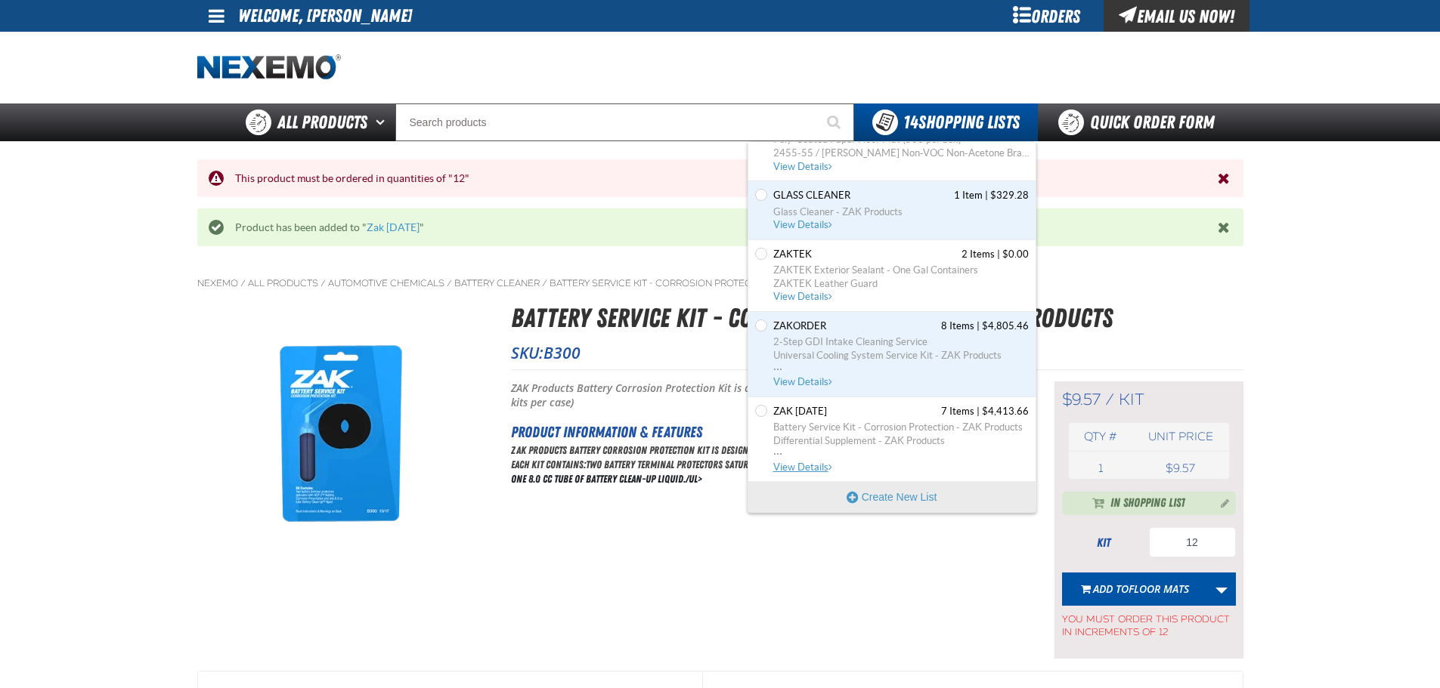
click at [849, 429] on span "Battery Service Kit - Corrosion Protection - ZAK Products" at bounding box center [900, 428] width 255 height 14
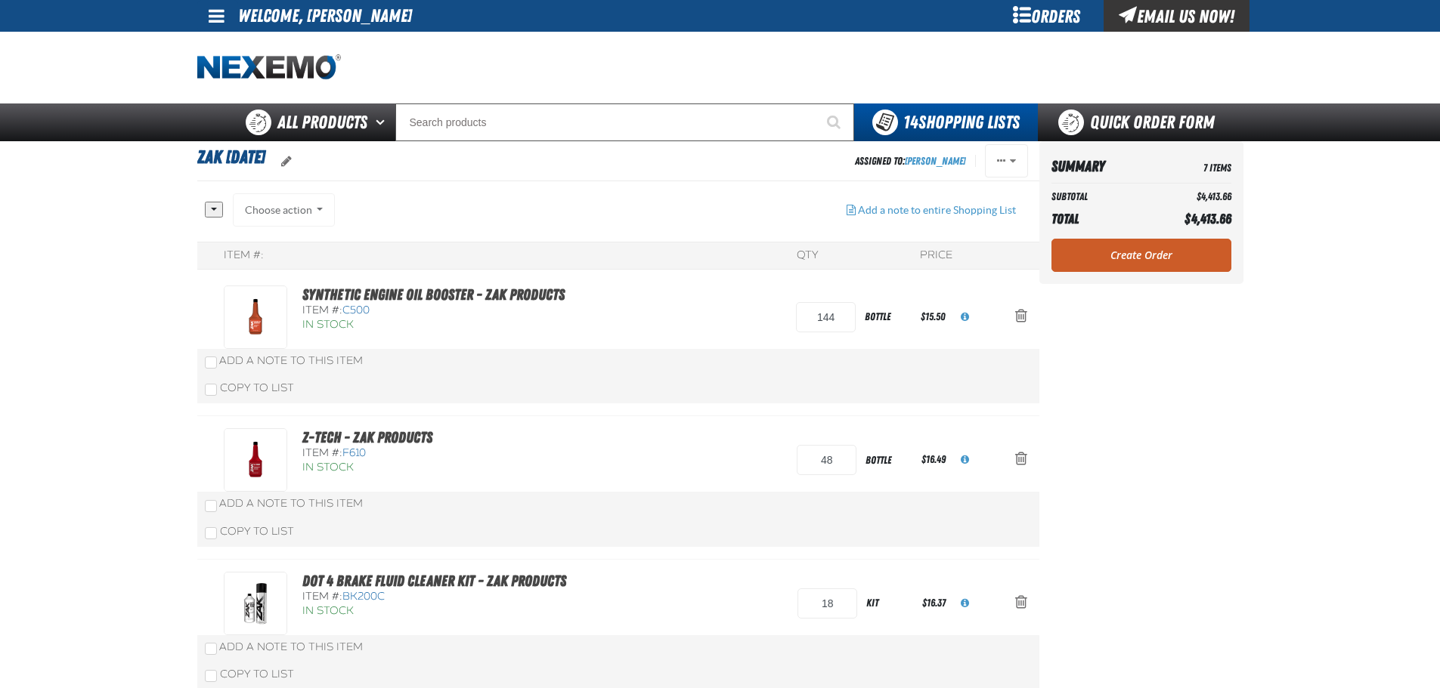
click at [1162, 247] on link "Create Order" at bounding box center [1141, 255] width 180 height 33
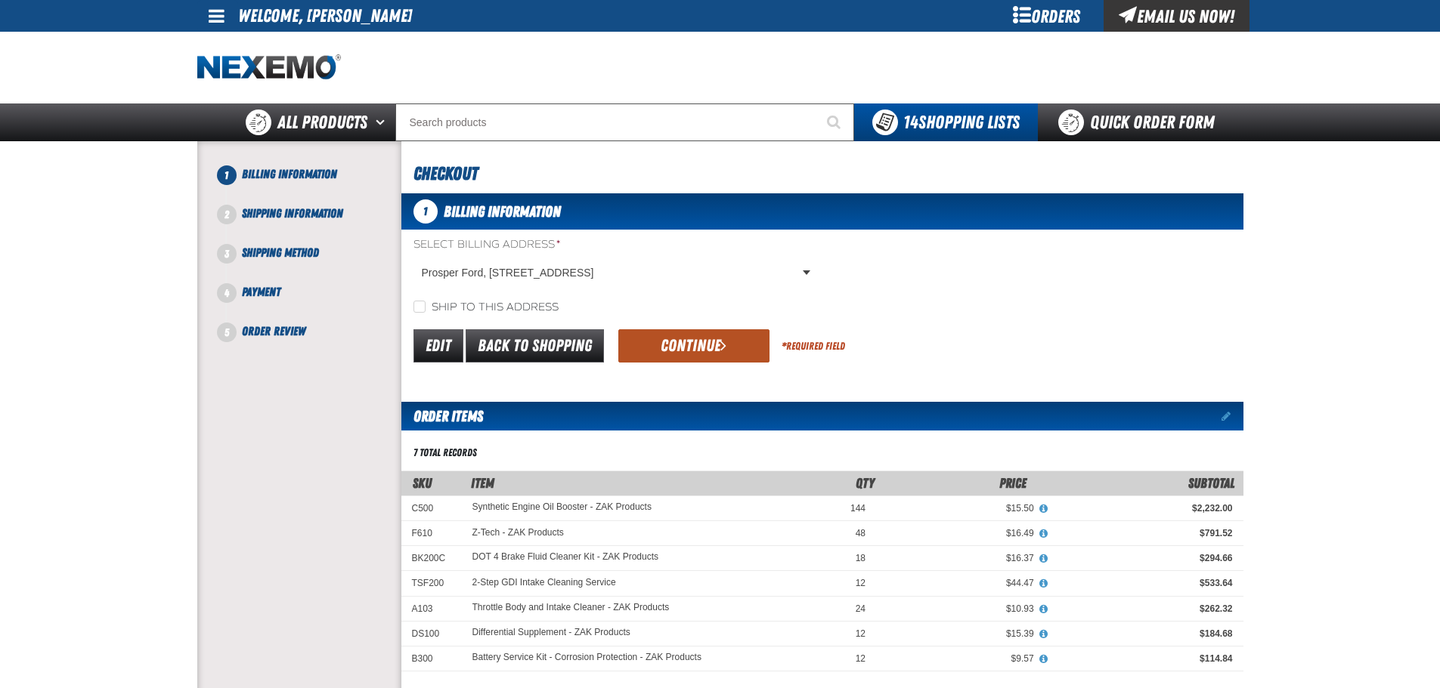
click at [731, 347] on button "Continue" at bounding box center [693, 345] width 151 height 33
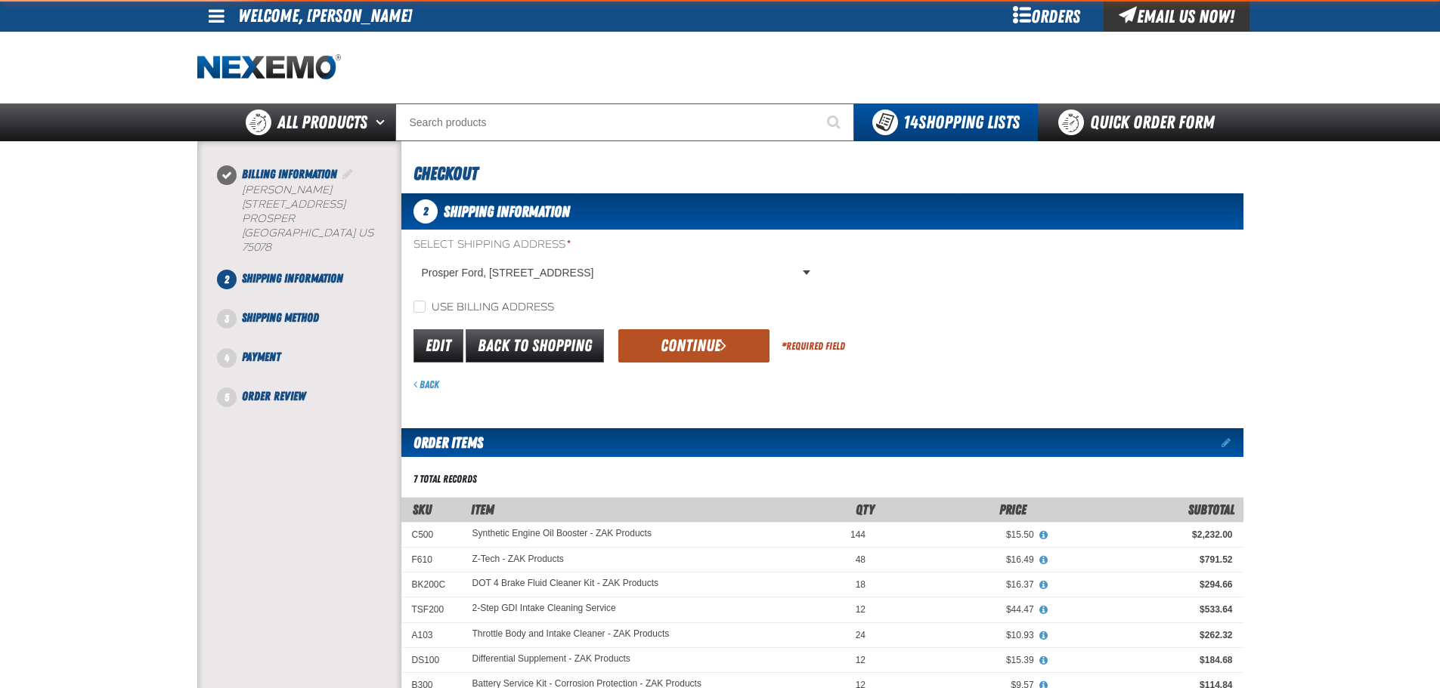
click at [693, 343] on button "Continue" at bounding box center [693, 345] width 151 height 33
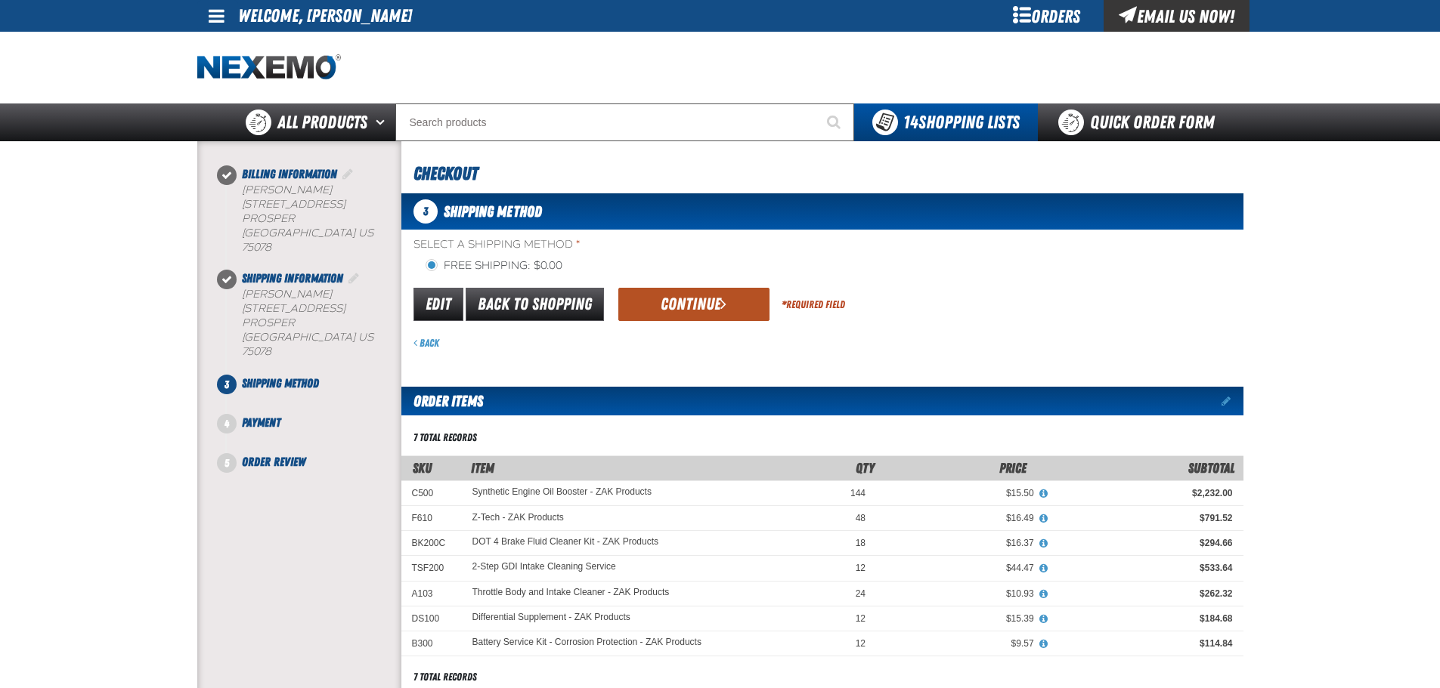
click at [691, 318] on button "Continue" at bounding box center [693, 304] width 151 height 33
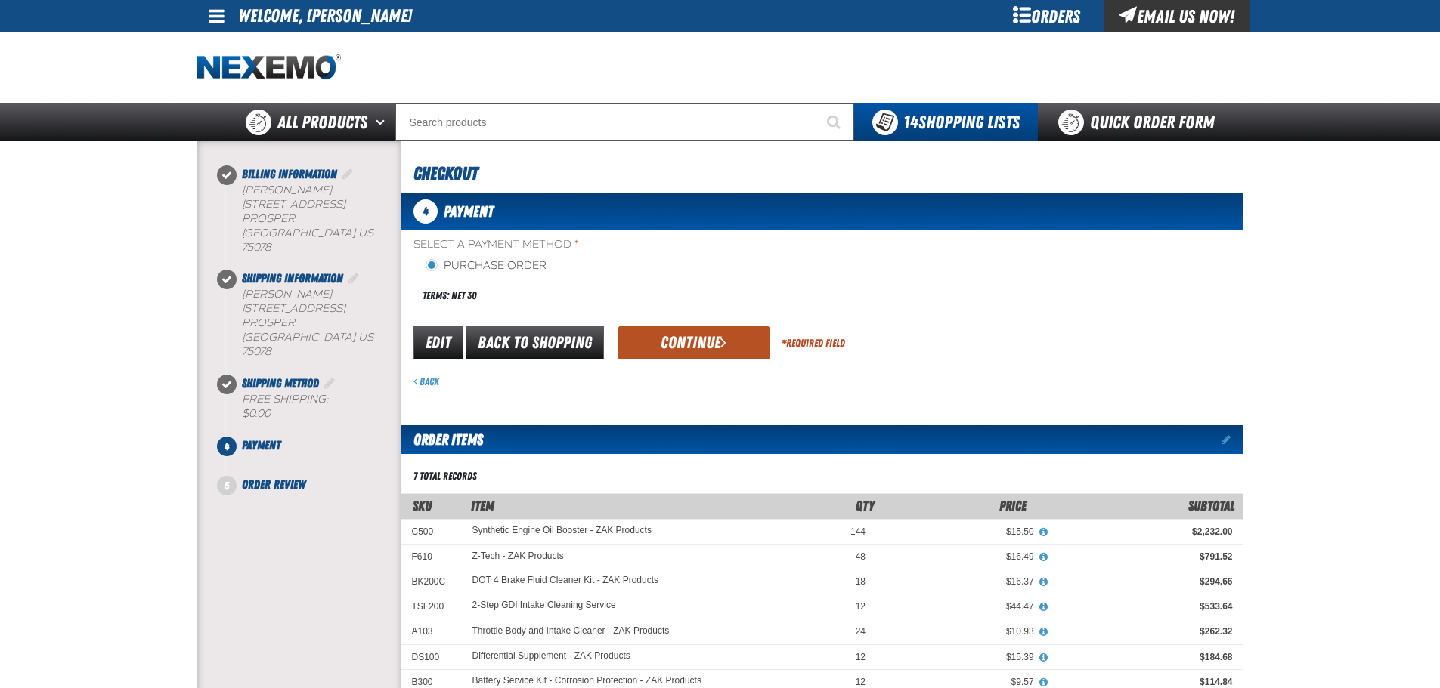
click at [690, 354] on button "Continue" at bounding box center [693, 342] width 151 height 33
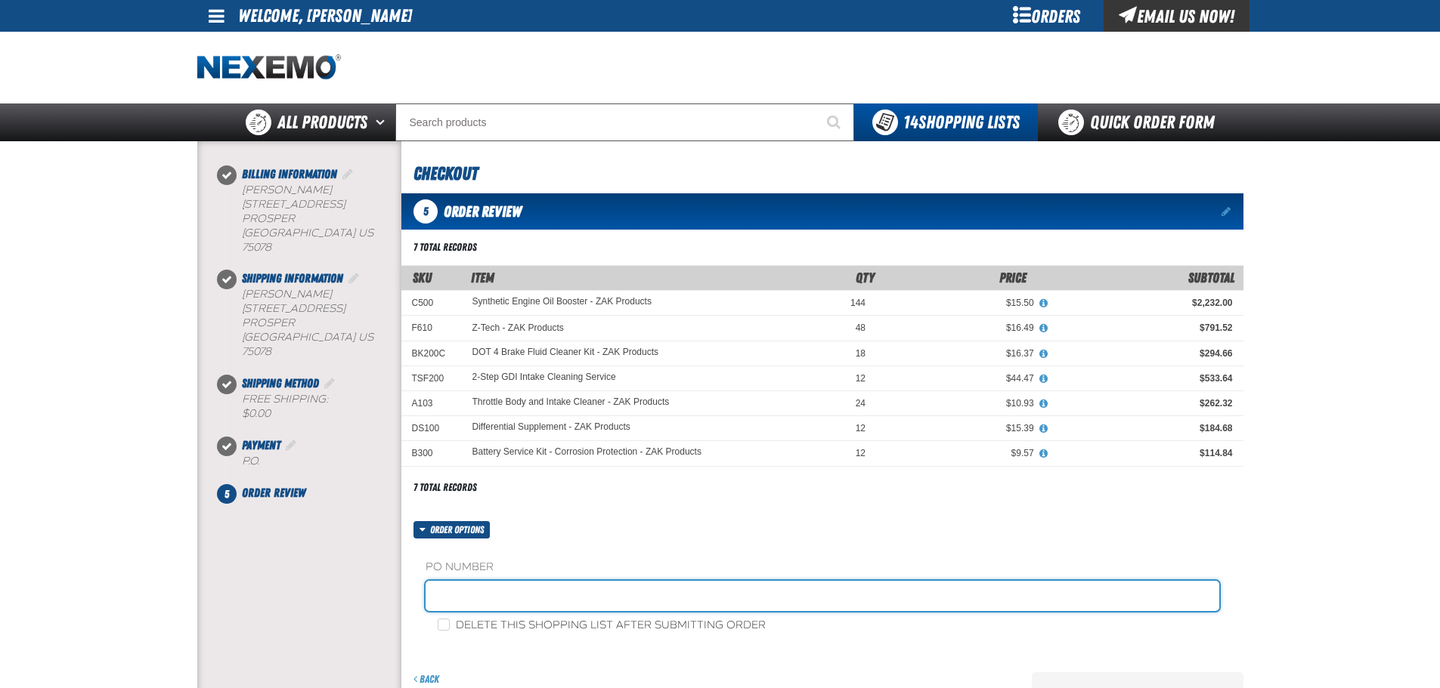
click at [571, 591] on input "text" at bounding box center [822, 596] width 794 height 30
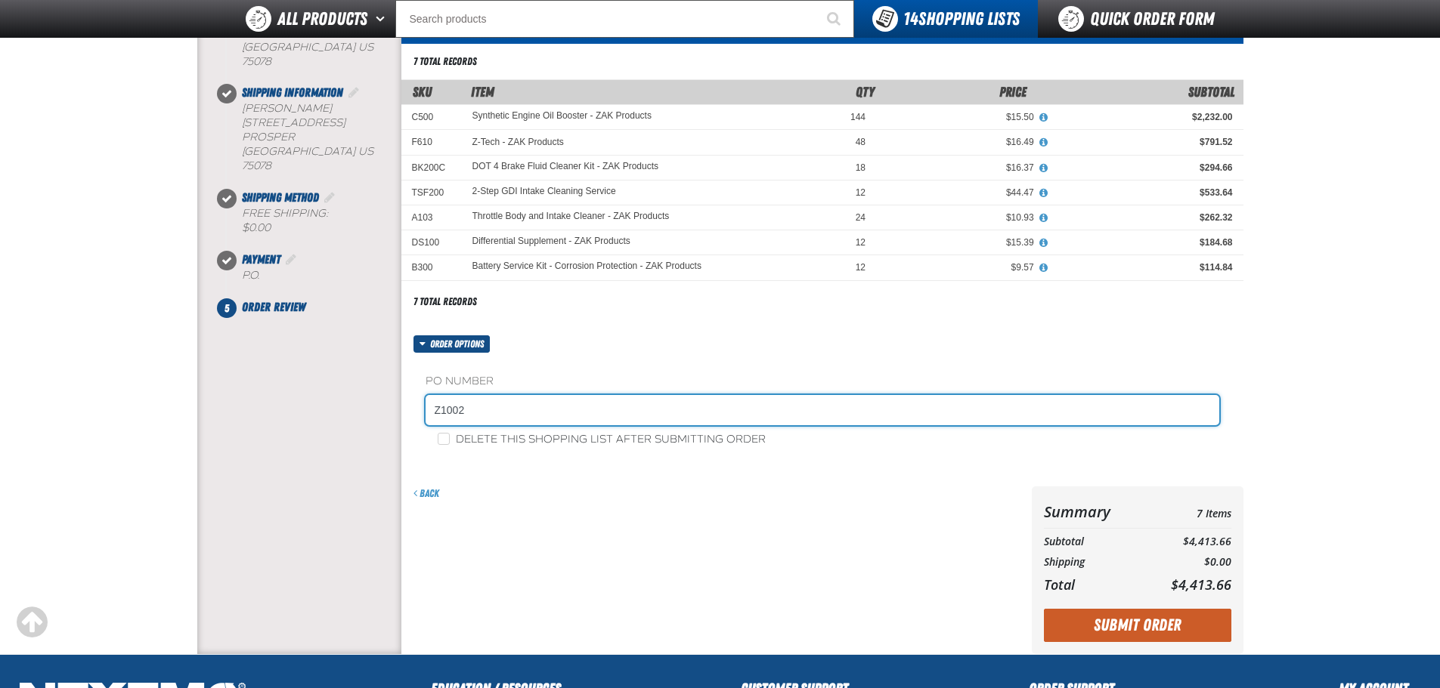
scroll to position [151, 0]
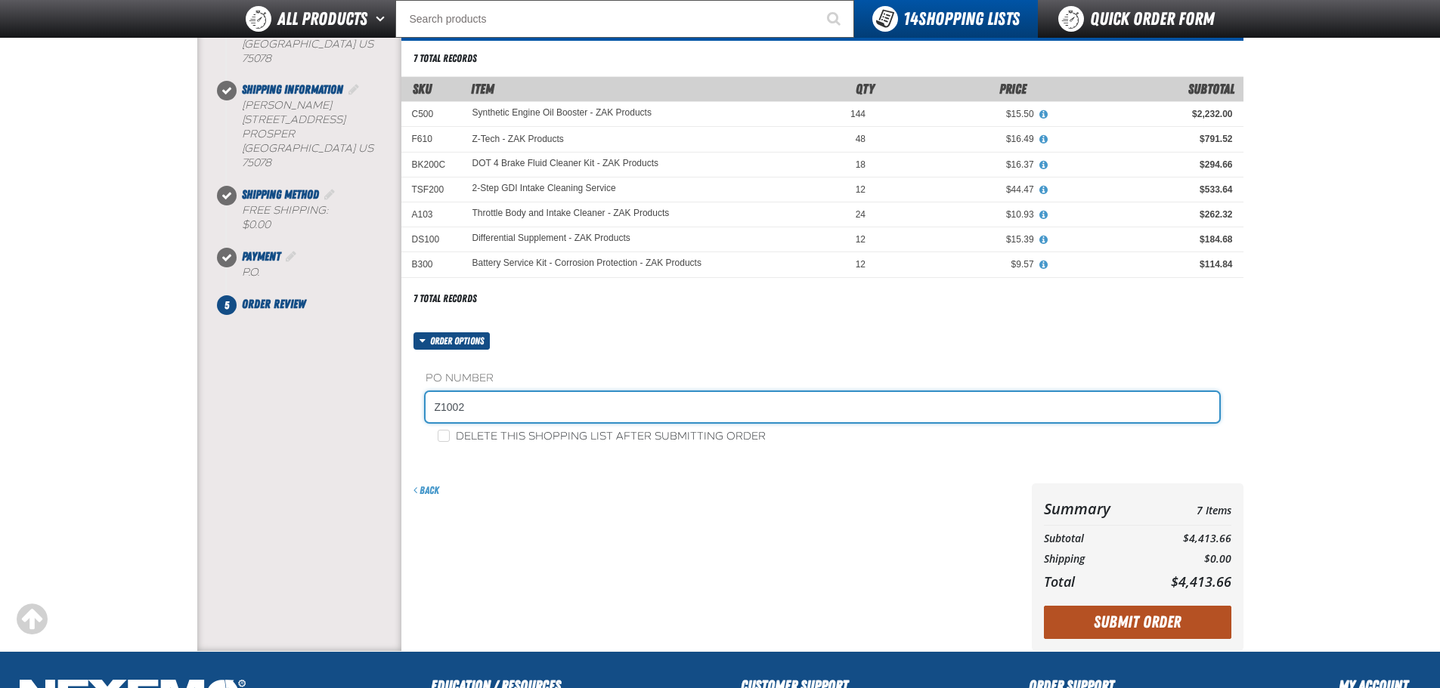
type input "Z1002"
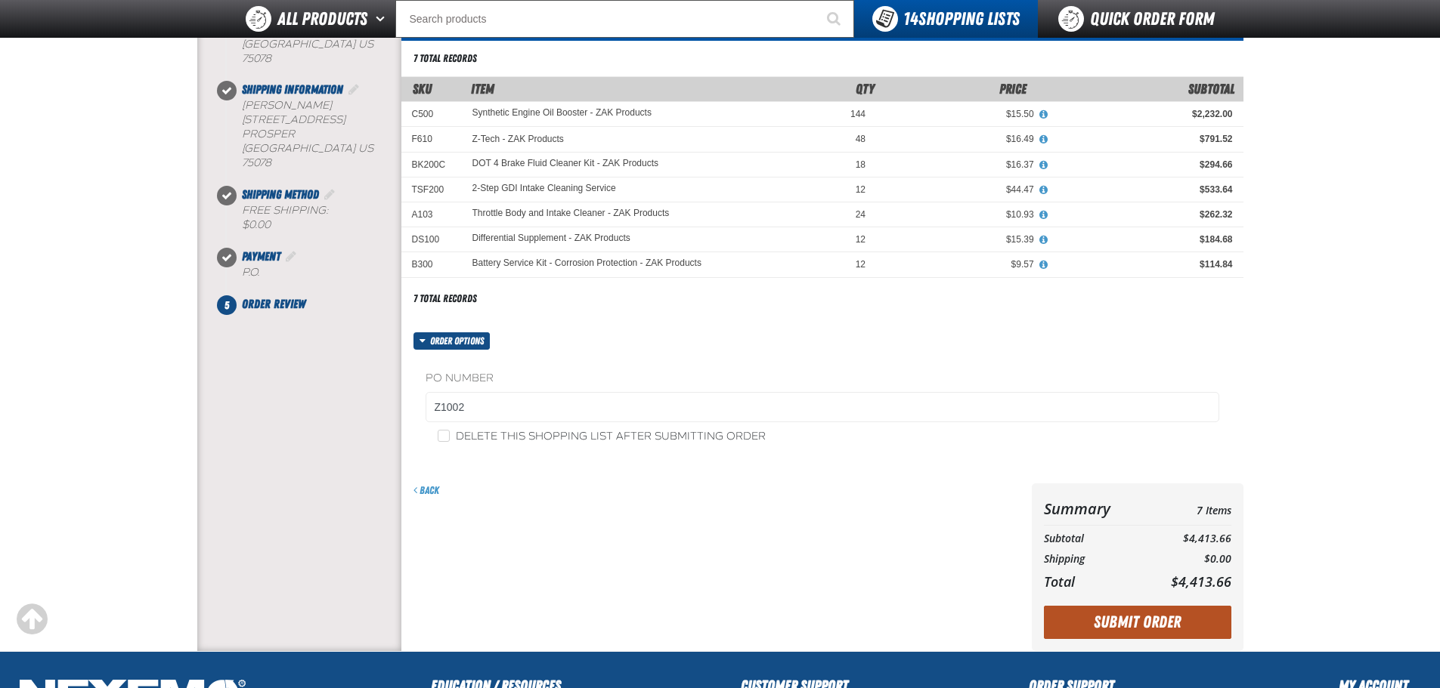
click at [1132, 633] on button "Submit Order" at bounding box center [1137, 622] width 187 height 33
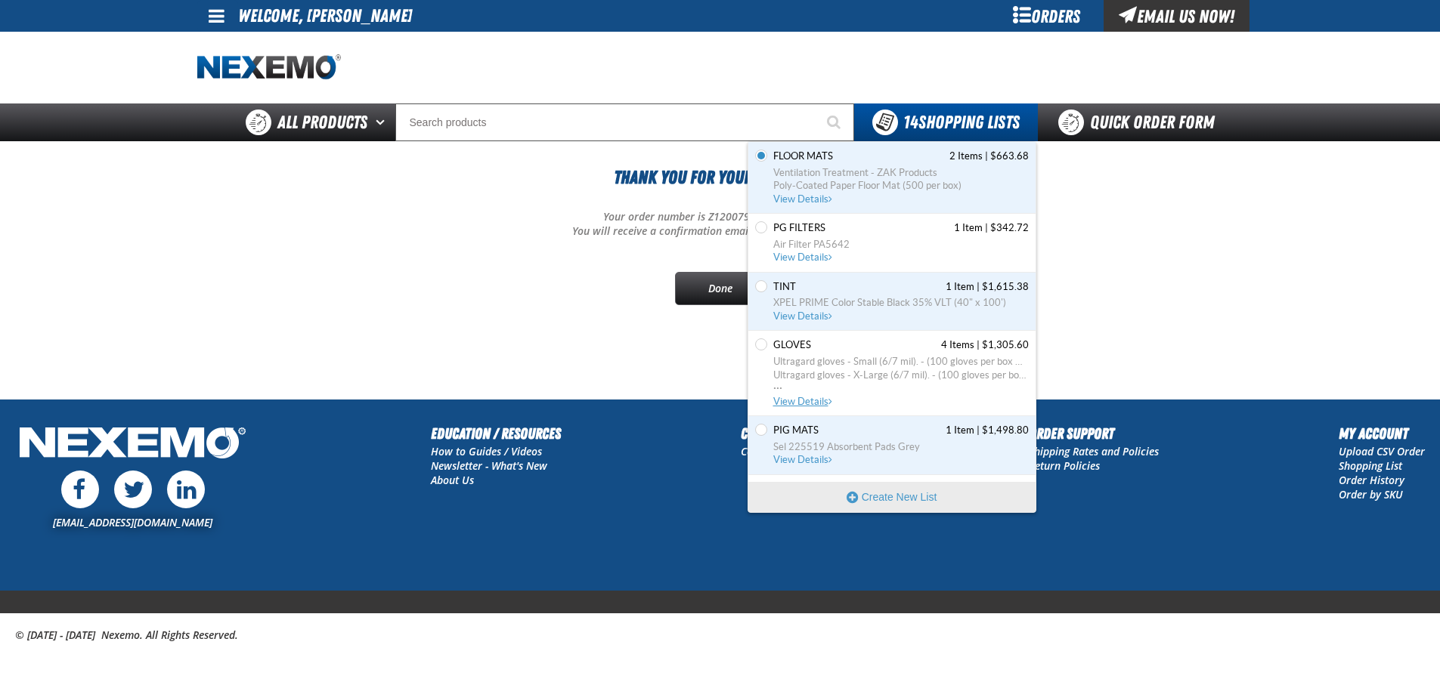
click at [852, 348] on span "GLOVES 4 Items | $1,305.60" at bounding box center [900, 346] width 255 height 14
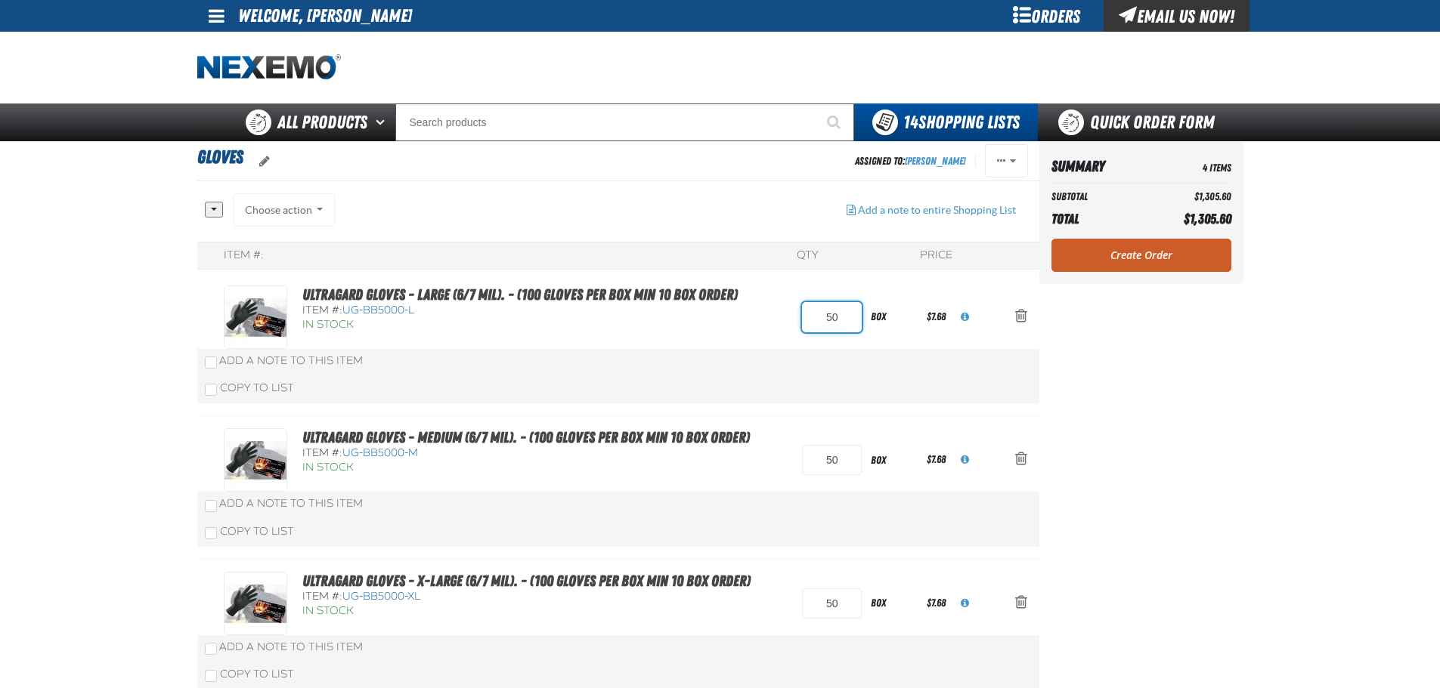
drag, startPoint x: 841, startPoint y: 316, endPoint x: 713, endPoint y: 345, distance: 130.9
click at [713, 345] on div "Ultragard gloves - Large (6/7 mil). - (100 gloves per box MIN 10 box order) Ite…" at bounding box center [603, 317] width 758 height 63
type input "100"
click at [1122, 326] on aside "Summary 4 Items Subtotal $1,305.60 Total $1,305.60 Loading... Create Order" at bounding box center [1141, 493] width 204 height 705
click at [924, 388] on div "Copy To List" at bounding box center [618, 388] width 842 height 29
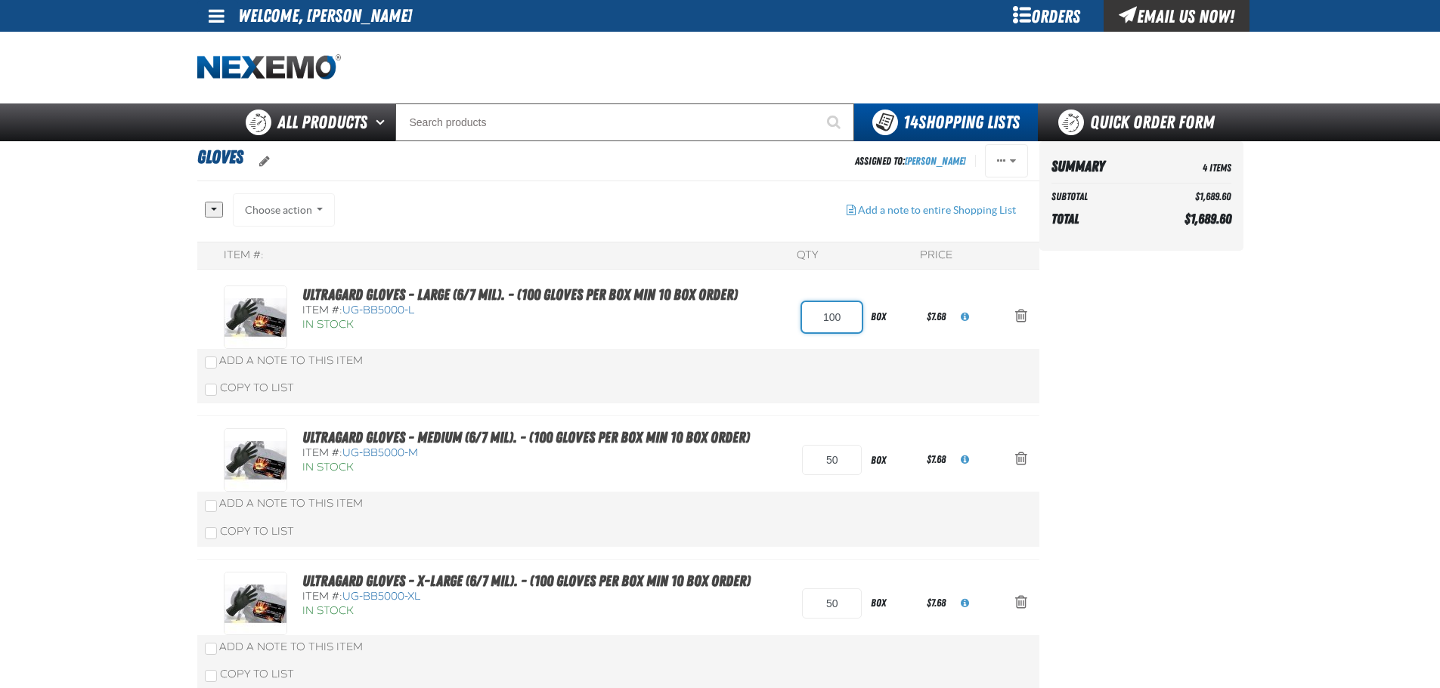
drag, startPoint x: 846, startPoint y: 317, endPoint x: 716, endPoint y: 334, distance: 130.3
click at [745, 330] on div "Ultragard gloves - Large (6/7 mil). - (100 gloves per box MIN 10 box order) Ite…" at bounding box center [603, 317] width 758 height 63
type input "50"
click at [1157, 311] on aside "Summary 4 Items Subtotal $1,689.60 Total $1,689.60 Loading..." at bounding box center [1141, 493] width 204 height 705
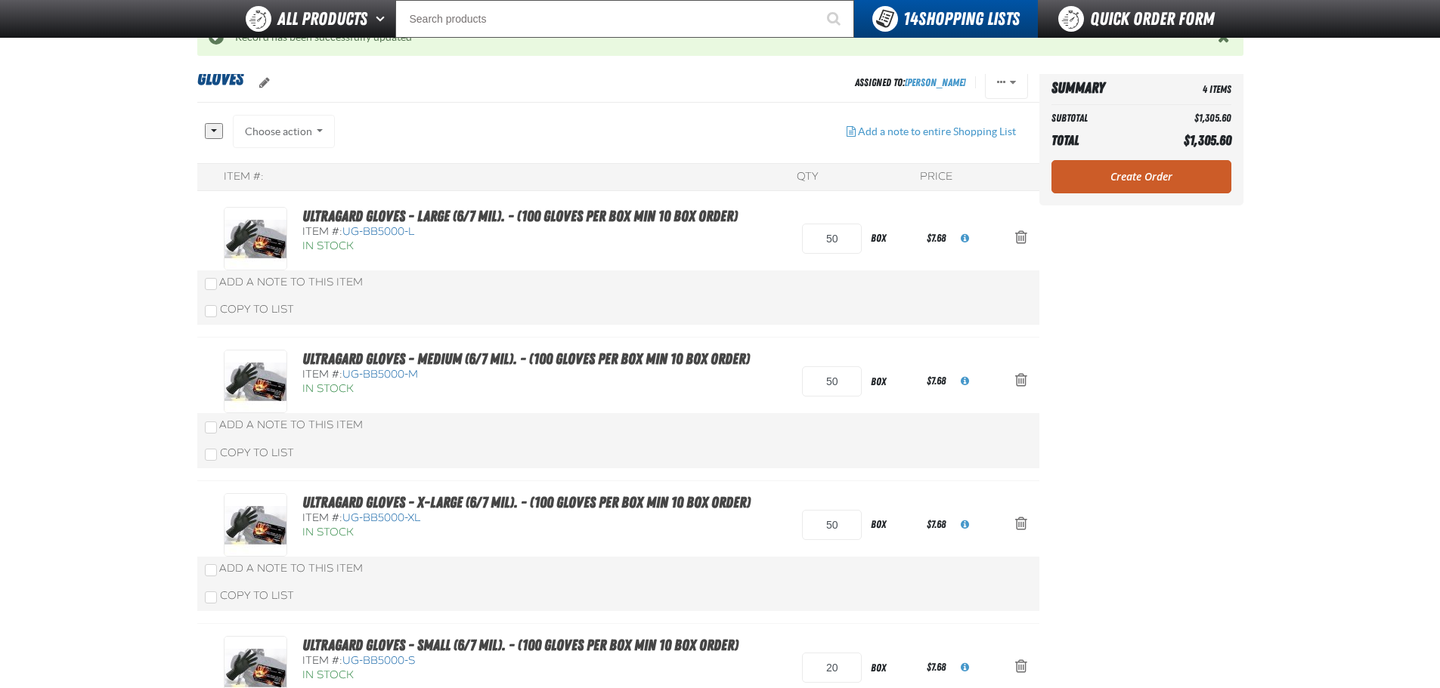
scroll to position [76, 0]
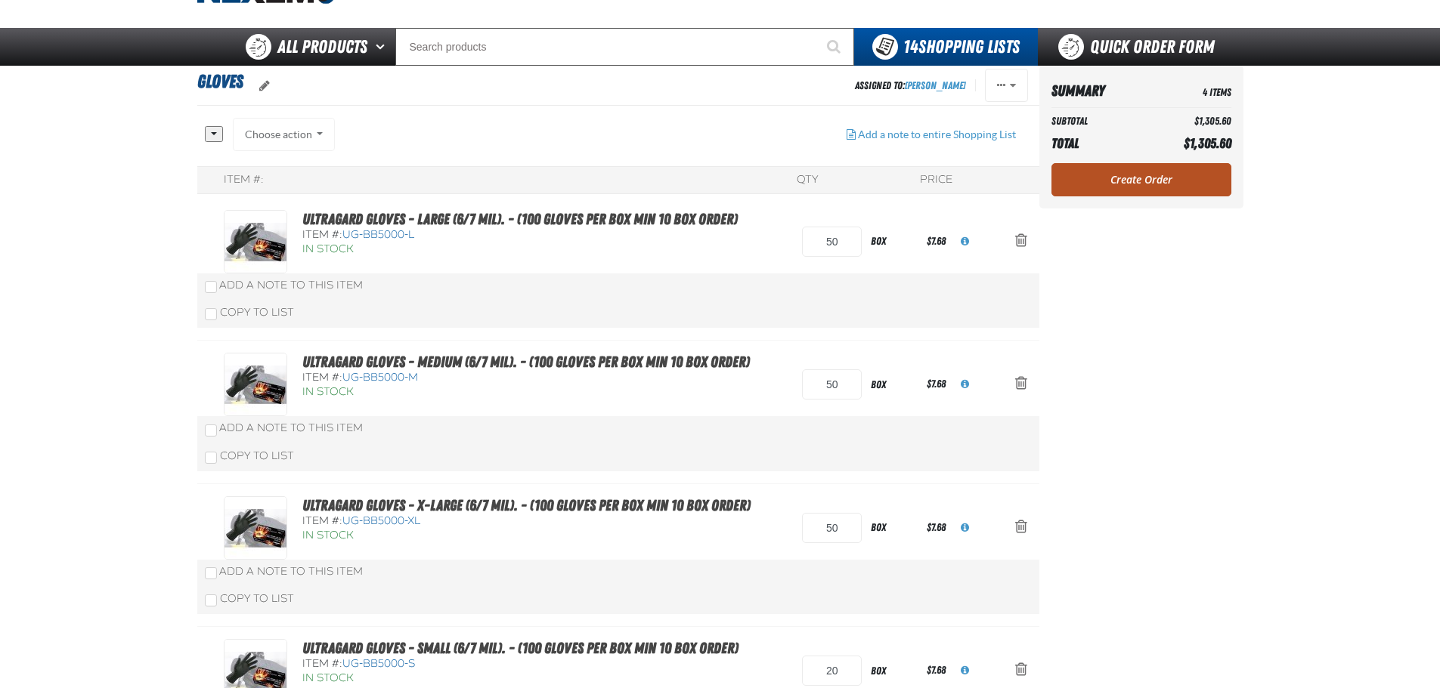
click at [1118, 176] on link "Create Order" at bounding box center [1141, 179] width 180 height 33
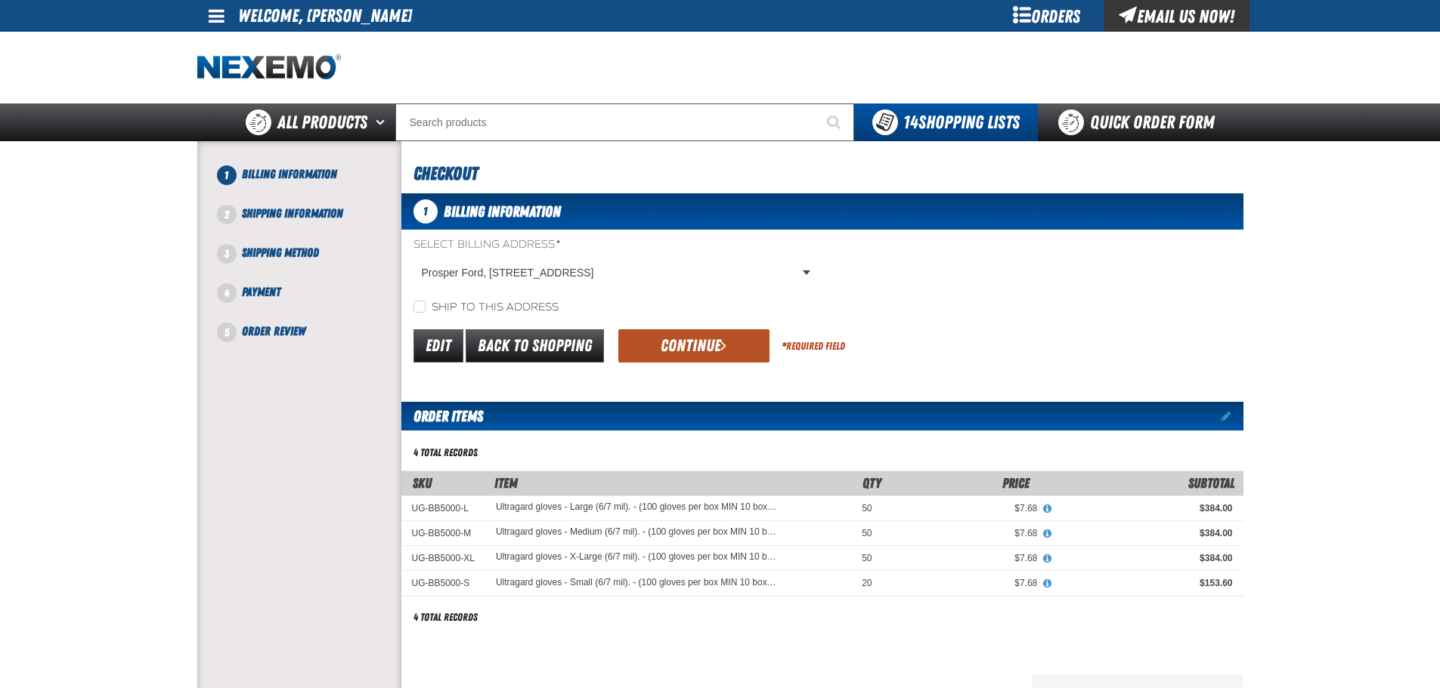
click at [721, 345] on span "submit" at bounding box center [723, 345] width 6 height 17
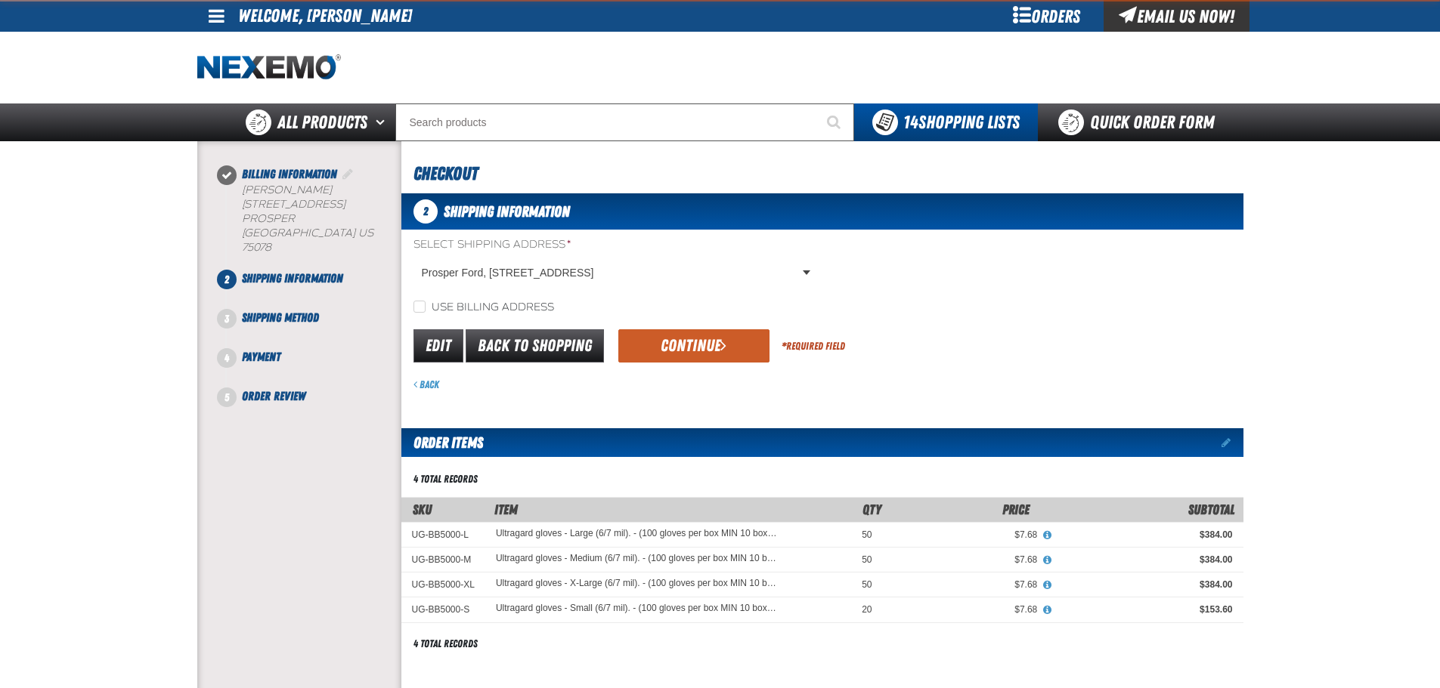
click at [721, 345] on span "submit" at bounding box center [723, 345] width 6 height 17
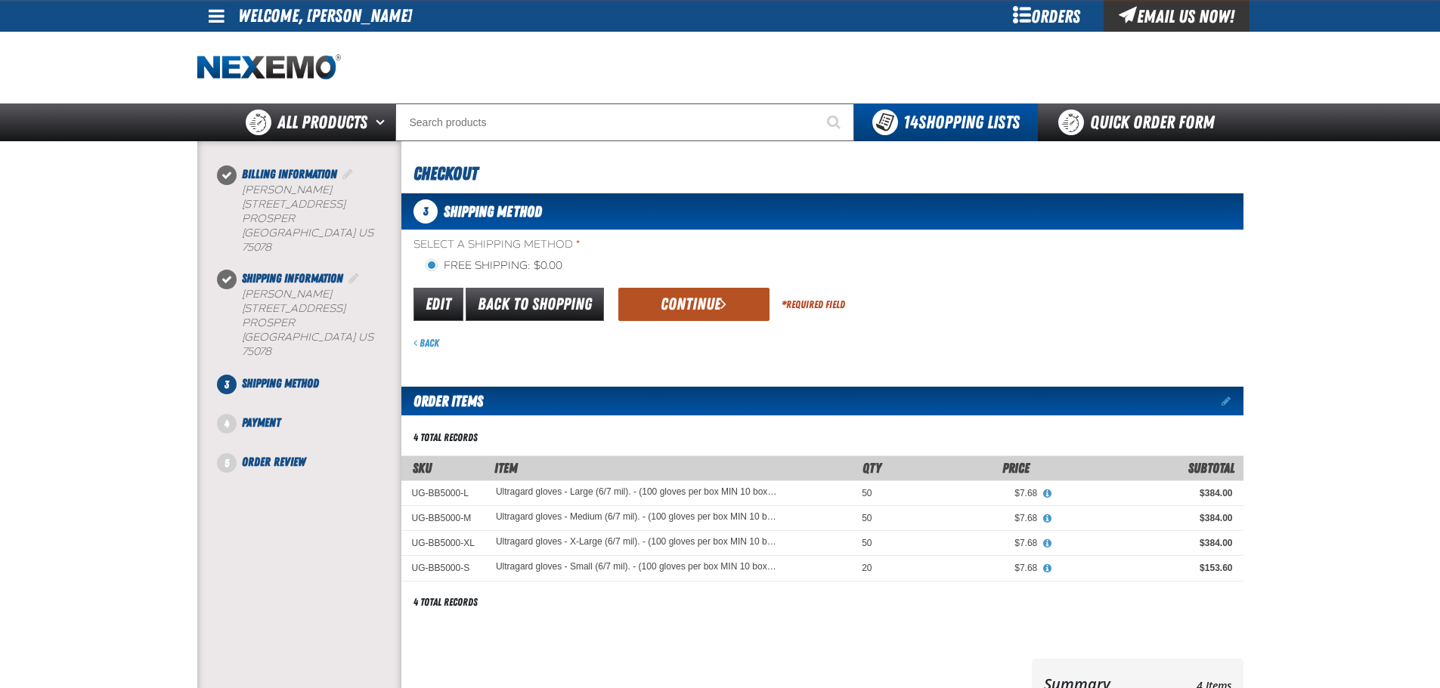
click at [731, 316] on button "Continue" at bounding box center [693, 304] width 151 height 33
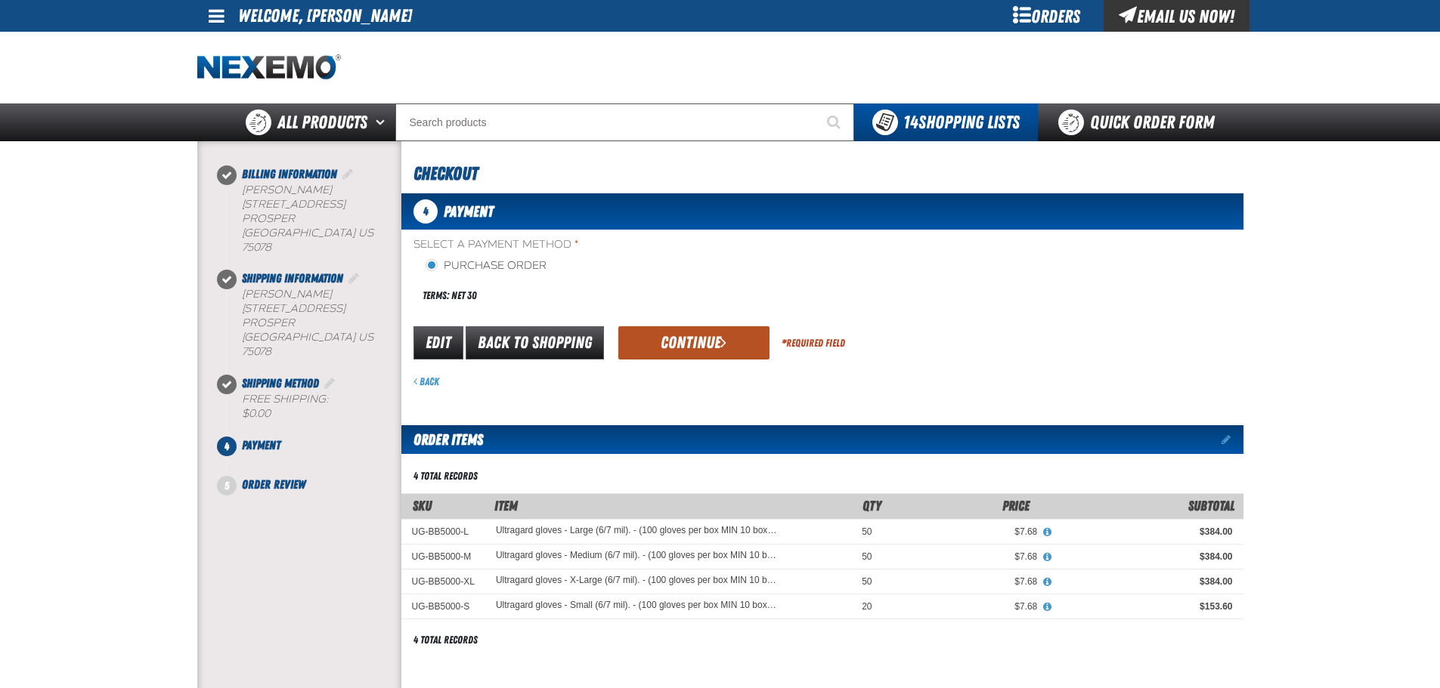
click at [726, 336] on button "Continue" at bounding box center [693, 342] width 151 height 33
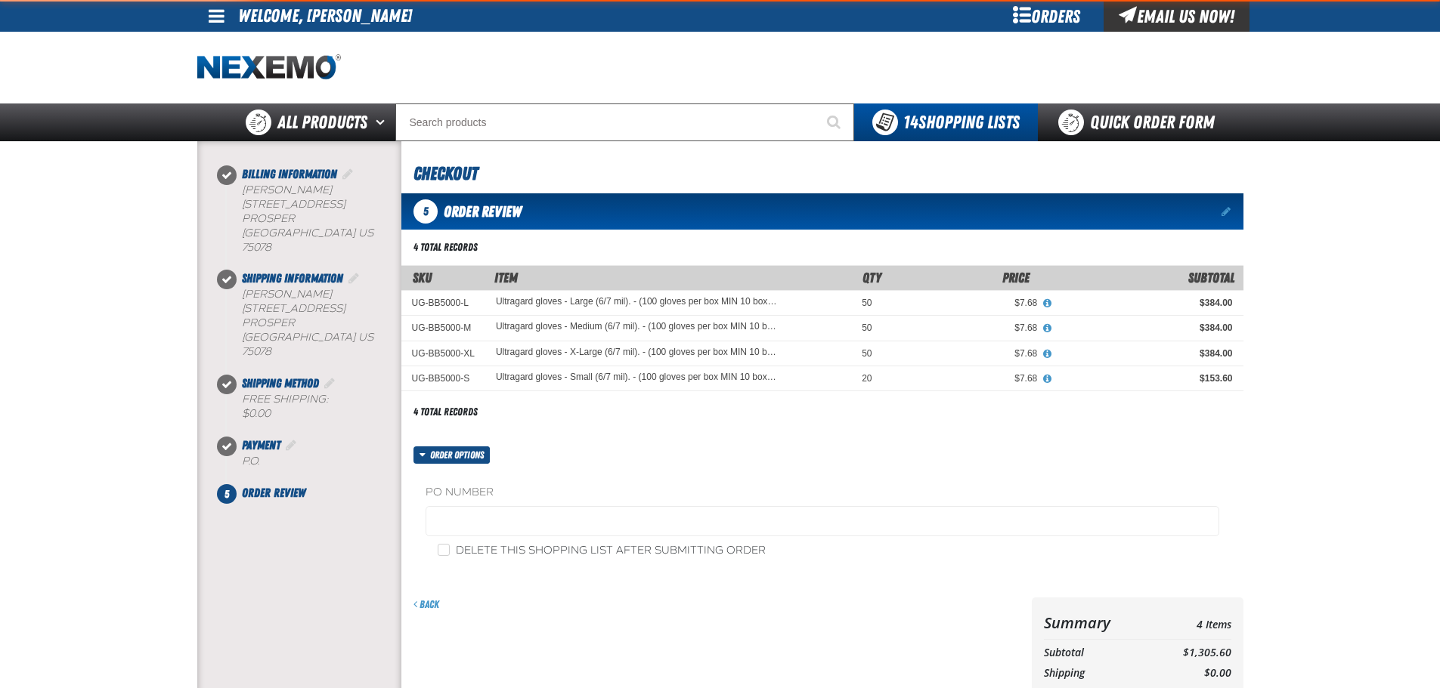
drag, startPoint x: 726, startPoint y: 274, endPoint x: 732, endPoint y: 280, distance: 8.0
click at [732, 280] on th "Item" at bounding box center [636, 277] width 302 height 25
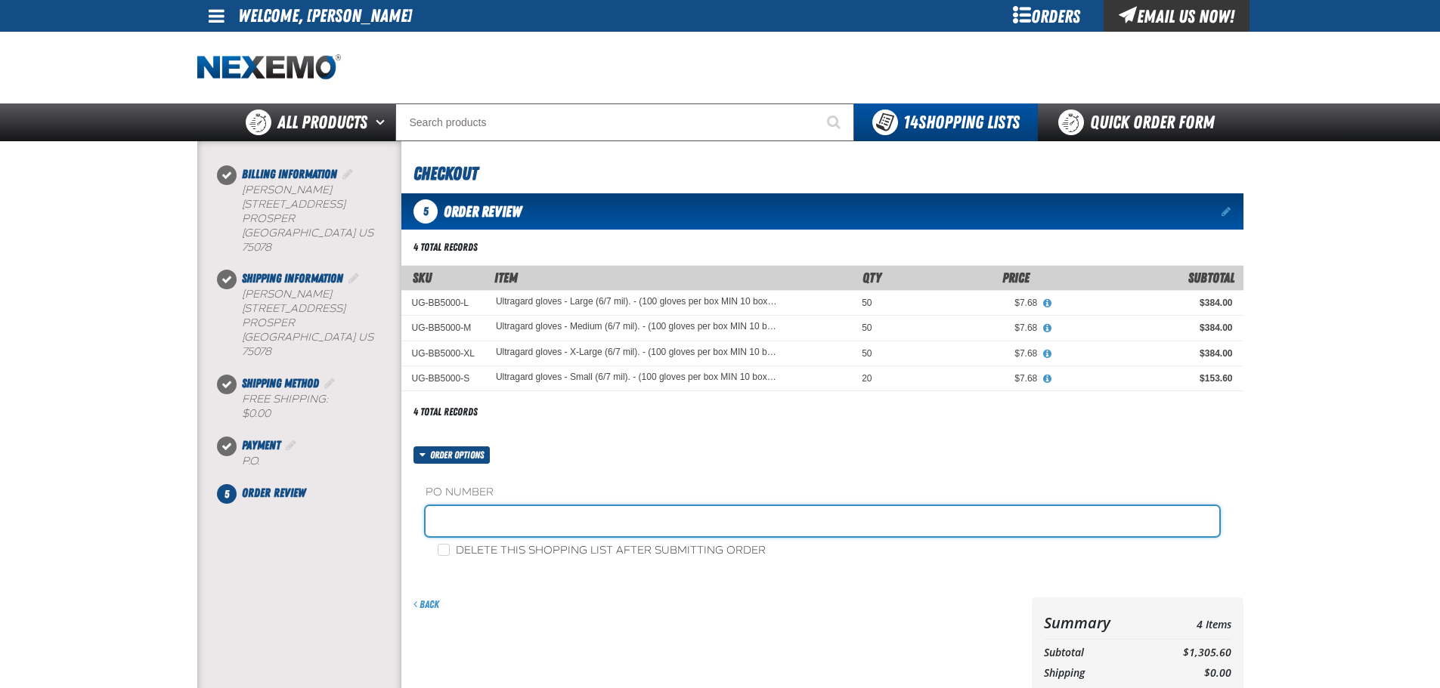
click at [626, 515] on input "text" at bounding box center [822, 521] width 794 height 30
type input "SHOP"
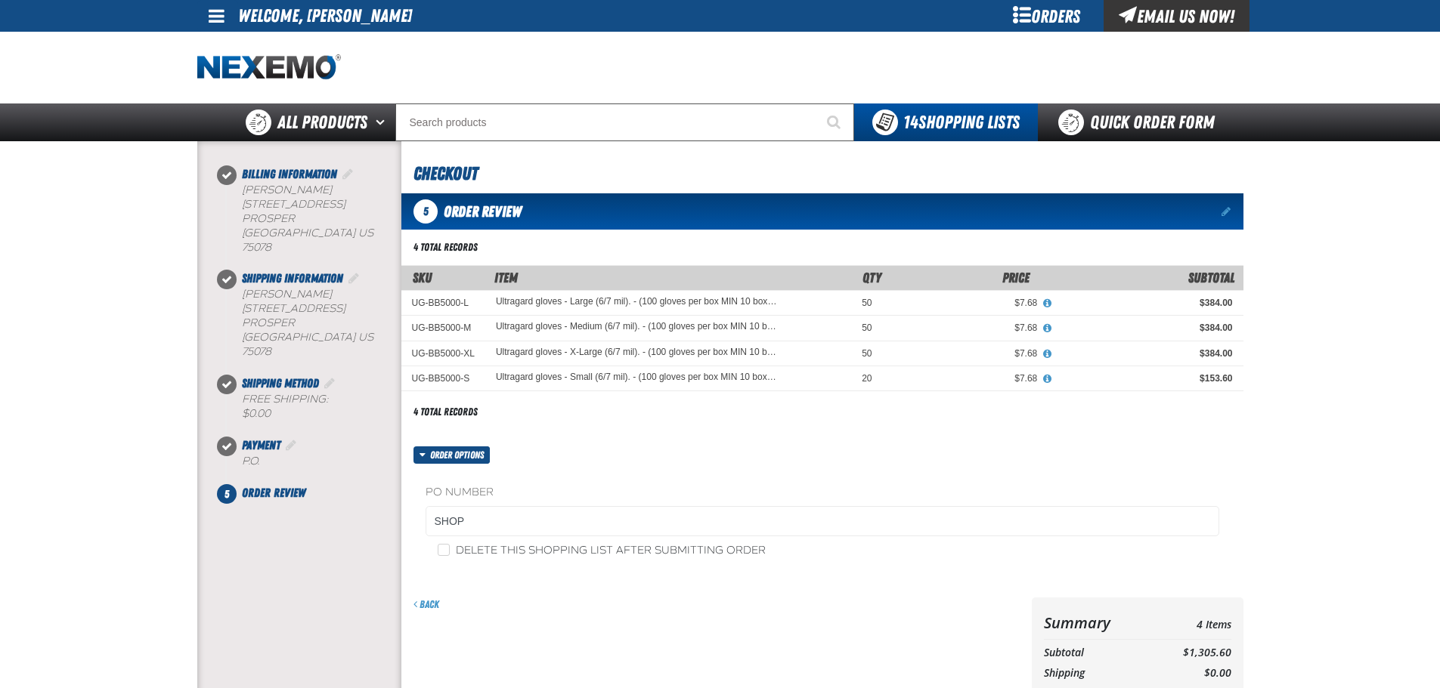
click at [779, 496] on label "PO Number" at bounding box center [822, 493] width 794 height 14
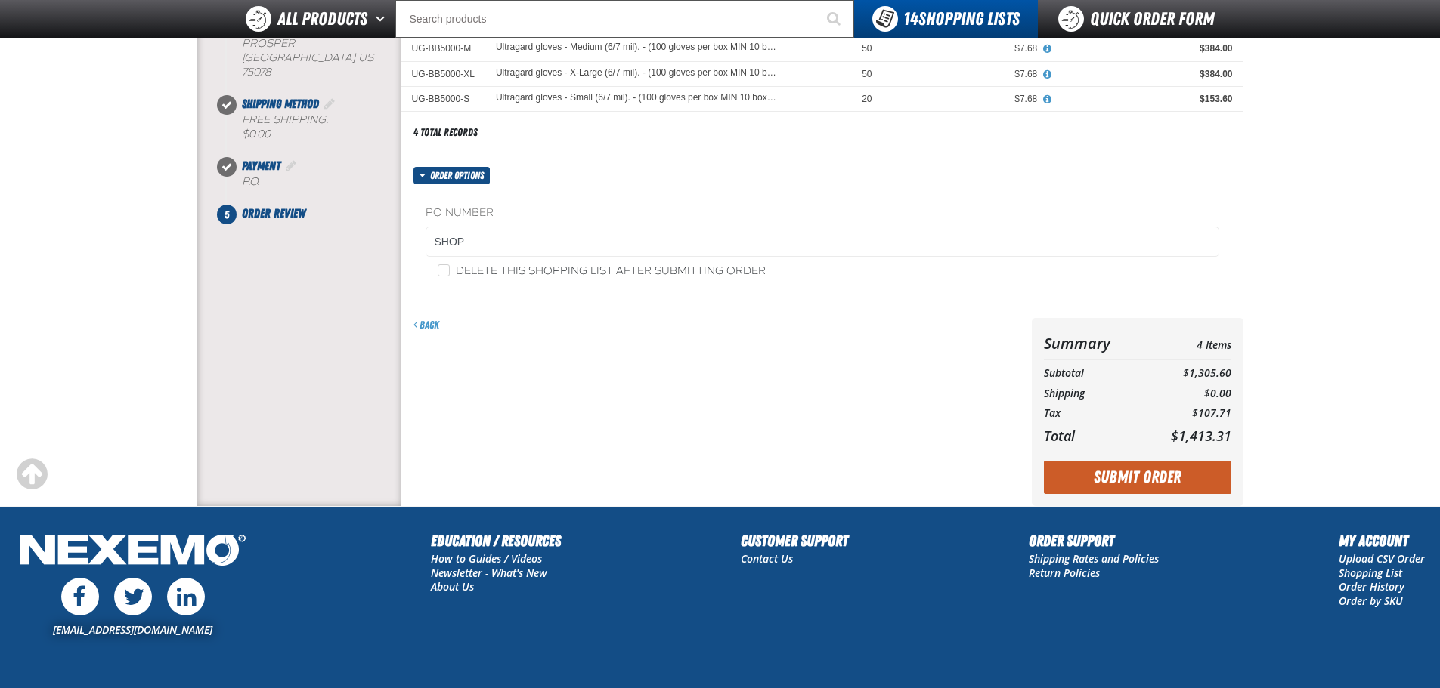
scroll to position [302, 0]
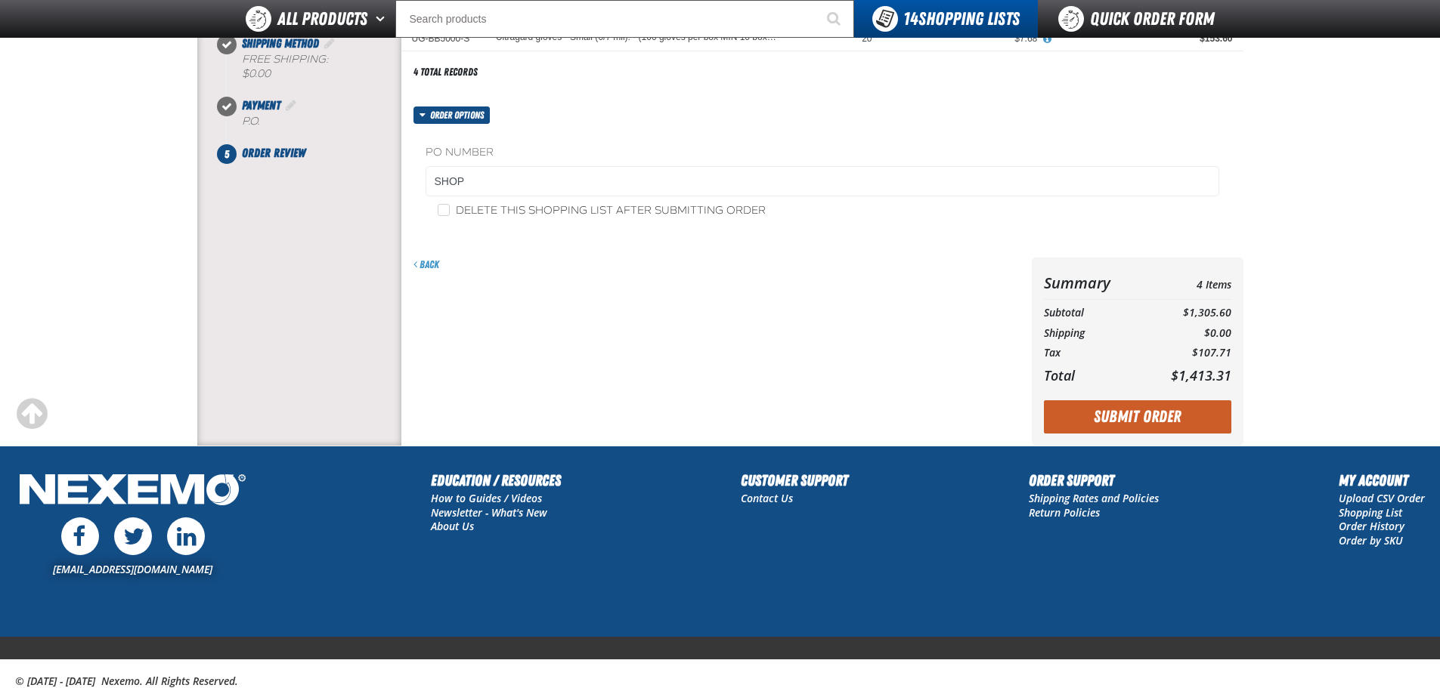
click at [1109, 410] on button "Submit Order" at bounding box center [1137, 417] width 187 height 33
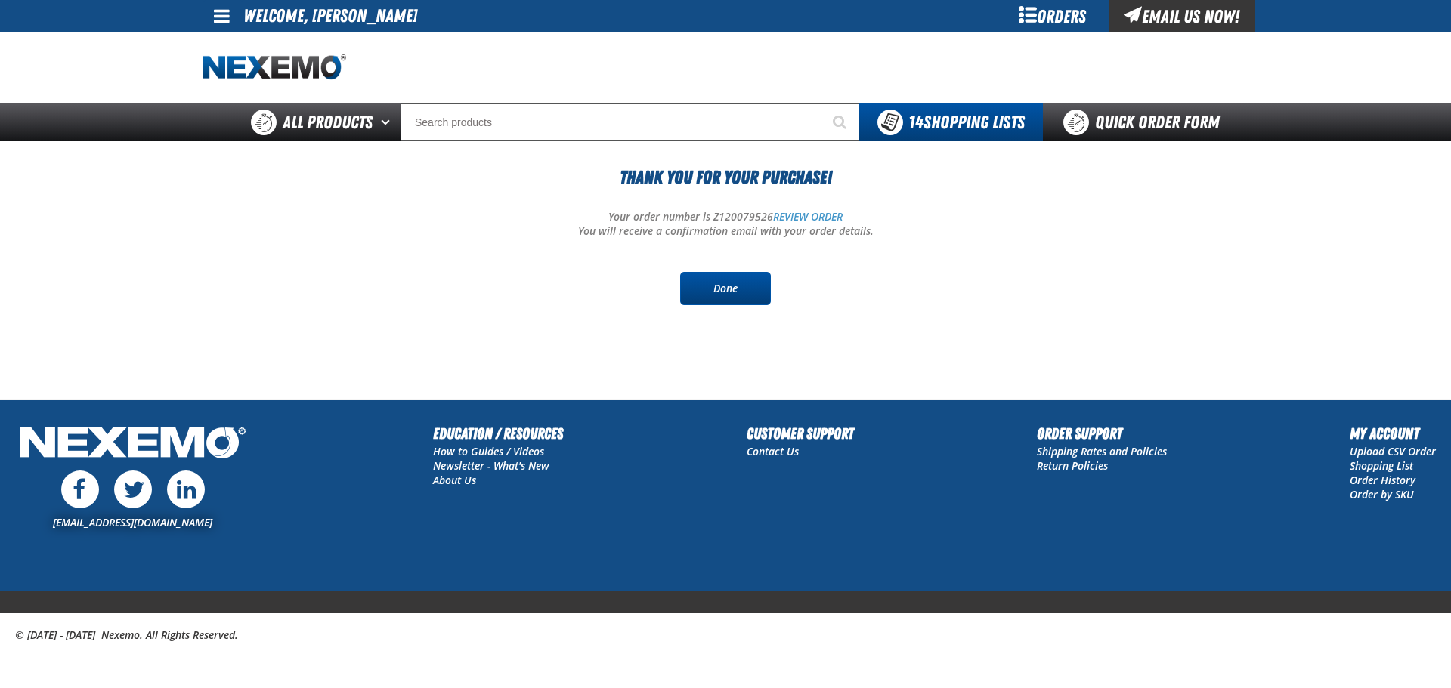
click at [716, 295] on link "Done" at bounding box center [725, 288] width 91 height 33
